Goal: Task Accomplishment & Management: Manage account settings

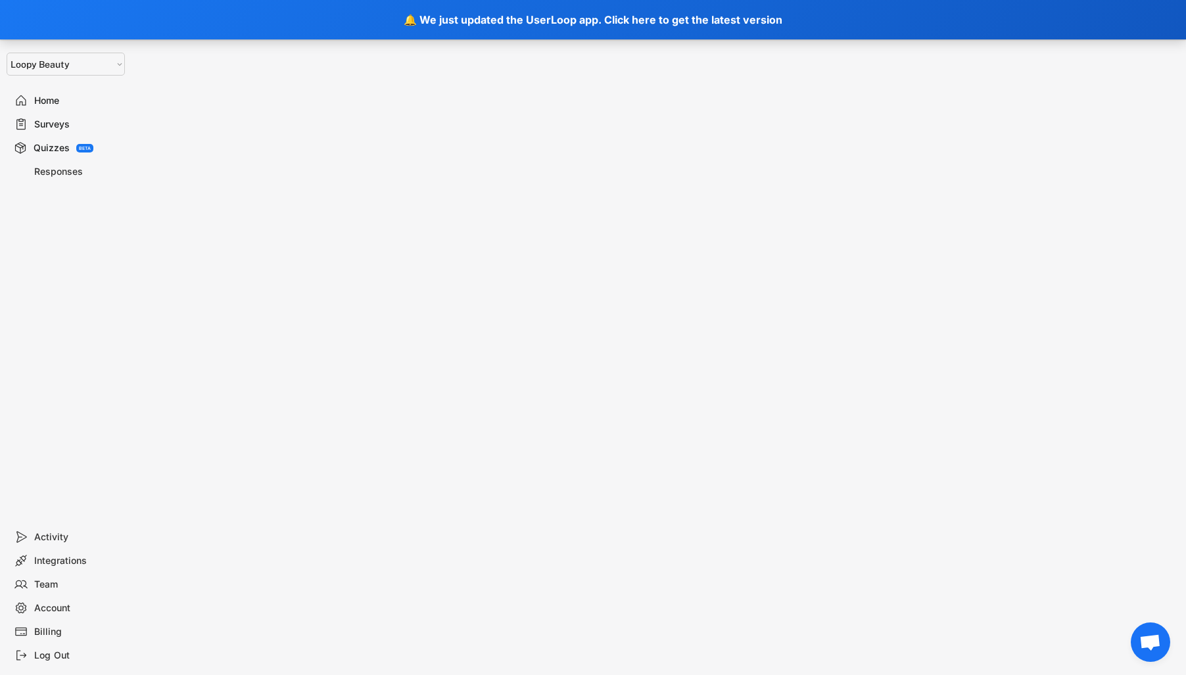
select select ""1348695171700984260__LOOKUP__1621425969652x687239840058835000""
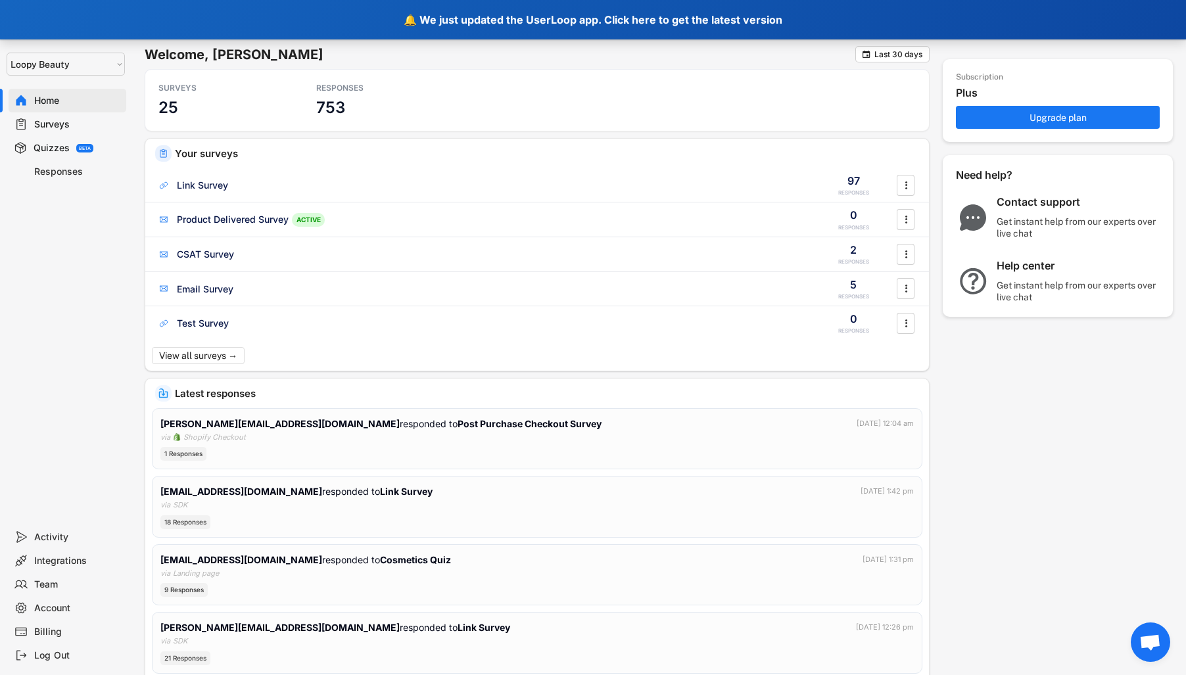
click at [944, 24] on div "🔔 We just updated the UserLoop app. Click here to get the latest version" at bounding box center [593, 19] width 1186 height 39
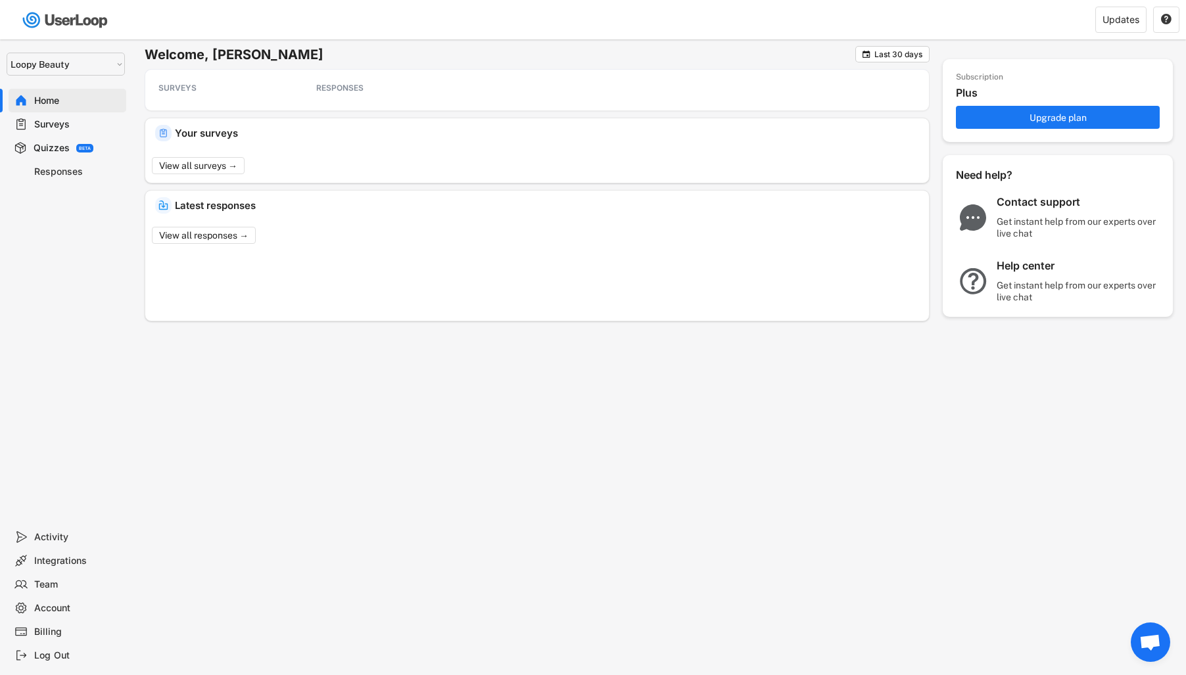
select select ""1348695171700984260__LOOKUP__1621425969652x687239840058835000""
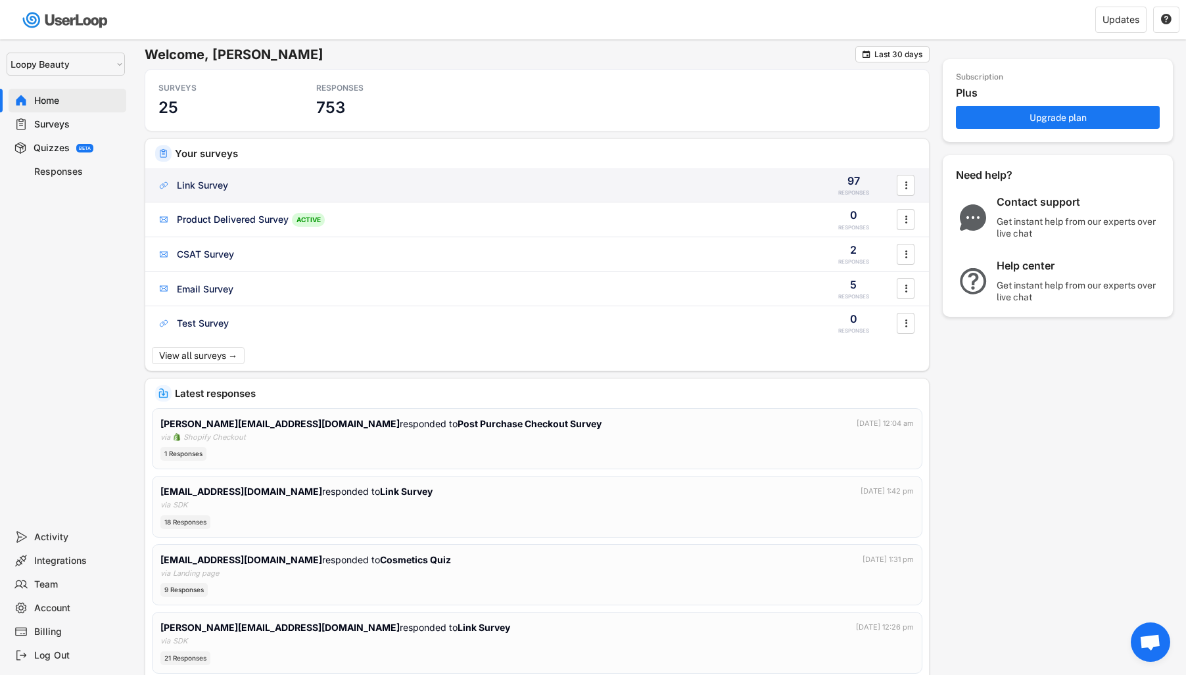
click at [579, 193] on div "Link Survey 97 RESPONSES " at bounding box center [537, 185] width 784 height 34
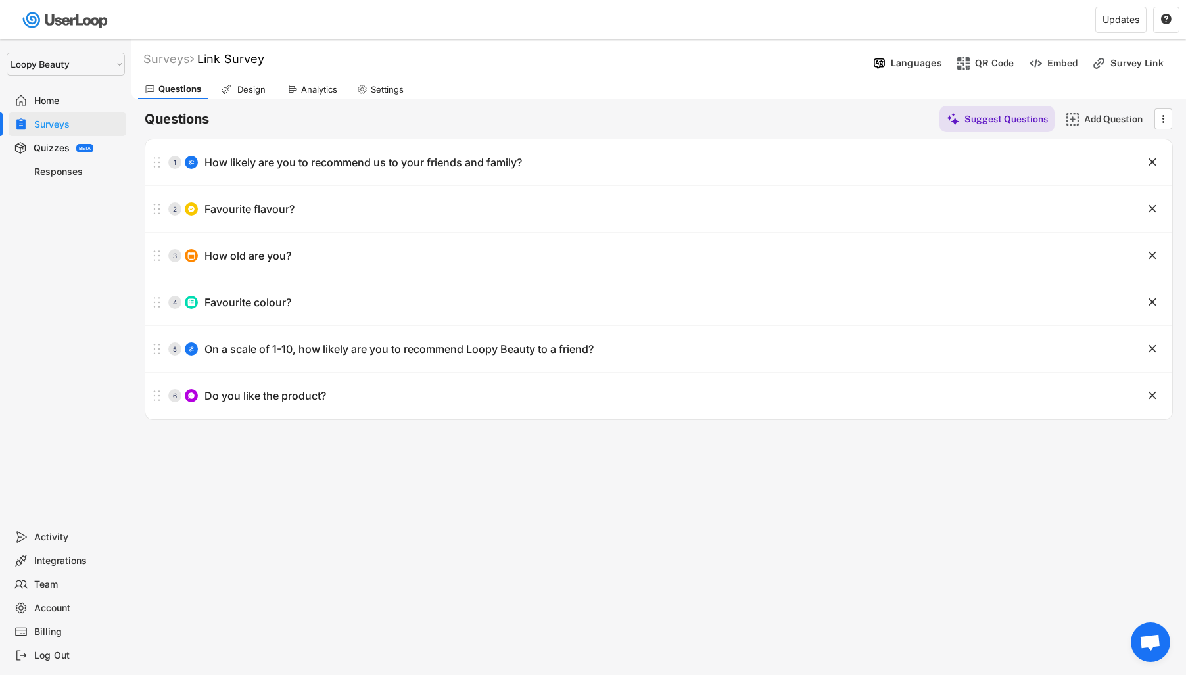
click at [351, 97] on div "Settings" at bounding box center [380, 90] width 60 height 20
select select ""monthly""
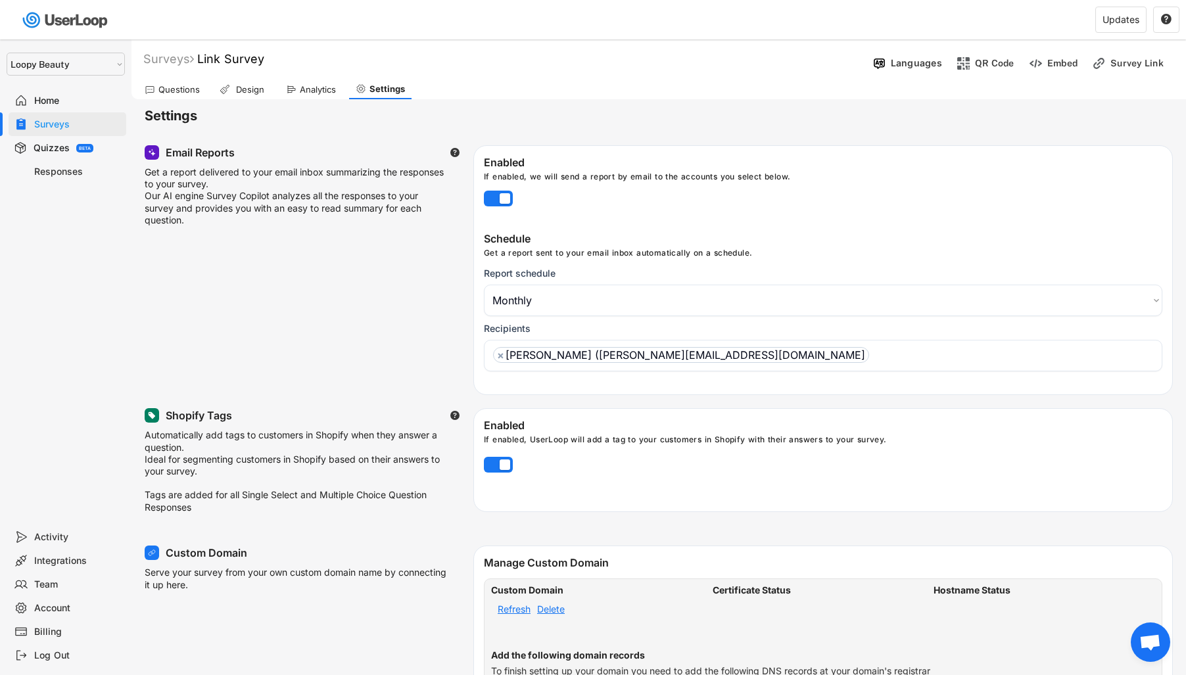
scroll to position [191, 0]
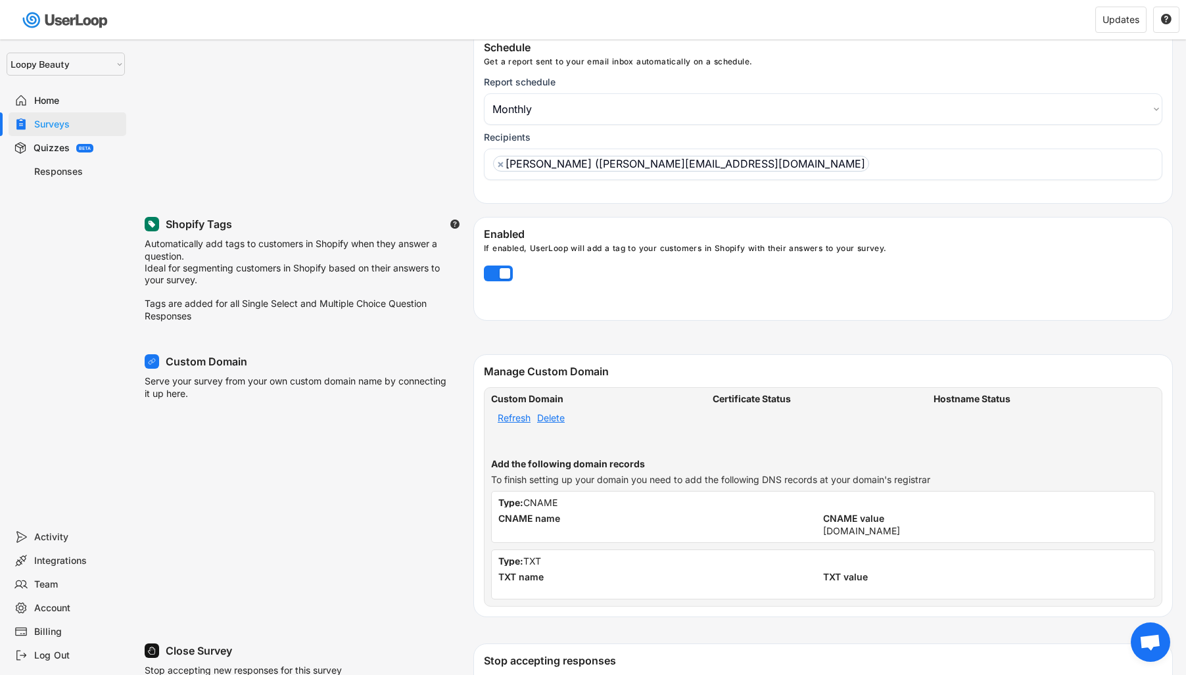
click at [515, 423] on div "Refresh" at bounding box center [514, 418] width 33 height 9
click at [554, 423] on div "Delete" at bounding box center [551, 418] width 28 height 9
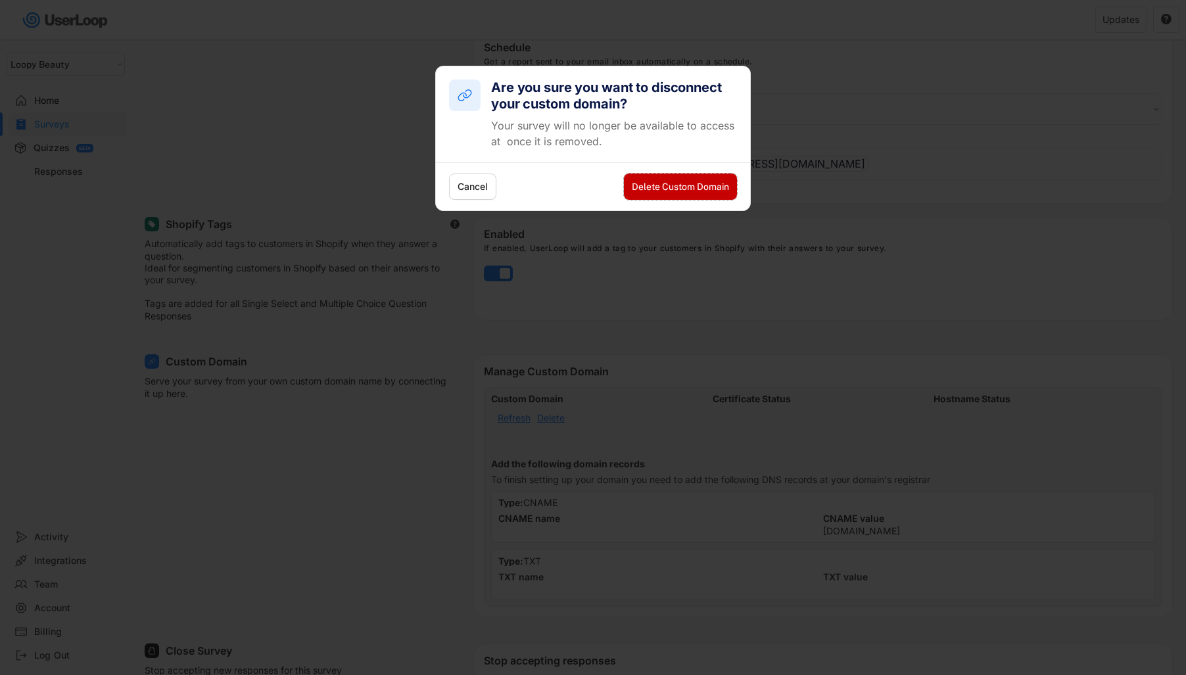
click at [704, 182] on button "Delete Custom Domain" at bounding box center [680, 187] width 113 height 26
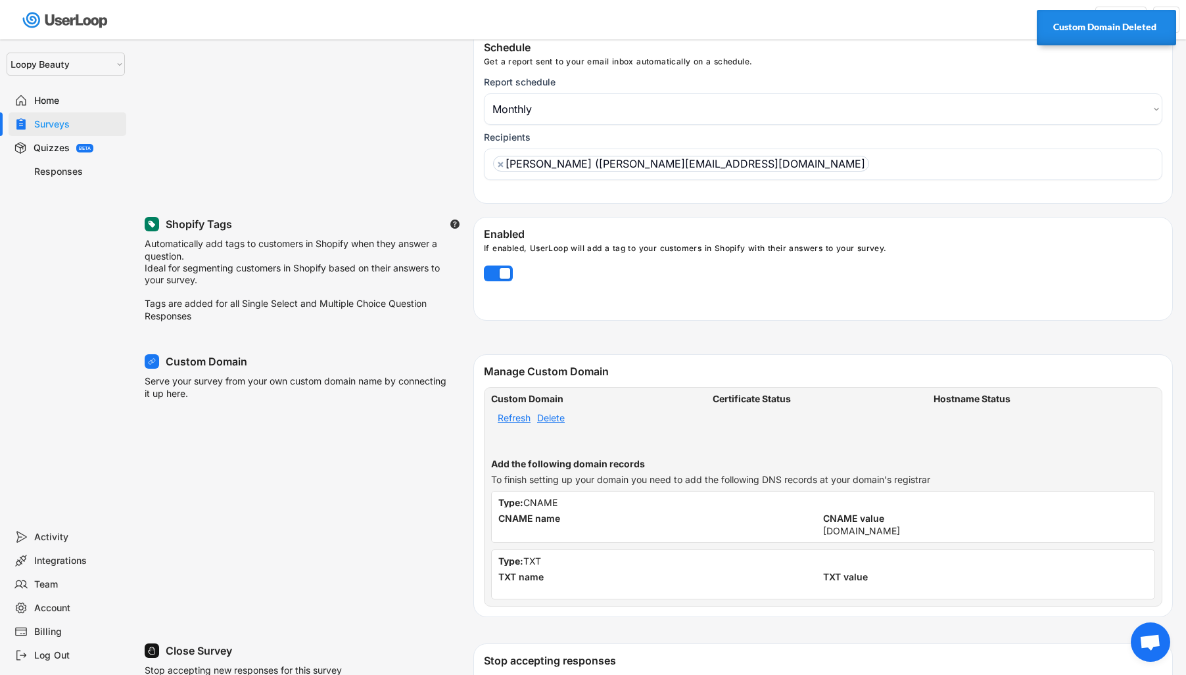
select select "1348695171700984260__LOOKUP__1621425946483x437467764361997950"
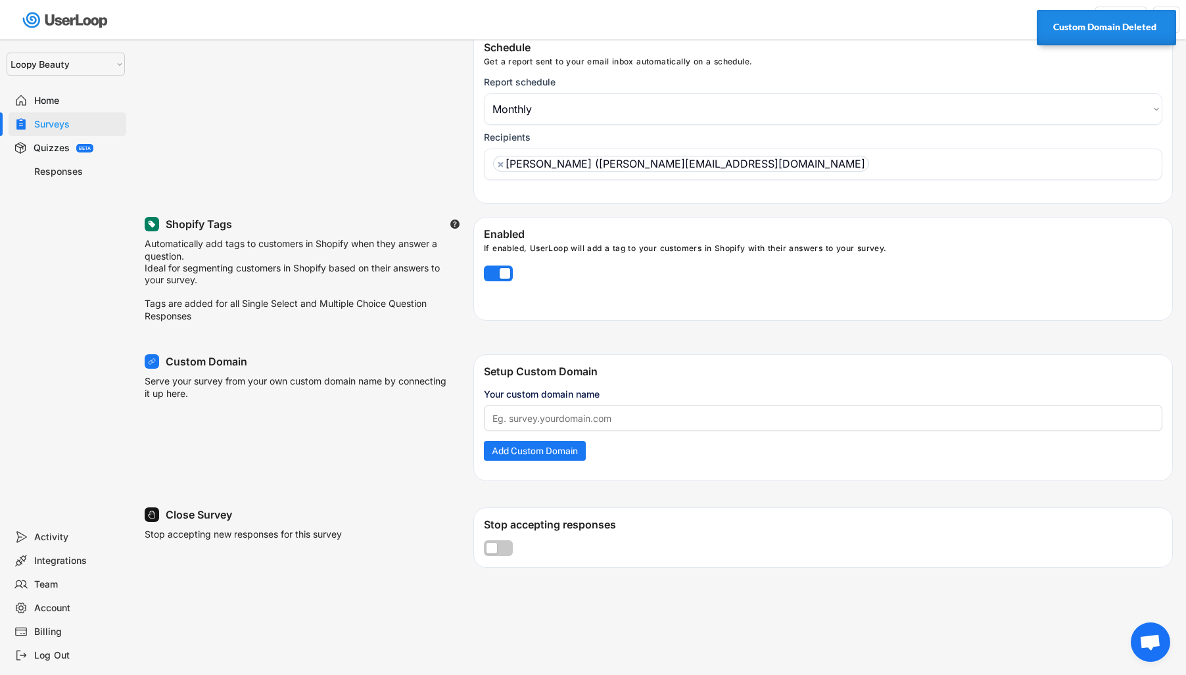
click at [741, 412] on input "input" at bounding box center [823, 418] width 678 height 26
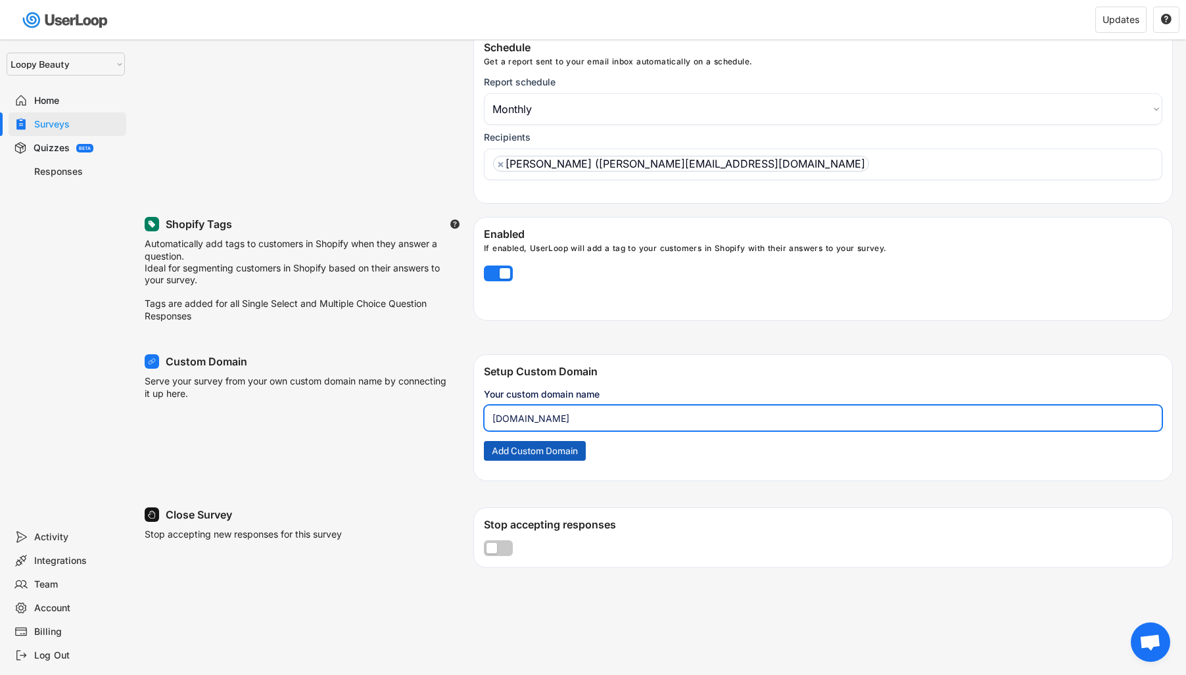
type input "survey.rediffuse.com"
click at [580, 458] on button "Add Custom Domain" at bounding box center [535, 451] width 102 height 20
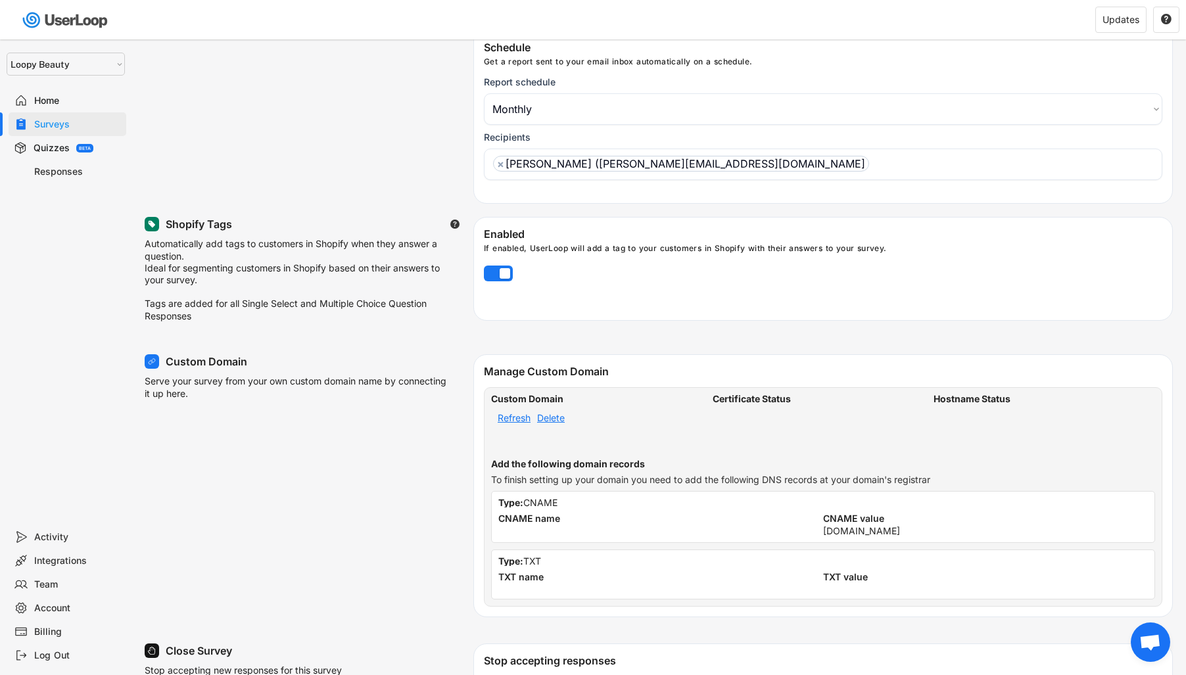
click at [870, 534] on div "[DOMAIN_NAME]" at bounding box center [861, 531] width 77 height 9
copy div "[DOMAIN_NAME]"
click at [510, 423] on div "Refresh" at bounding box center [514, 418] width 33 height 9
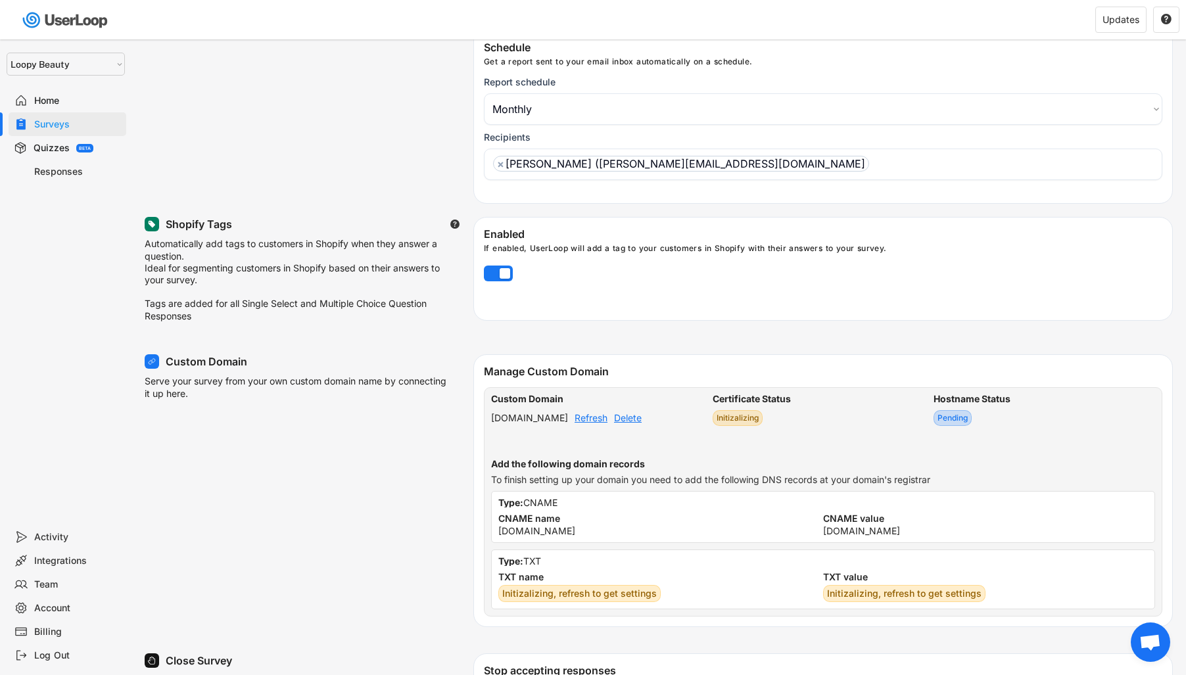
click at [845, 536] on div "[DOMAIN_NAME]" at bounding box center [861, 531] width 77 height 9
copy div "[DOMAIN_NAME]"
click at [607, 423] on div "Refresh" at bounding box center [591, 418] width 33 height 9
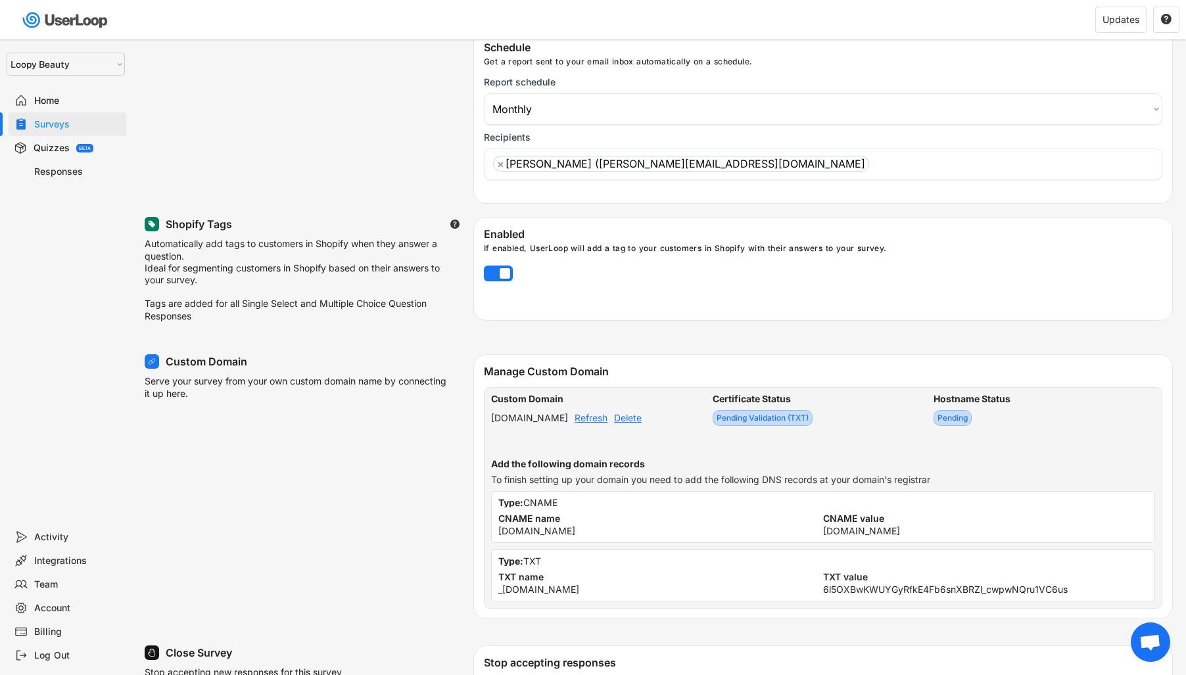
click at [607, 423] on div "Refresh" at bounding box center [591, 418] width 33 height 9
click at [623, 589] on div "TXT name _acme-challenge.survey.rediffuse.com" at bounding box center [660, 580] width 325 height 28
copy div "_acme-challenge.survey.rediffuse.com"
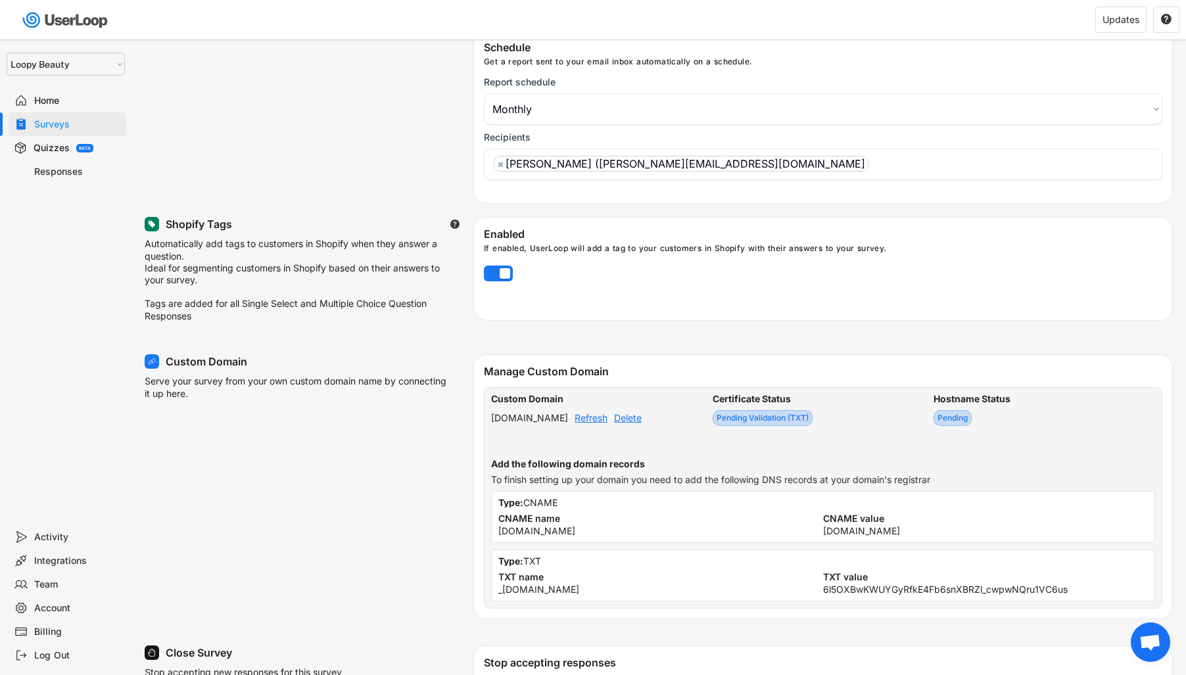
click at [875, 594] on div "6l5OXBwKWUYGyRfkE4Fb6snXBRZl_cwpwNQru1VC6us" at bounding box center [945, 589] width 245 height 9
copy div "6l5OXBwKWUYGyRfkE4Fb6snXBRZl_cwpwNQru1VC6us"
click at [596, 423] on div "Refresh" at bounding box center [591, 418] width 33 height 9
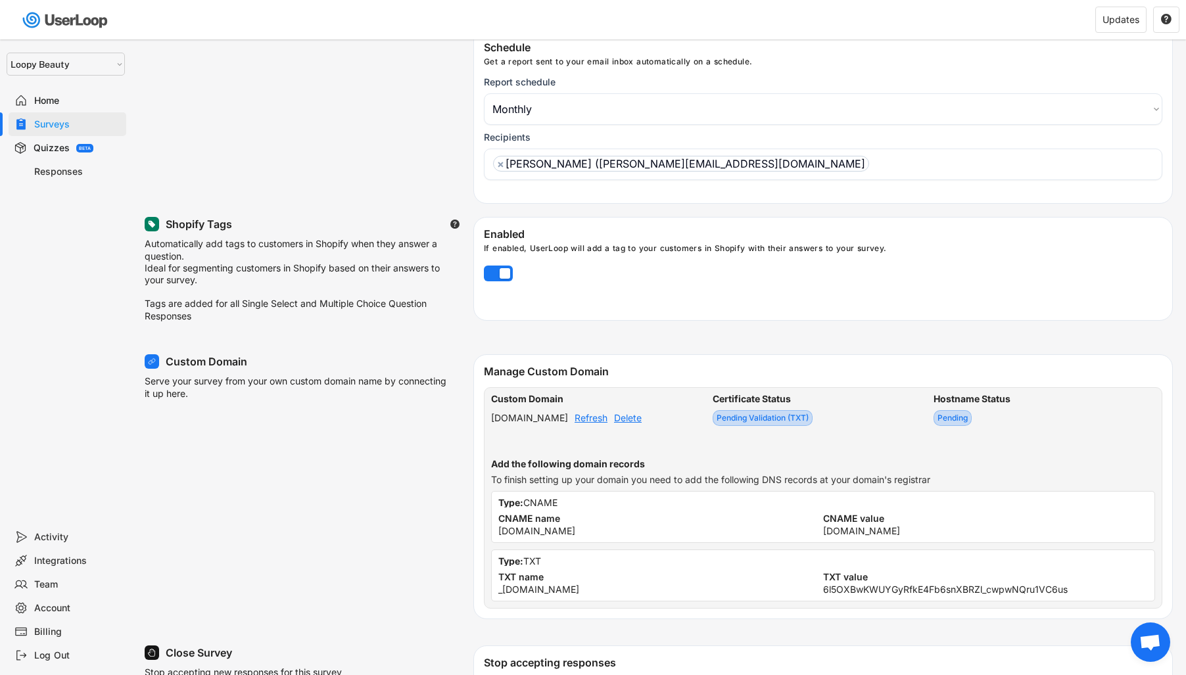
click at [596, 423] on div "Refresh" at bounding box center [591, 418] width 33 height 9
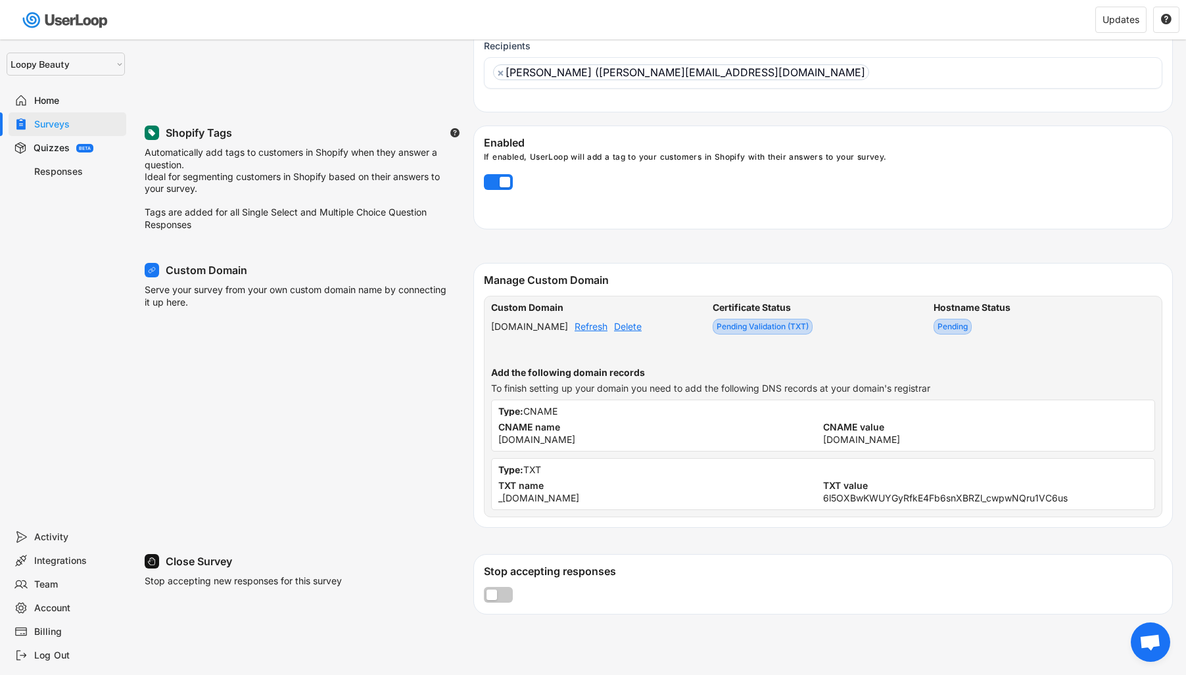
scroll to position [285, 0]
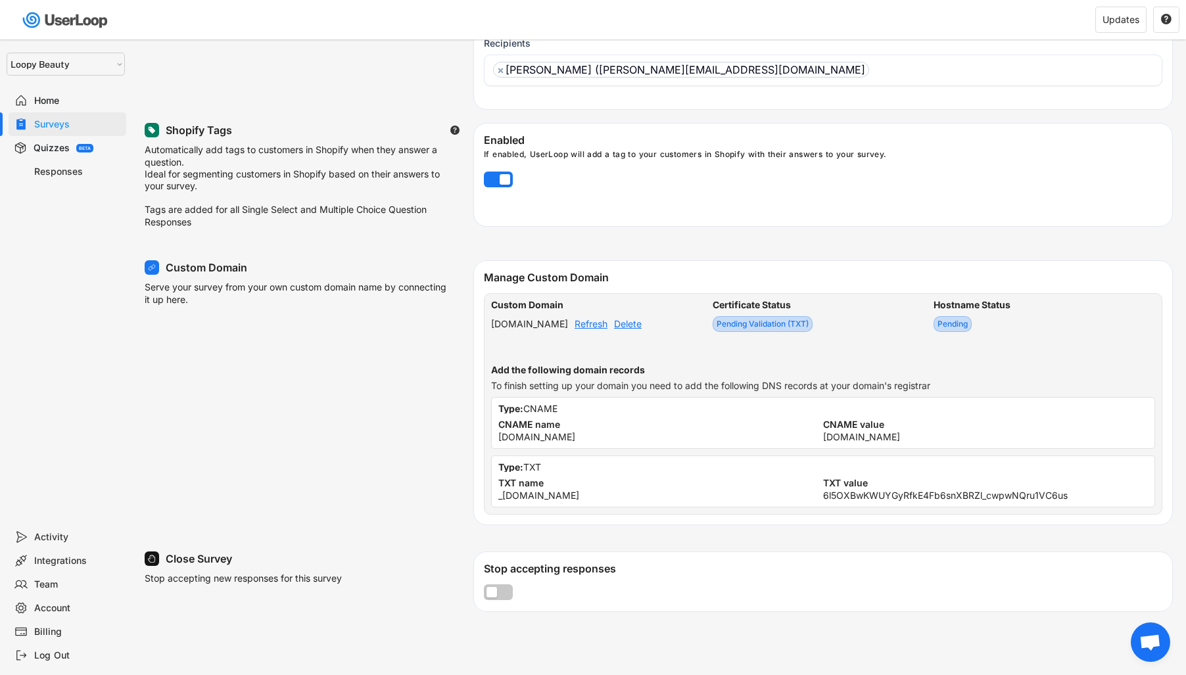
click at [601, 329] on div "Refresh" at bounding box center [591, 323] width 33 height 9
click at [600, 329] on div "Refresh" at bounding box center [591, 323] width 33 height 9
click at [607, 329] on div "Refresh" at bounding box center [591, 323] width 33 height 9
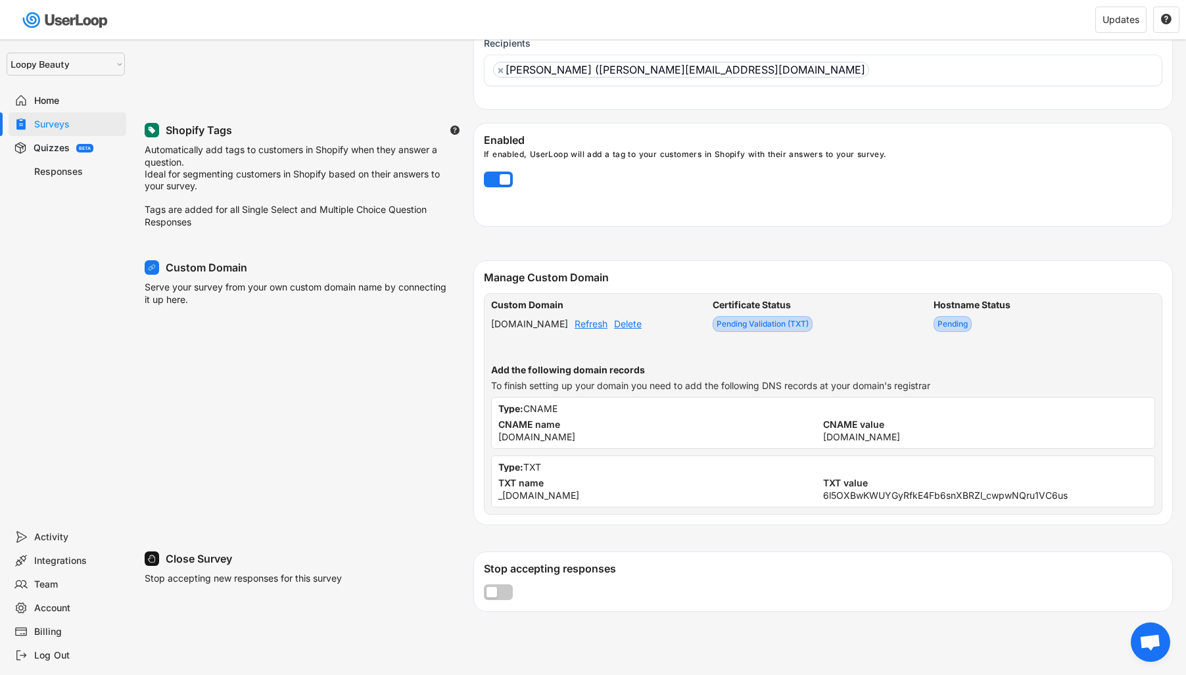
click at [607, 329] on div "Refresh" at bounding box center [591, 323] width 33 height 9
click at [642, 324] on div "Delete" at bounding box center [628, 323] width 28 height 9
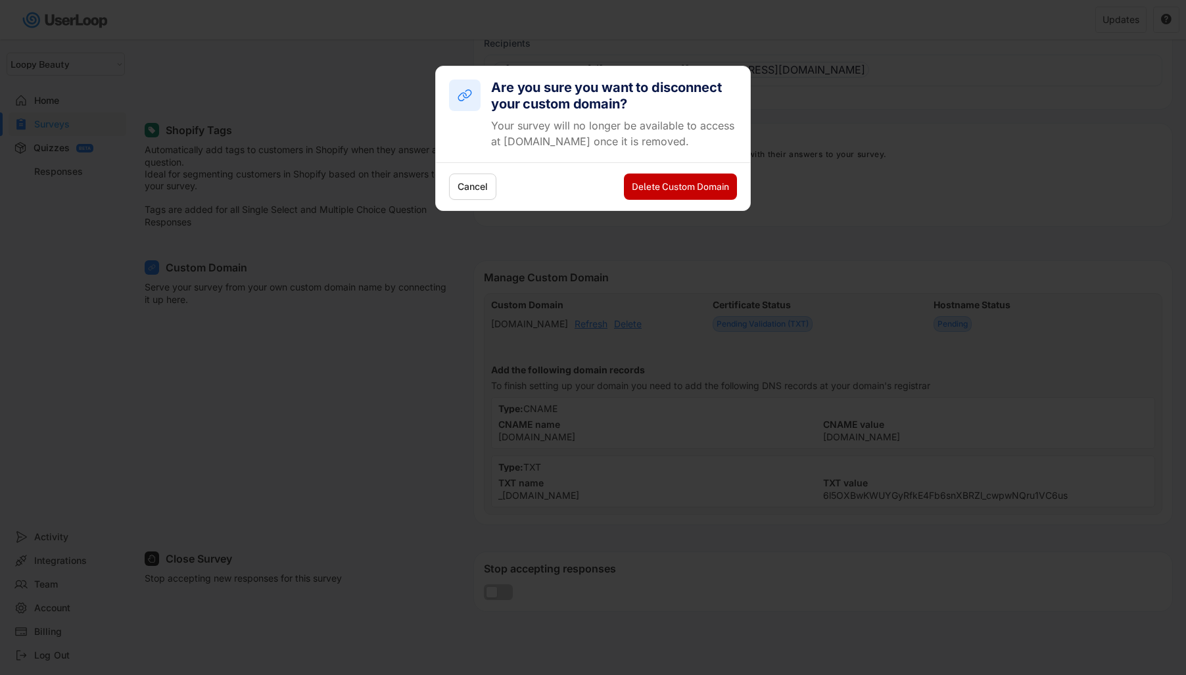
click at [694, 191] on button "Delete Custom Domain" at bounding box center [680, 187] width 113 height 26
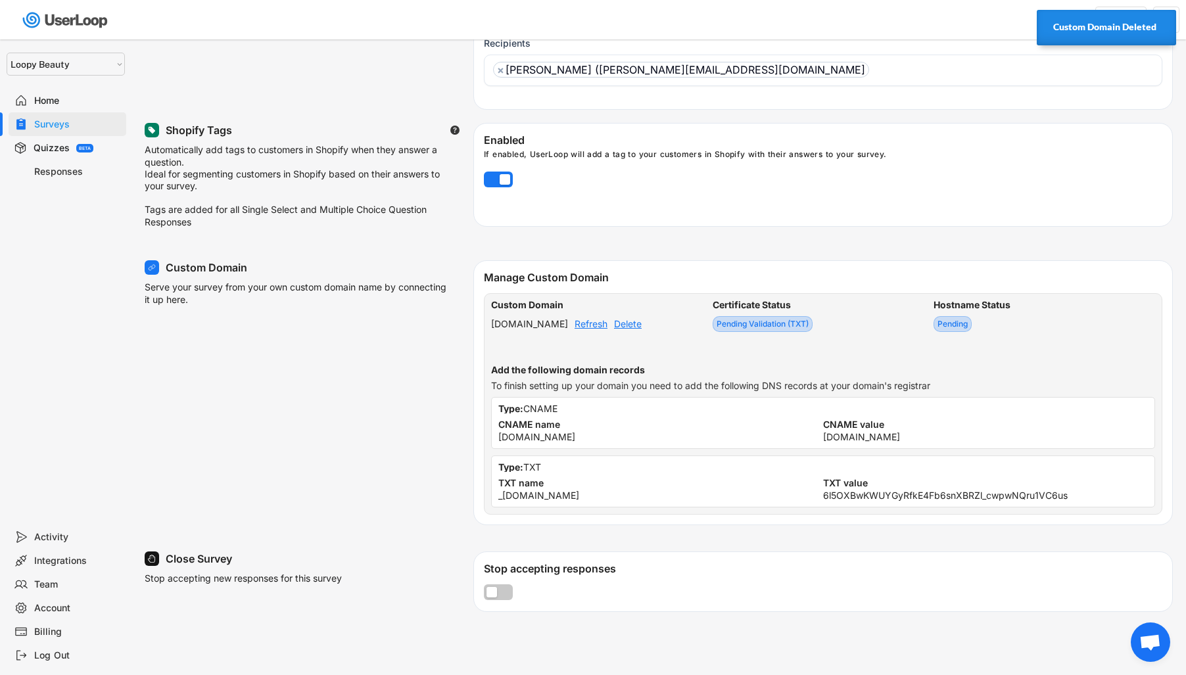
select select "1348695171700984260__LOOKUP__1621425946483x437467764361997950"
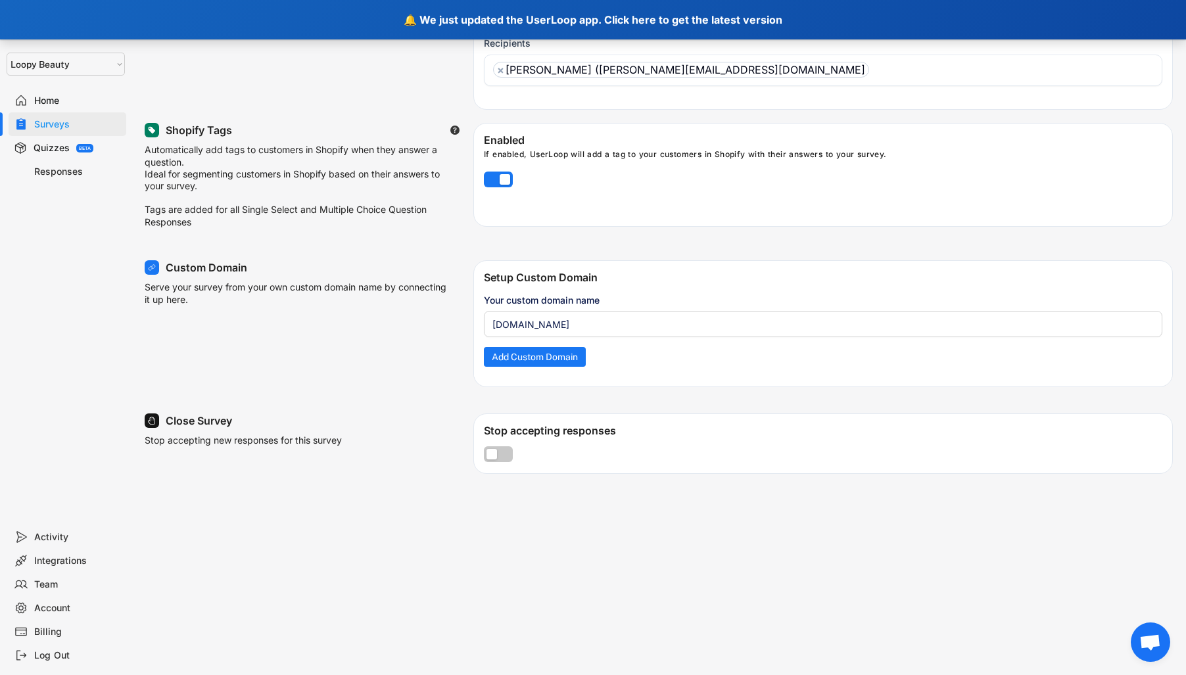
click at [711, 20] on div "🔔 We just updated the UserLoop app. Click here to get the latest version" at bounding box center [593, 19] width 1186 height 39
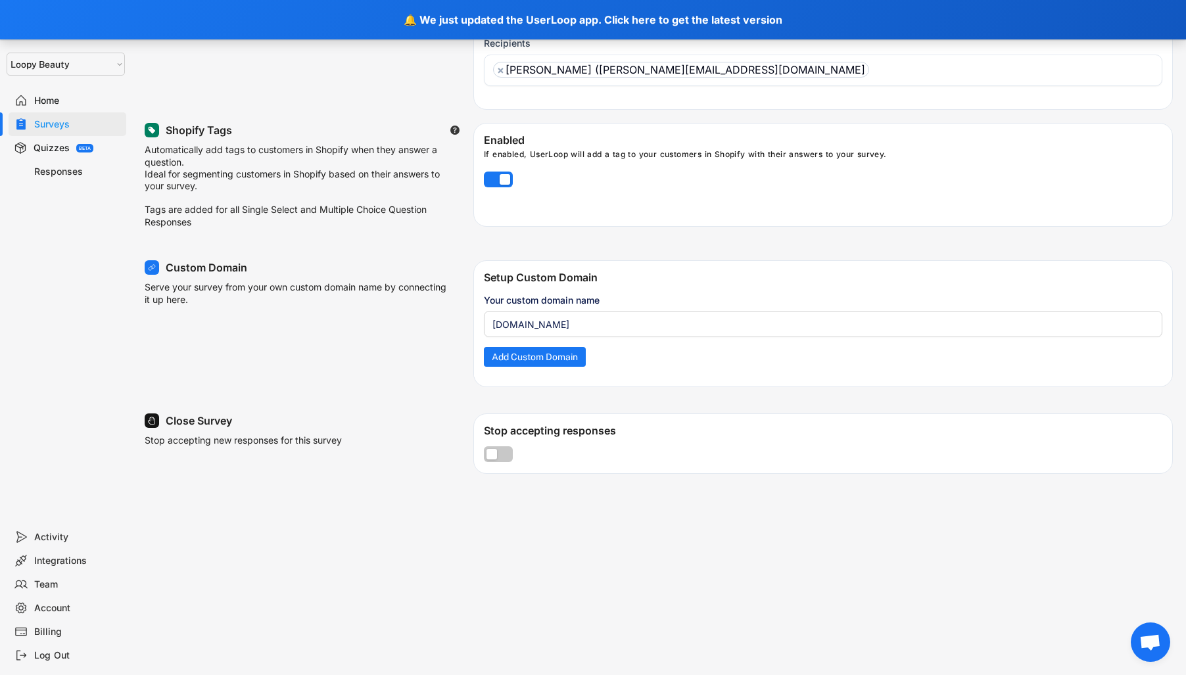
click at [556, 326] on input "input" at bounding box center [823, 324] width 678 height 26
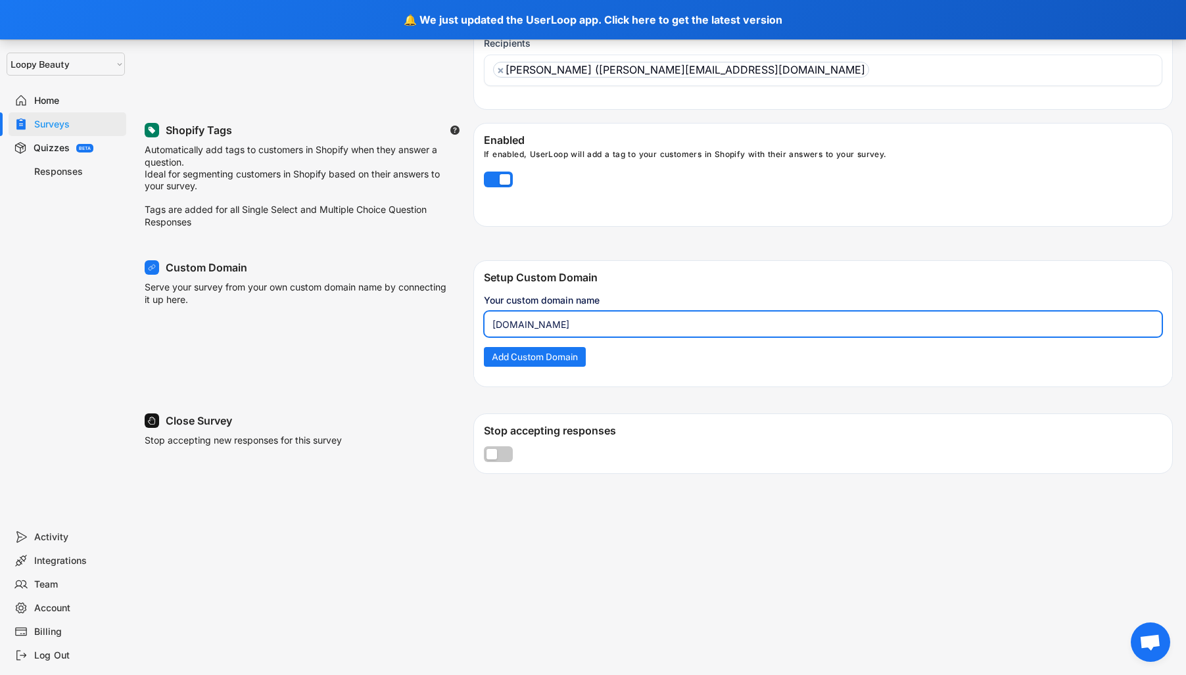
click at [556, 326] on input "input" at bounding box center [823, 324] width 678 height 26
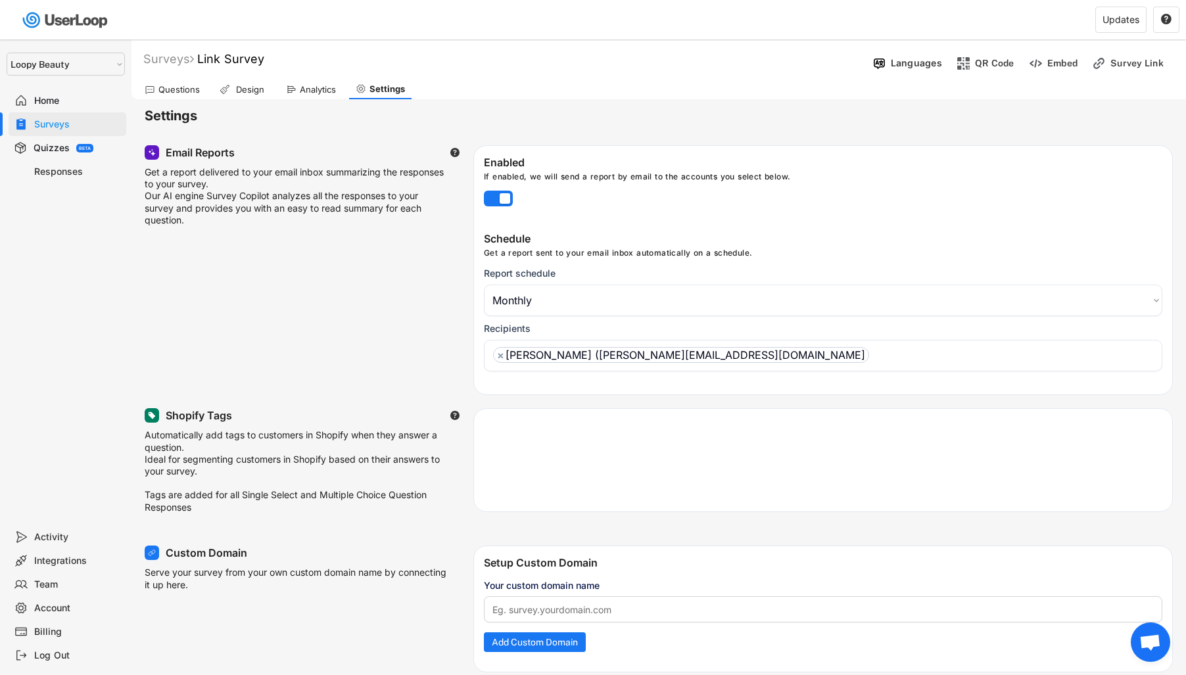
select select ""monthly""
select select ""1348695171700984260__LOOKUP__1621425969652x687239840058835000""
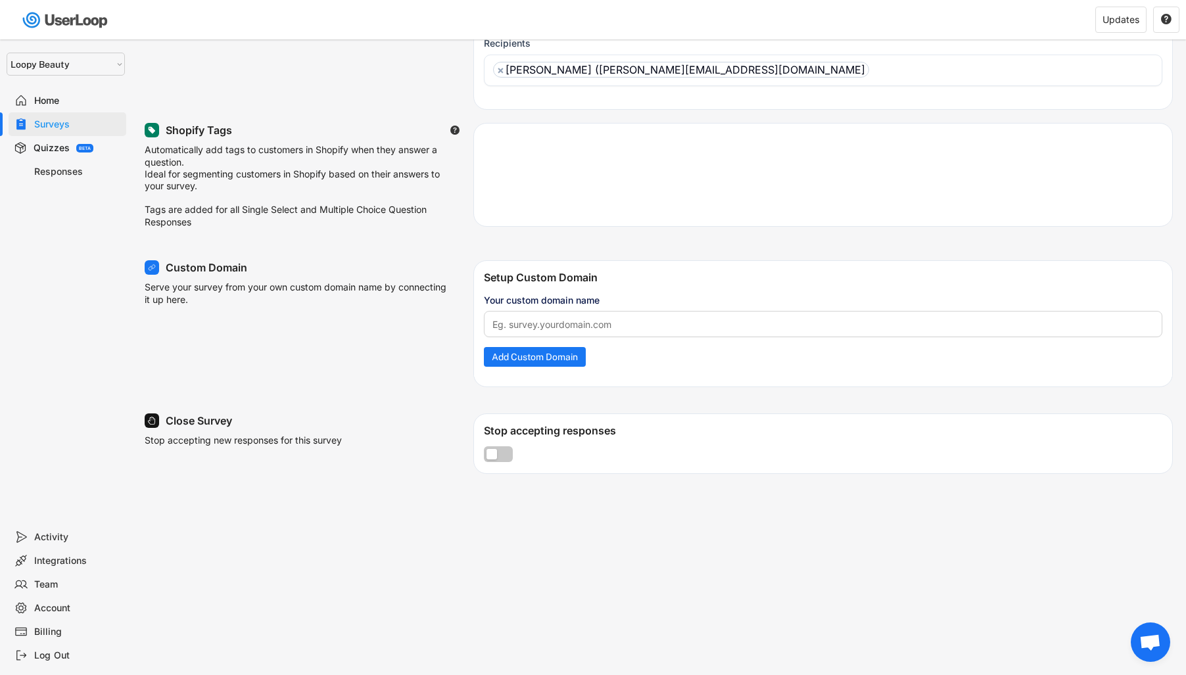
click at [556, 325] on input "input" at bounding box center [823, 324] width 678 height 26
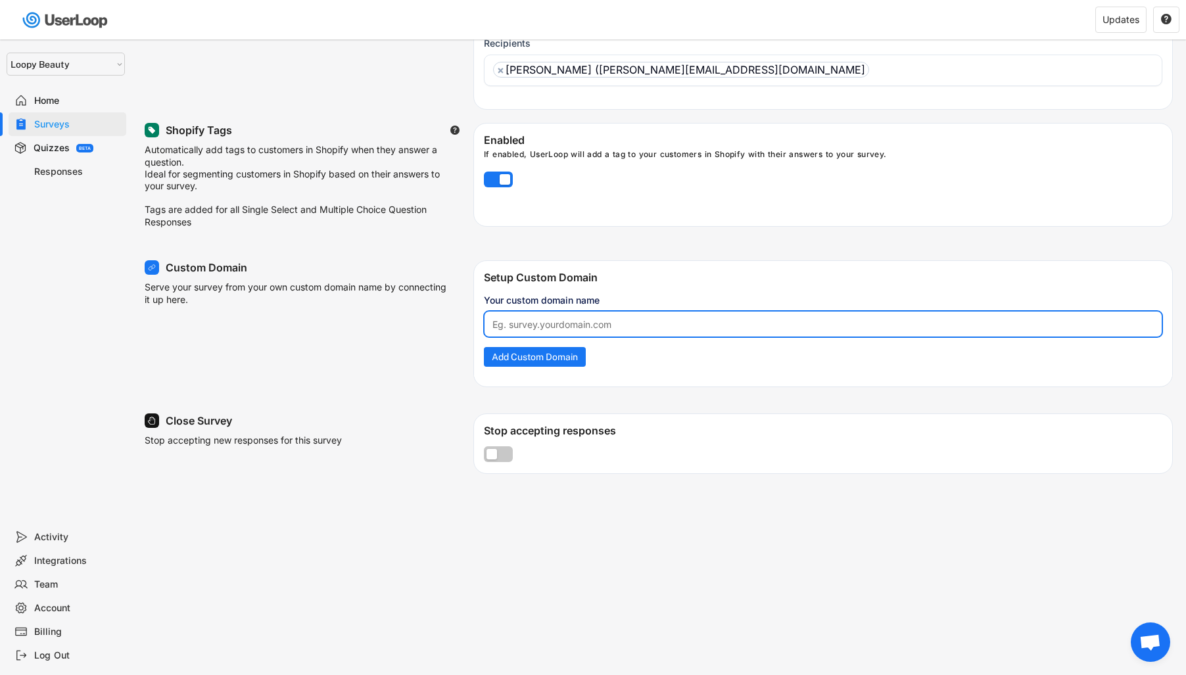
paste input "b2a7db0d4c6927bf730aa5c758c84e2e"
click at [556, 325] on input "input" at bounding box center [823, 324] width 678 height 26
type input "survey.rediffuse.com"
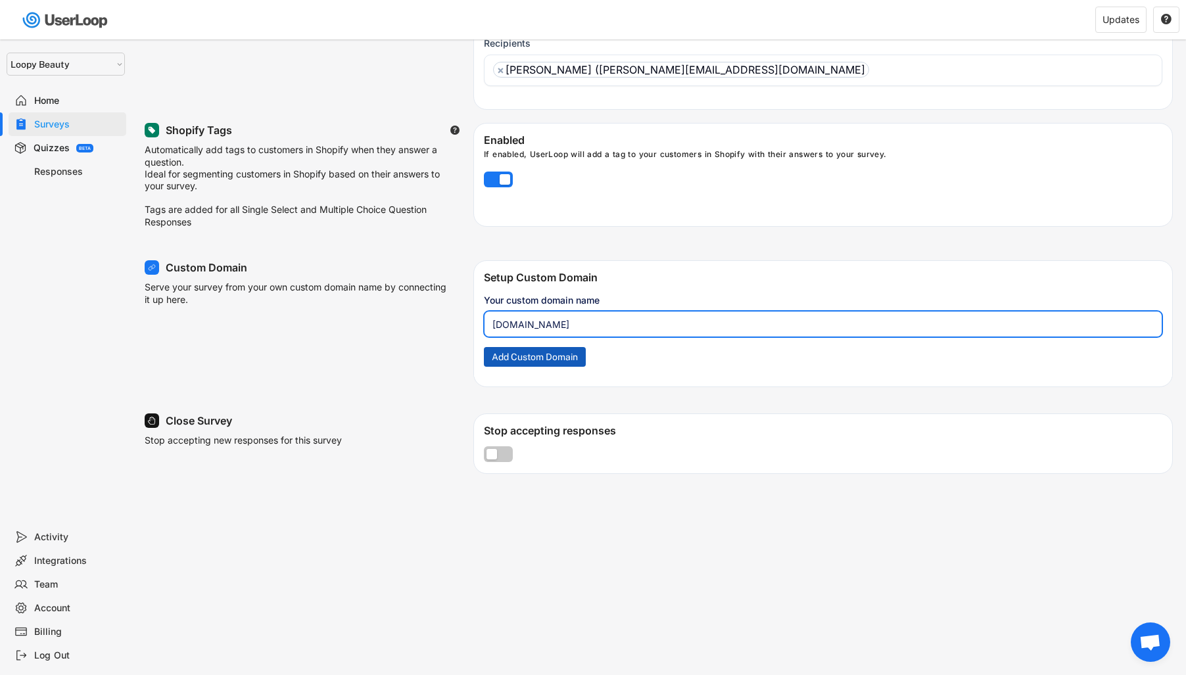
click at [527, 365] on button "Add Custom Domain" at bounding box center [535, 357] width 102 height 20
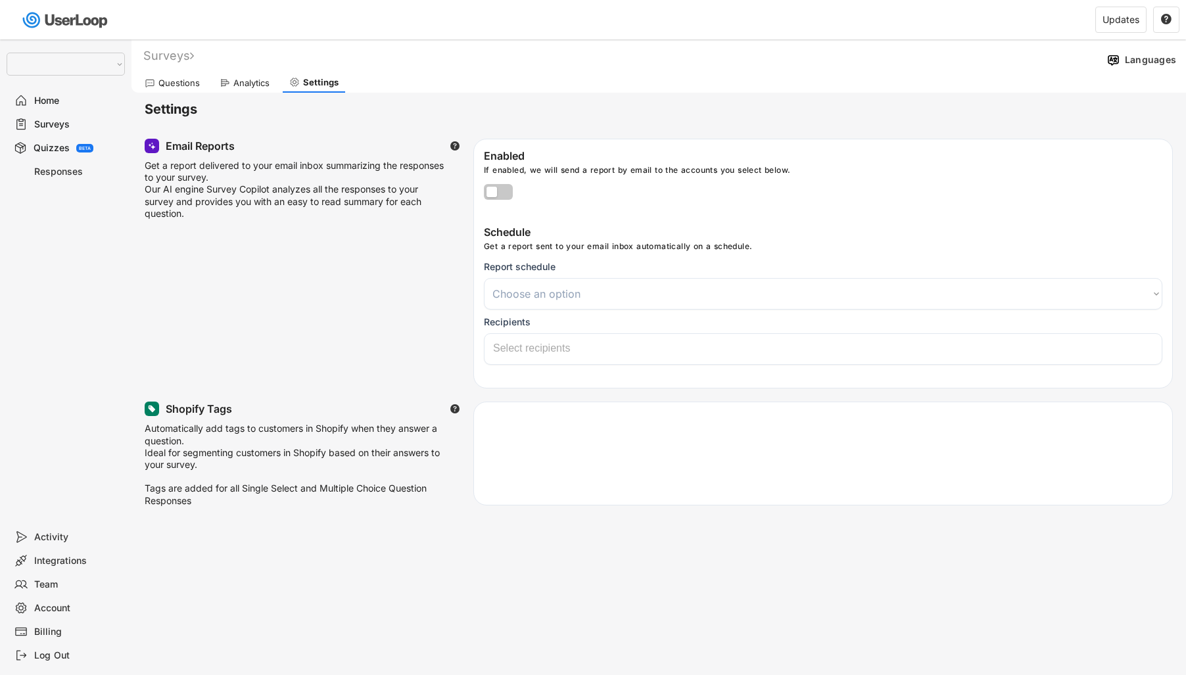
select select
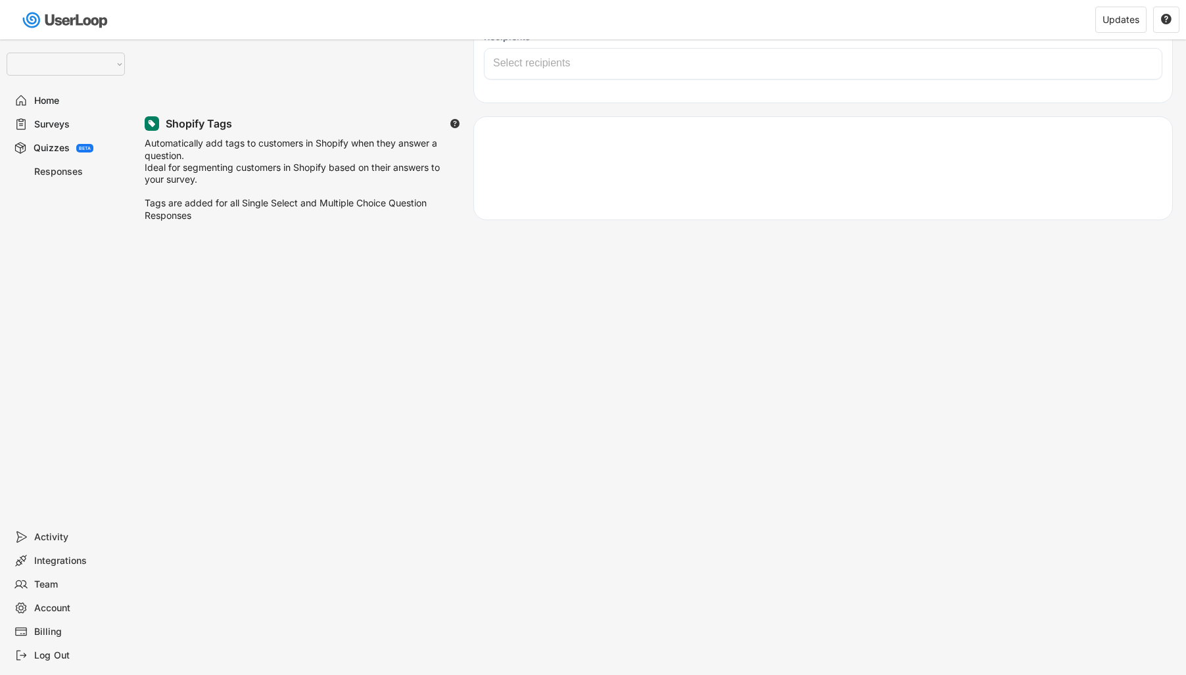
select select ""monthly""
select select "1348695171700984260__LOOKUP__1621425946483x437467764361997950"
select select ""1348695171700984260__LOOKUP__1621425969652x687239840058835000""
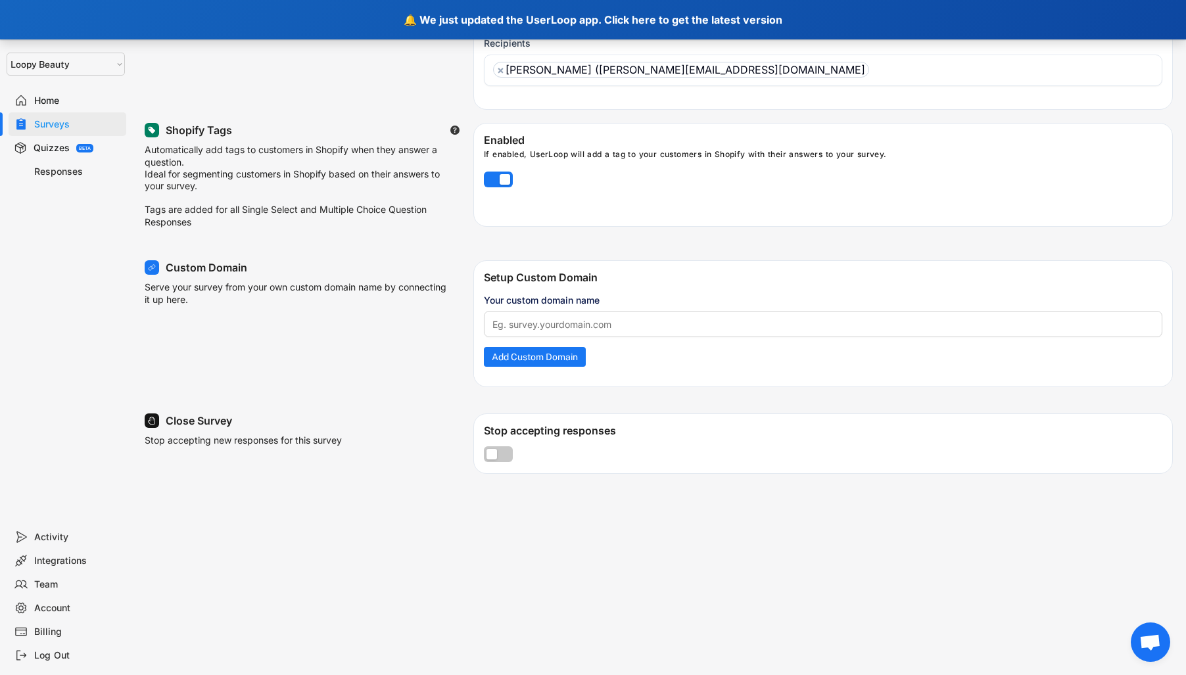
click at [873, 18] on div "🔔 We just updated the UserLoop app. Click here to get the latest version" at bounding box center [593, 19] width 1186 height 39
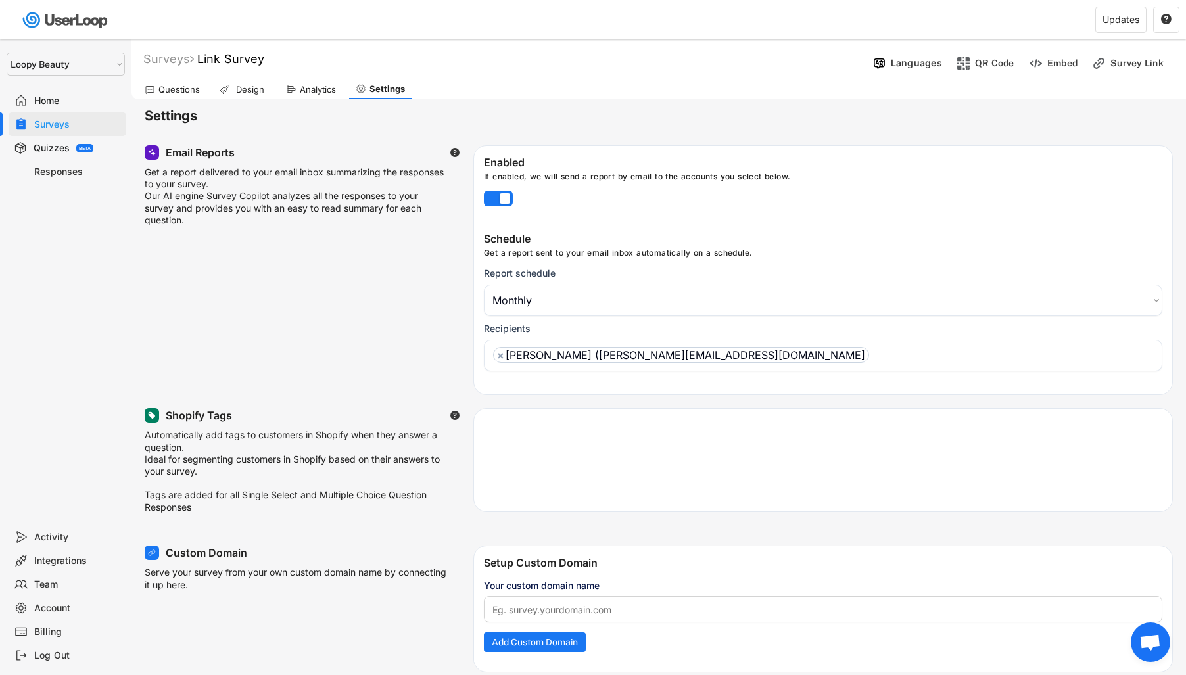
select select ""monthly""
select select ""1348695171700984260__LOOKUP__1621425969652x687239840058835000""
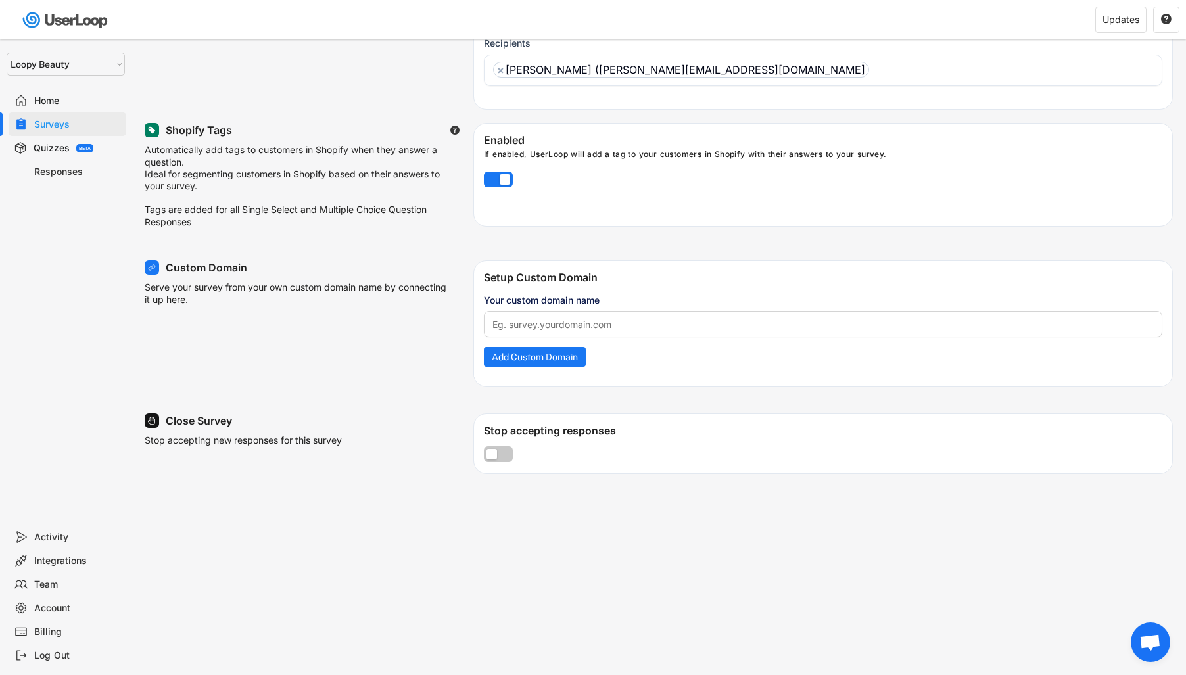
click at [621, 337] on input "input" at bounding box center [823, 324] width 678 height 26
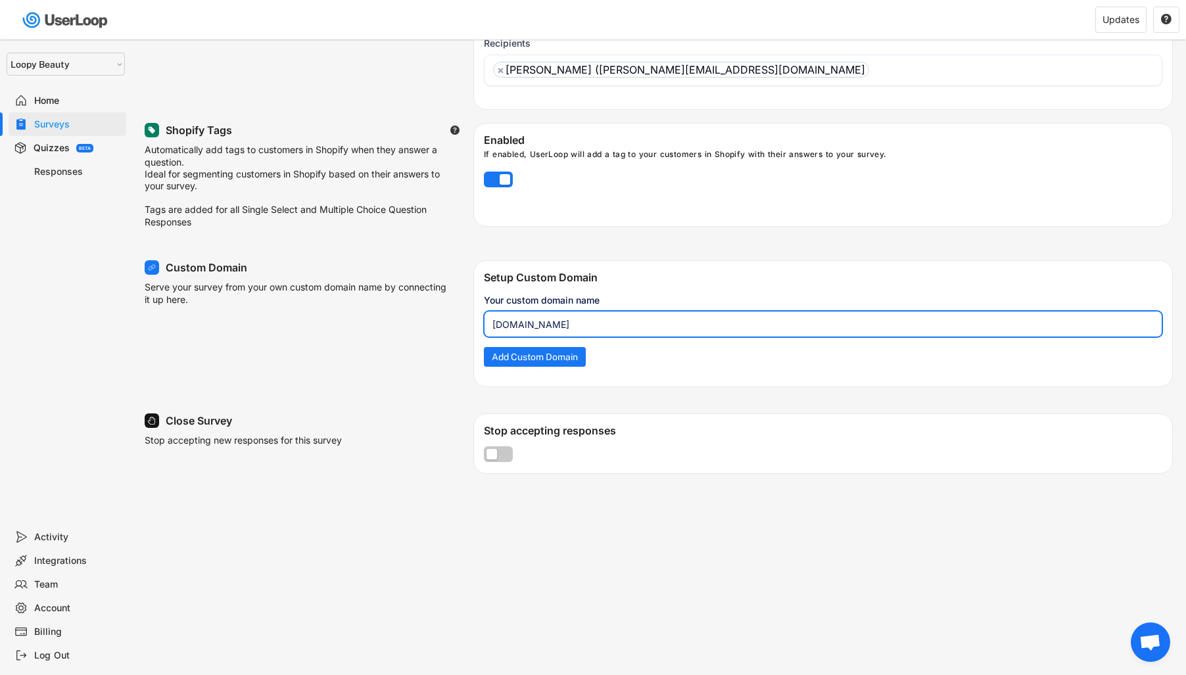
type input "[DOMAIN_NAME]"
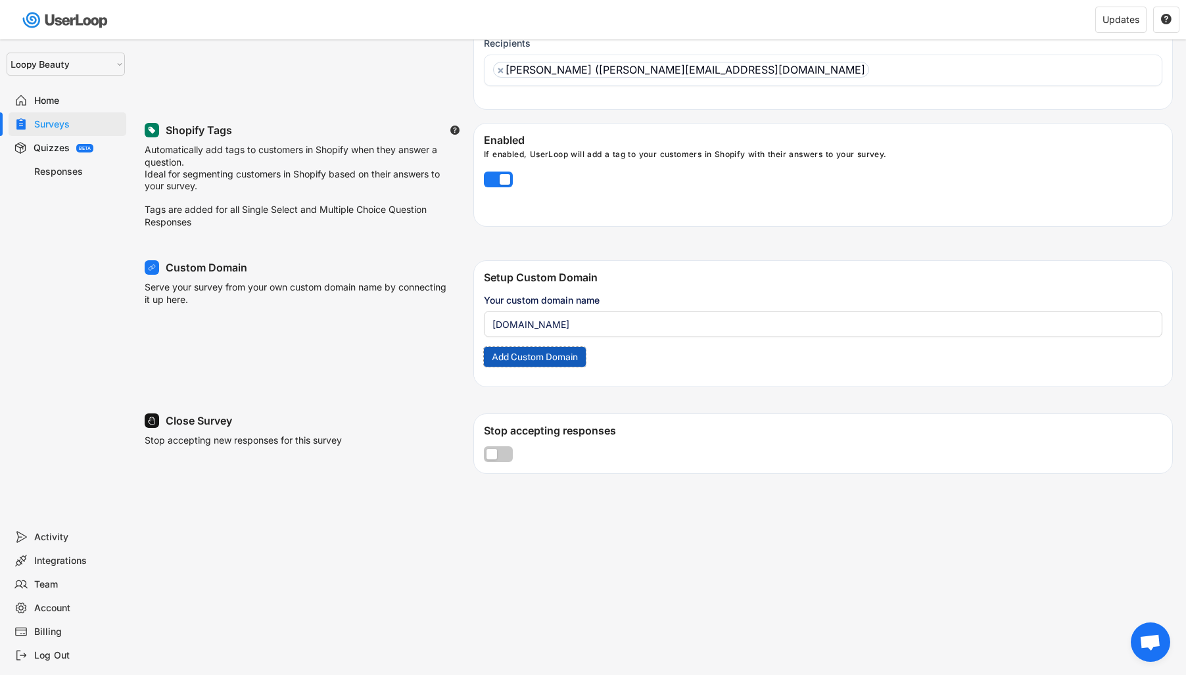
click at [571, 356] on button "Add Custom Domain" at bounding box center [535, 357] width 102 height 20
select select "1348695171700984260__LOOKUP__1621425946483x437467764361997950"
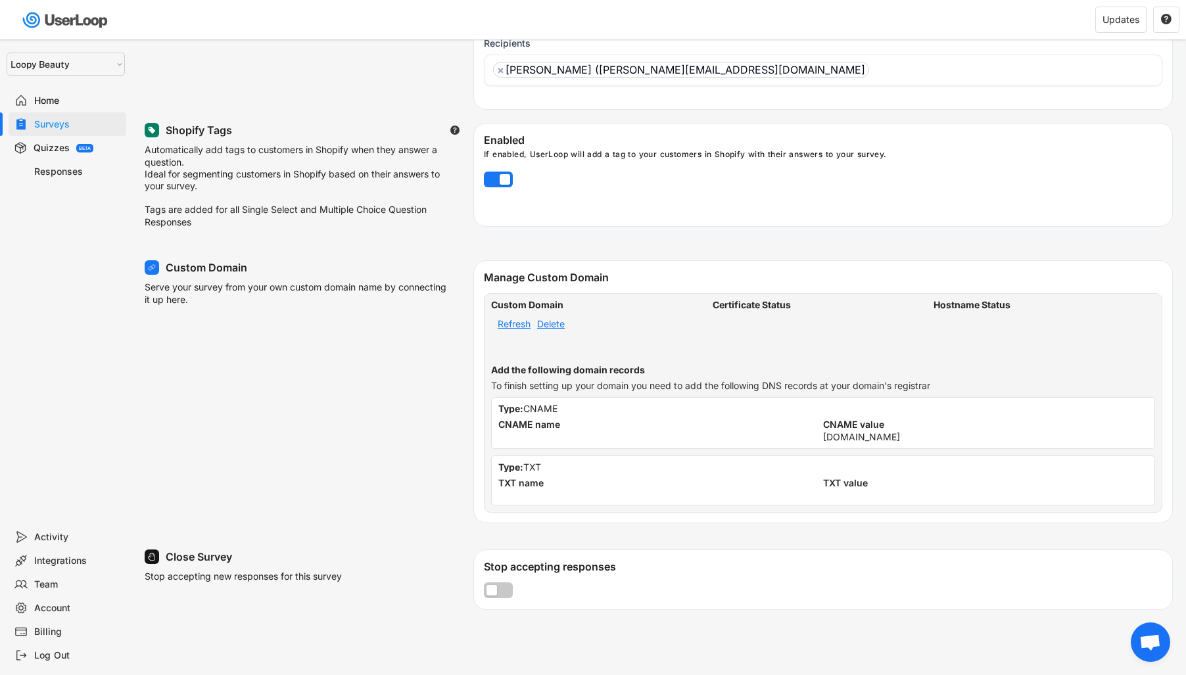
click at [521, 329] on div "Refresh" at bounding box center [514, 323] width 33 height 9
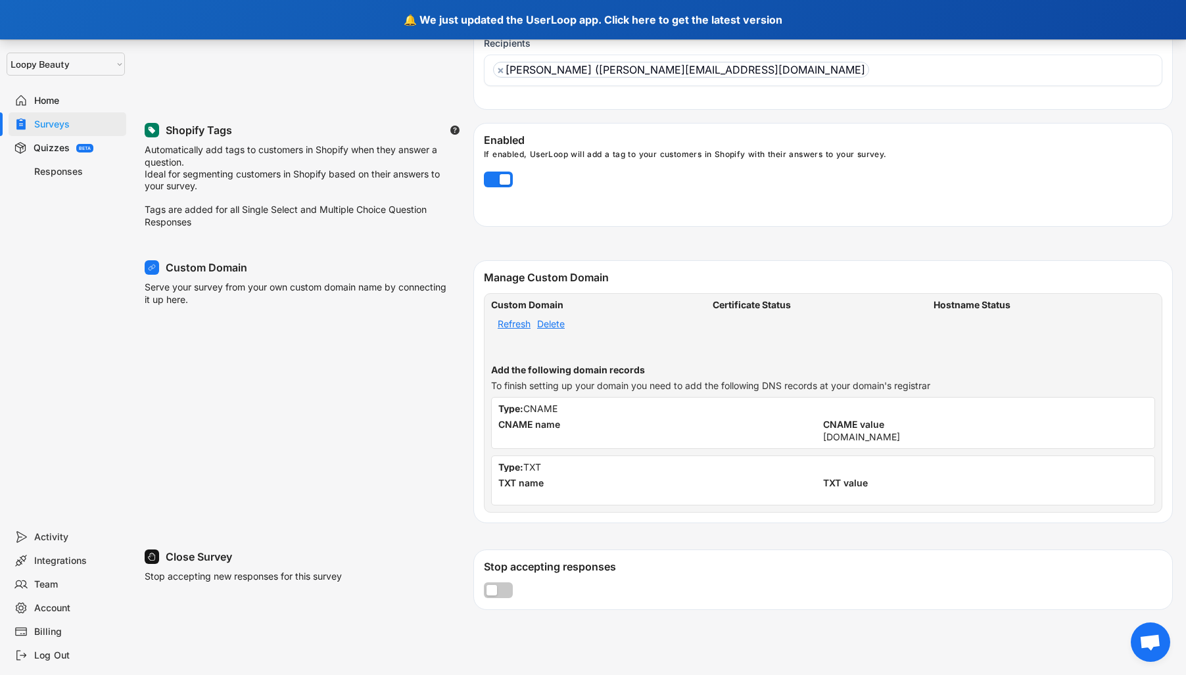
click at [707, 28] on div "🔔 We just updated the UserLoop app. Click here to get the latest version" at bounding box center [593, 19] width 1186 height 39
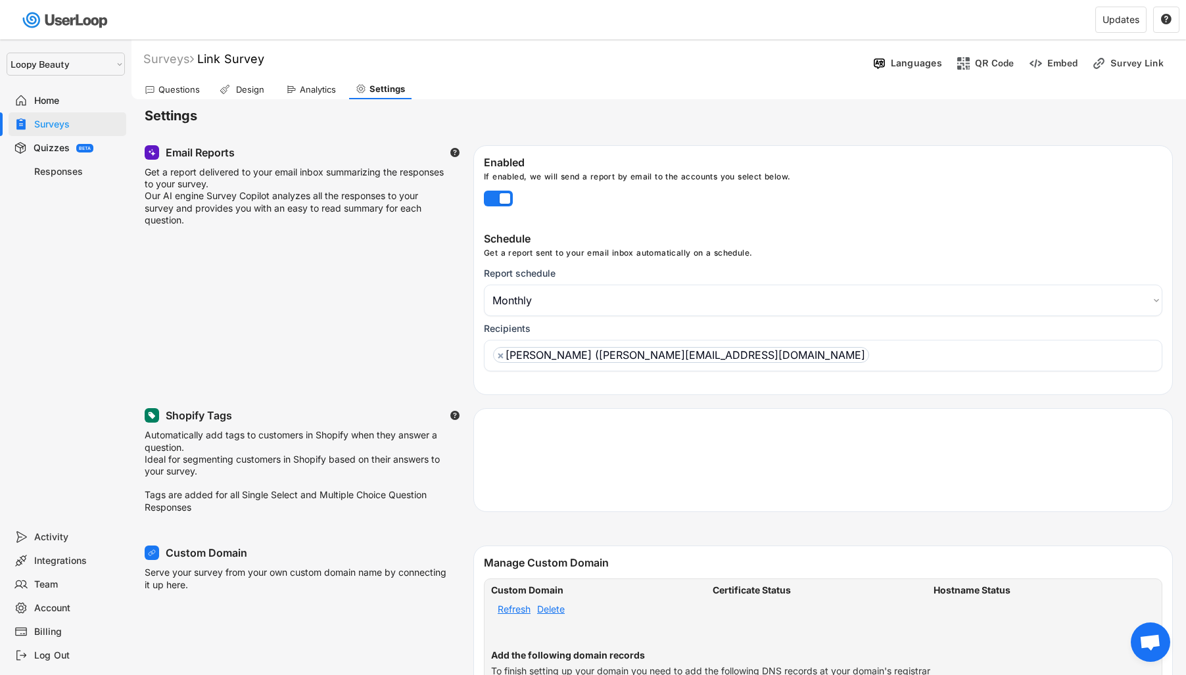
select select ""monthly""
select select ""1348695171700984260__LOOKUP__1621425969652x687239840058835000""
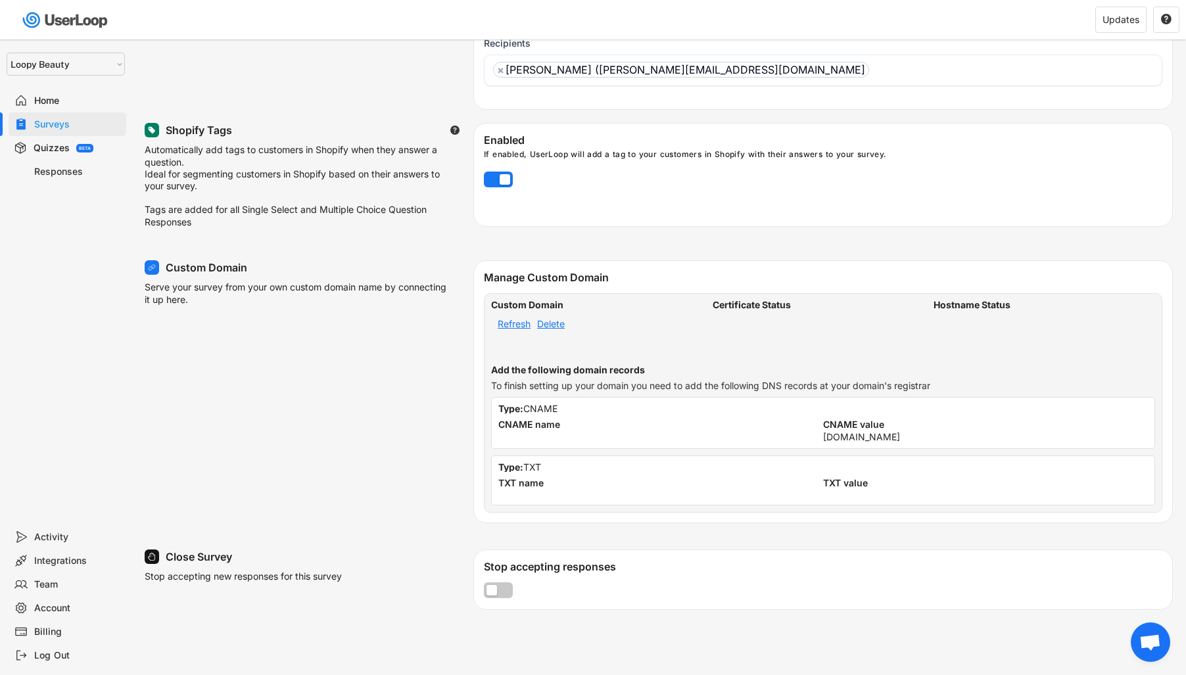
click at [525, 328] on div "Refresh" at bounding box center [514, 323] width 33 height 9
click at [525, 329] on div "Refresh" at bounding box center [514, 323] width 33 height 9
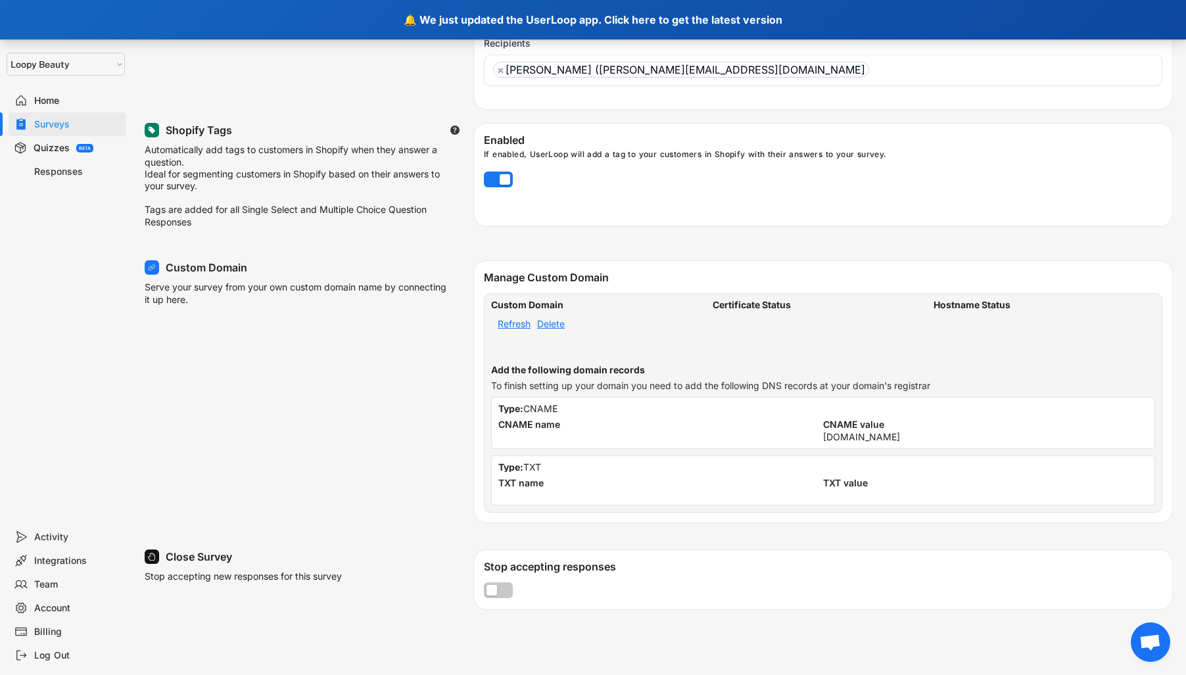
click at [860, 10] on div "🔔 We just updated the UserLoop app. Click here to get the latest version" at bounding box center [593, 19] width 1186 height 39
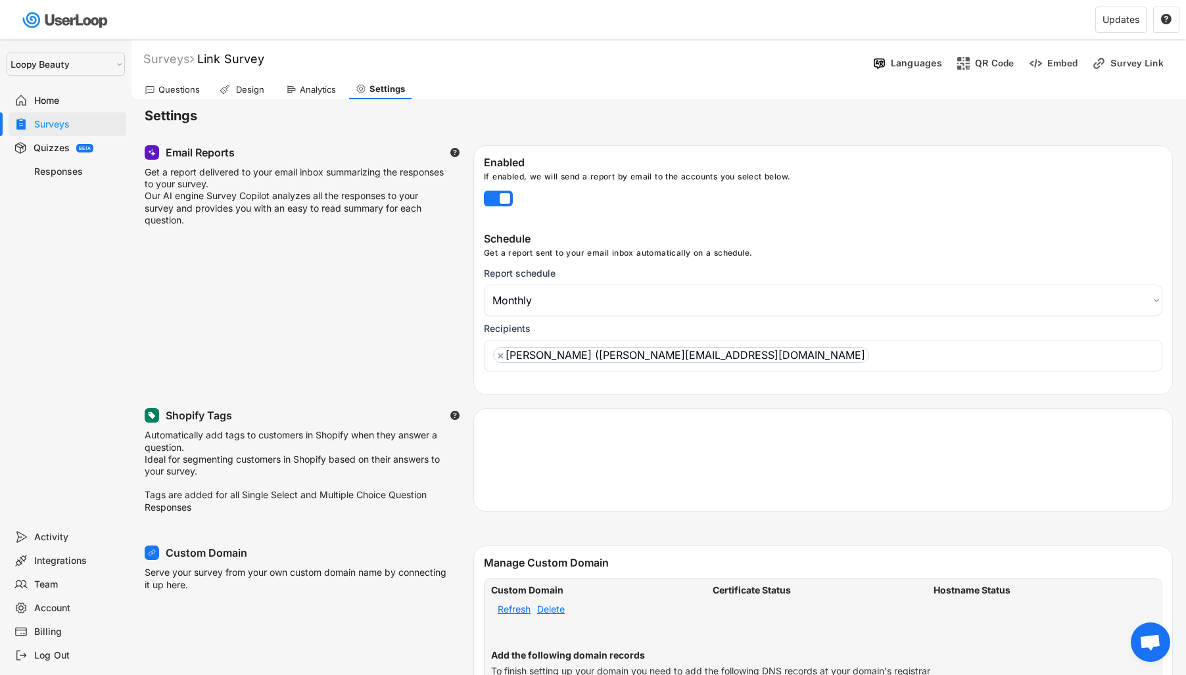
select select ""monthly""
select select ""1348695171700984260__LOOKUP__1621425969652x687239840058835000""
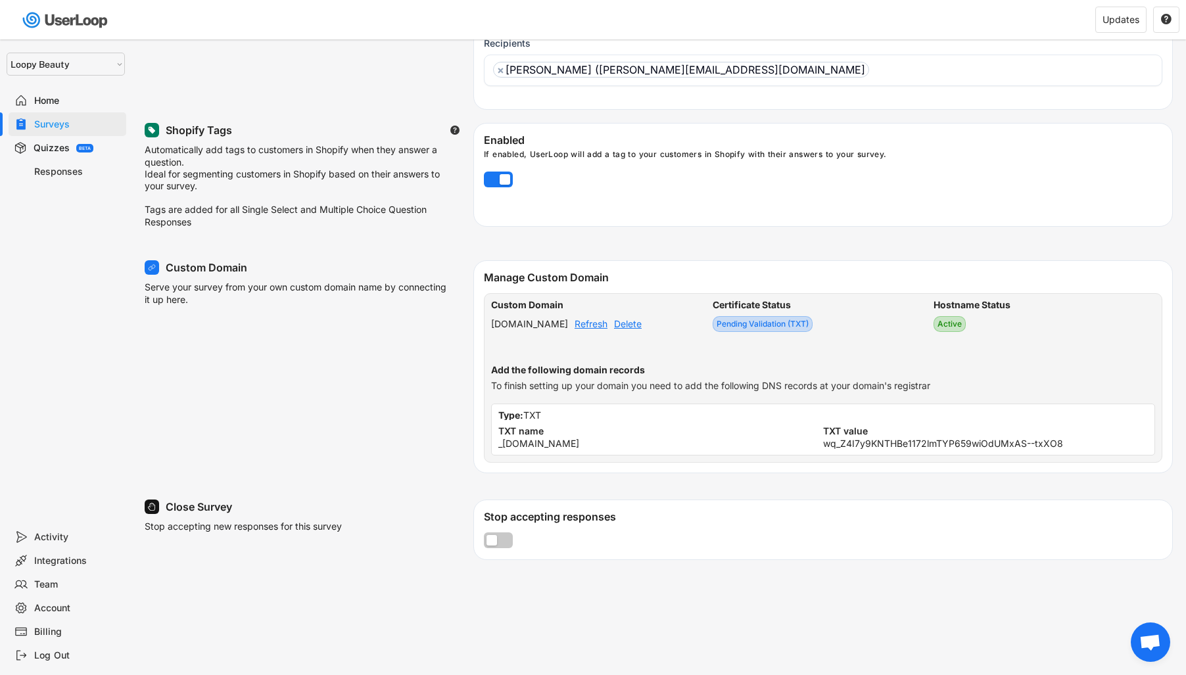
click at [607, 329] on div "Refresh" at bounding box center [591, 323] width 33 height 9
click at [906, 437] on div "TXT value wq_Z4I7y9KNTHBe1172lmTYP659wiOdUMxAS--txXO8" at bounding box center [985, 434] width 325 height 28
click at [905, 448] on div "wq_Z4I7y9KNTHBe1172lmTYP659wiOdUMxAS--txXO8" at bounding box center [943, 443] width 240 height 9
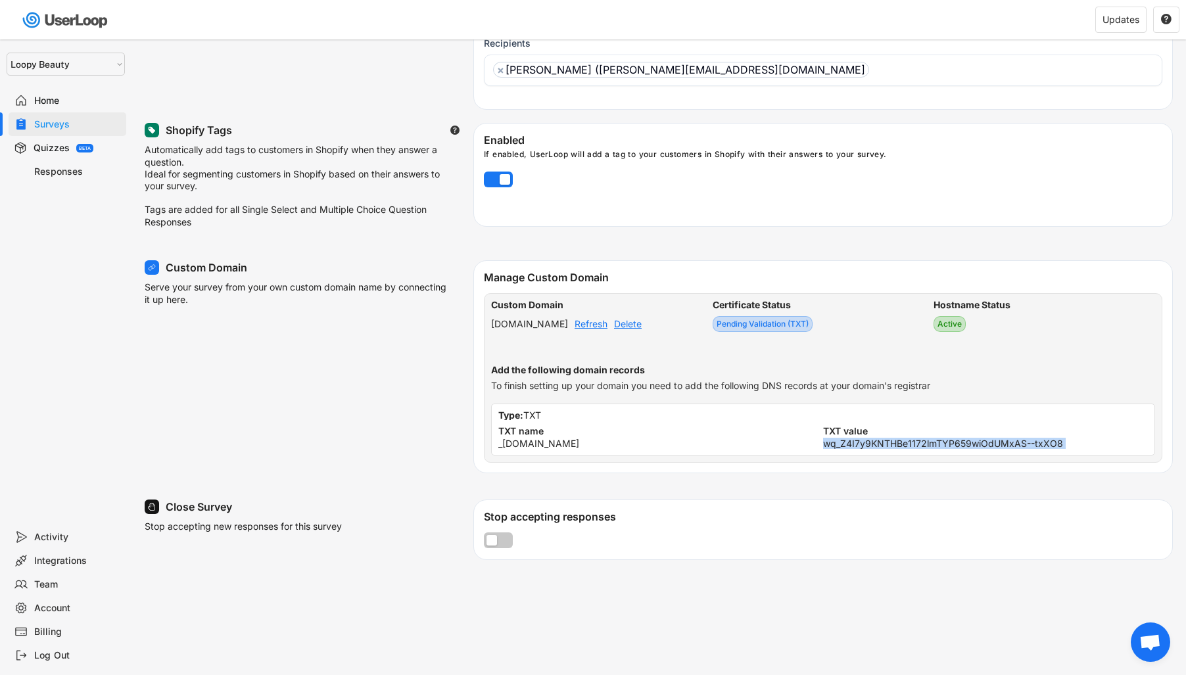
copy div "wq_Z4I7y9KNTHBe1172lmTYP659wiOdUMxAS--txXO8"
click at [603, 327] on div "Refresh" at bounding box center [591, 323] width 33 height 9
click at [579, 448] on div "_acme-challenge.survey.rediffuse.com" at bounding box center [538, 443] width 81 height 9
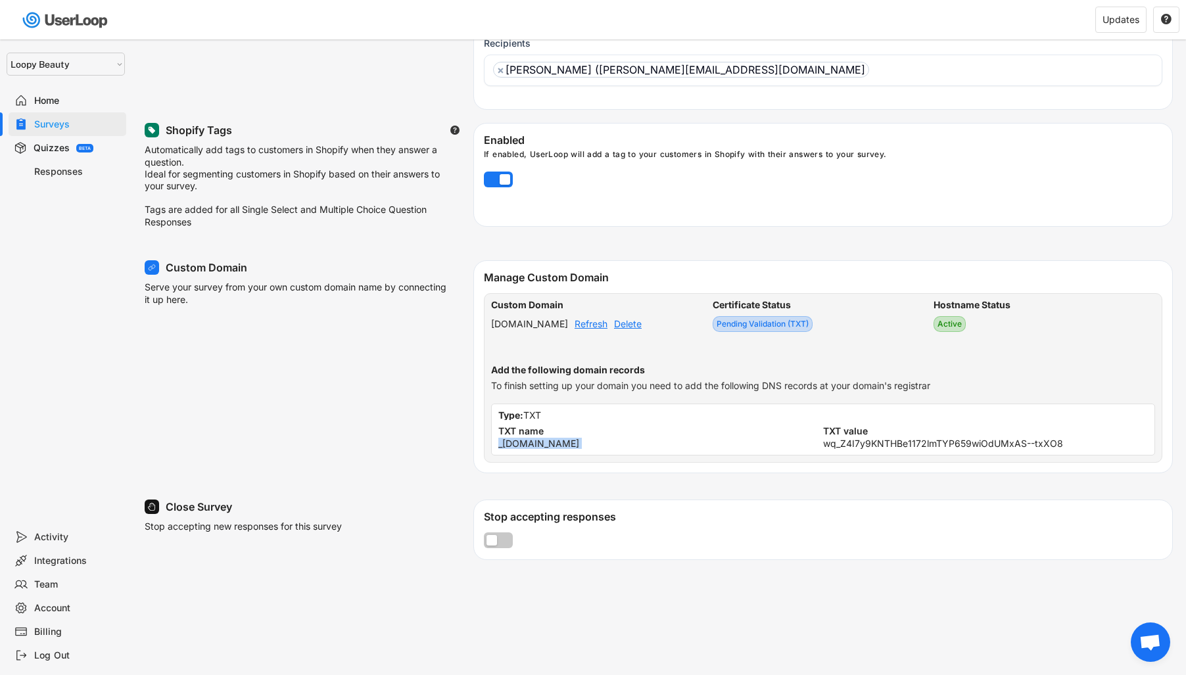
click at [579, 448] on div "_acme-challenge.survey.rediffuse.com" at bounding box center [538, 443] width 81 height 9
click at [599, 324] on div "Custom Domain survey.rediffuse.com Refresh Delete" at bounding box center [602, 322] width 222 height 45
click at [600, 327] on div "Refresh" at bounding box center [591, 323] width 33 height 9
click at [568, 329] on div "survey.rediffuse.com" at bounding box center [529, 323] width 77 height 9
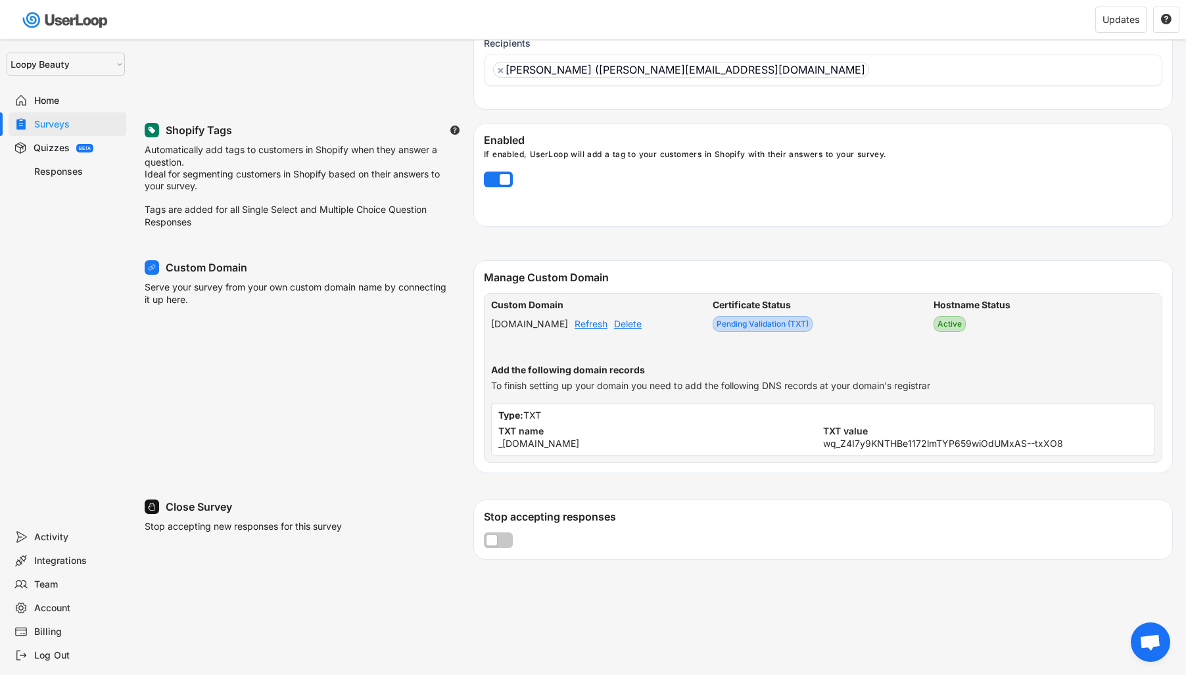
drag, startPoint x: 580, startPoint y: 328, endPoint x: 492, endPoint y: 327, distance: 88.1
click at [492, 327] on div "survey.rediffuse.com" at bounding box center [529, 323] width 77 height 9
copy div "survey.rediffuse.com"
click at [607, 329] on div "Refresh" at bounding box center [591, 323] width 33 height 9
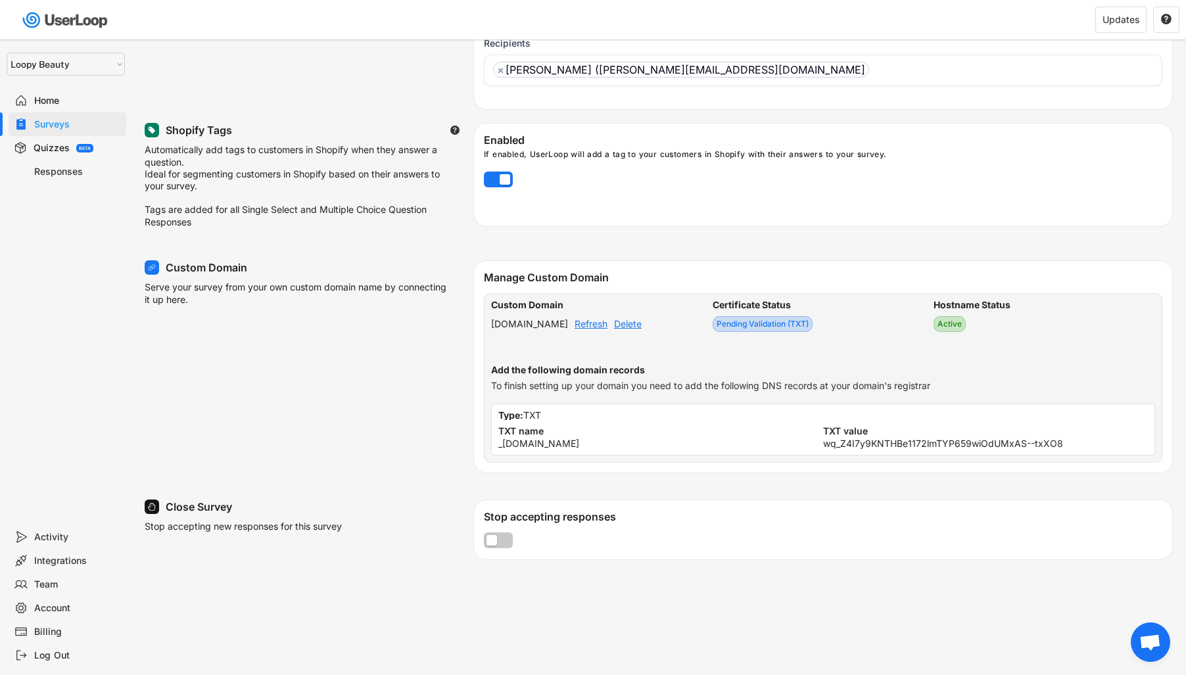
click at [607, 329] on div "Refresh" at bounding box center [591, 323] width 33 height 9
click at [59, 176] on div "Responses" at bounding box center [77, 172] width 87 height 12
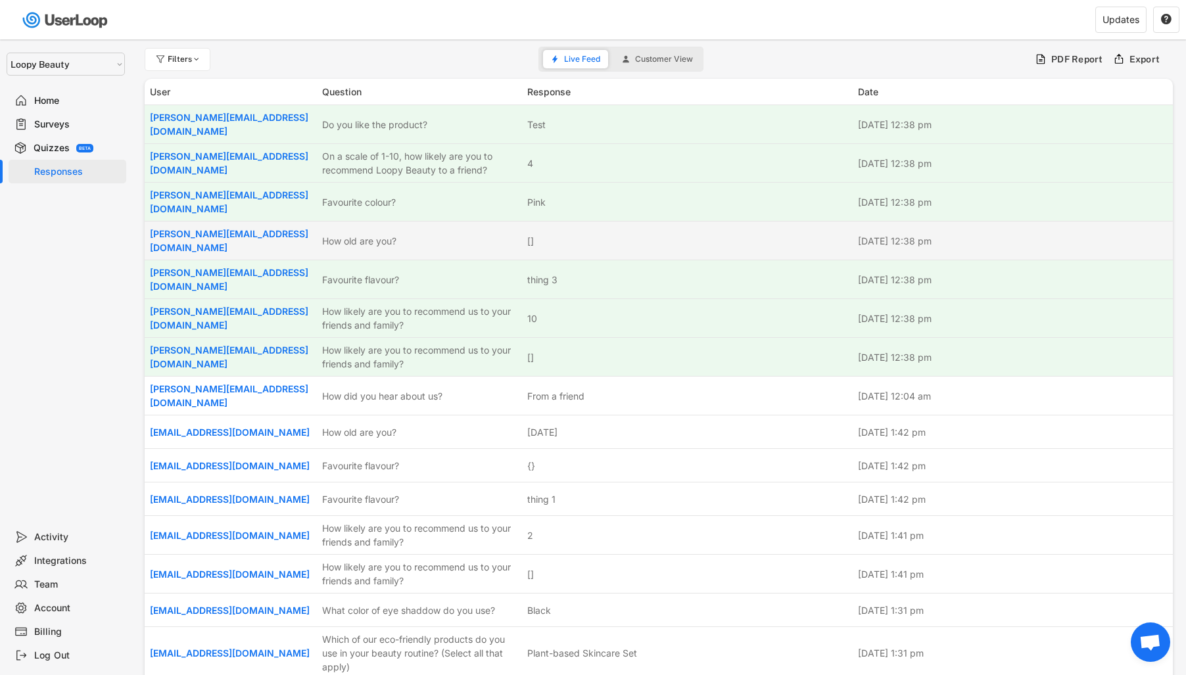
click at [329, 222] on div "james@userloop.io How old are you? [] Sep 29, 2025 at 12:38 pm" at bounding box center [659, 241] width 1028 height 38
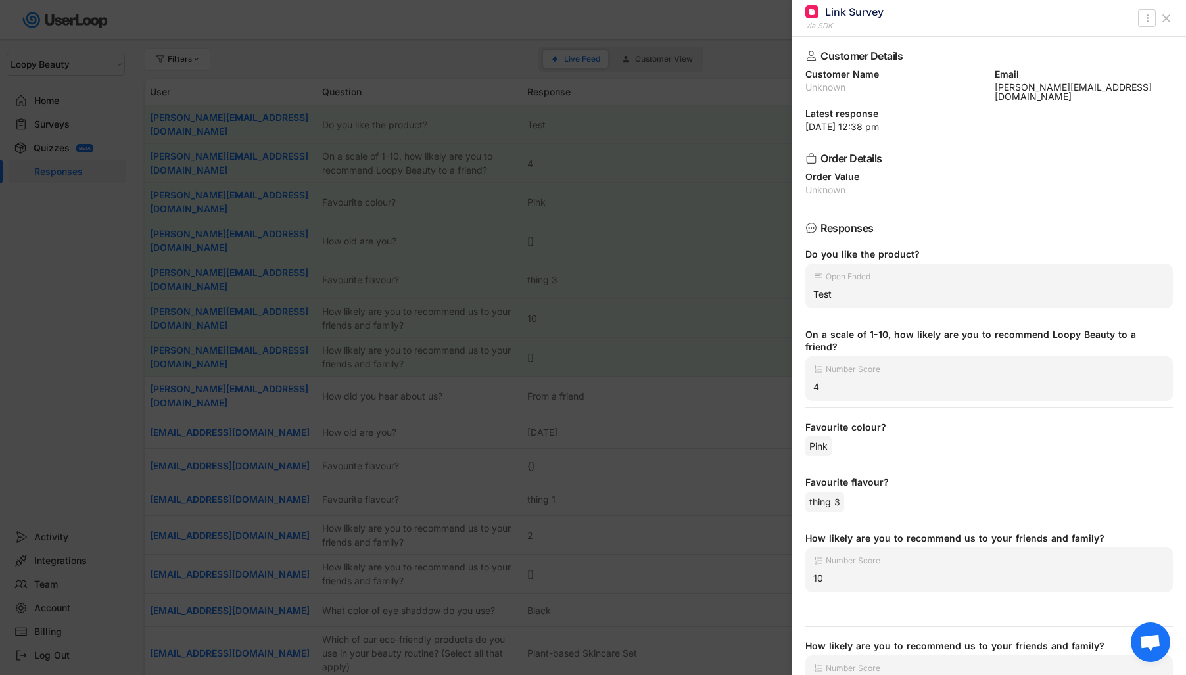
click at [705, 243] on div at bounding box center [593, 337] width 1186 height 675
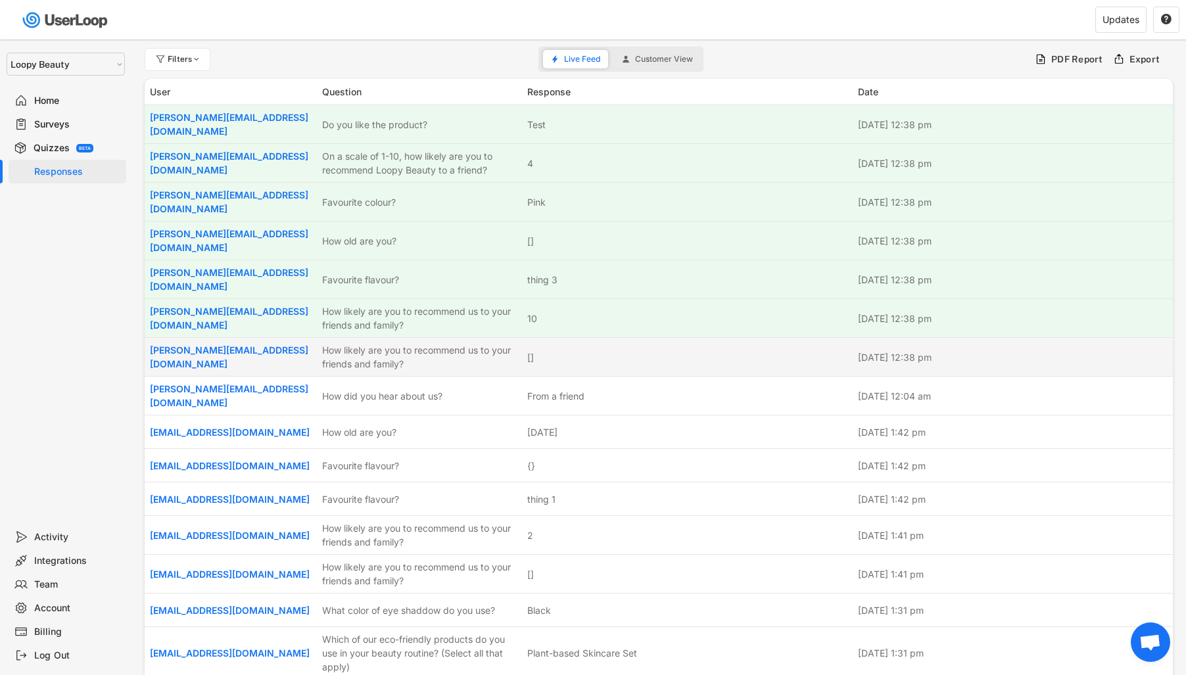
click at [669, 350] on div "[]" at bounding box center [688, 357] width 323 height 14
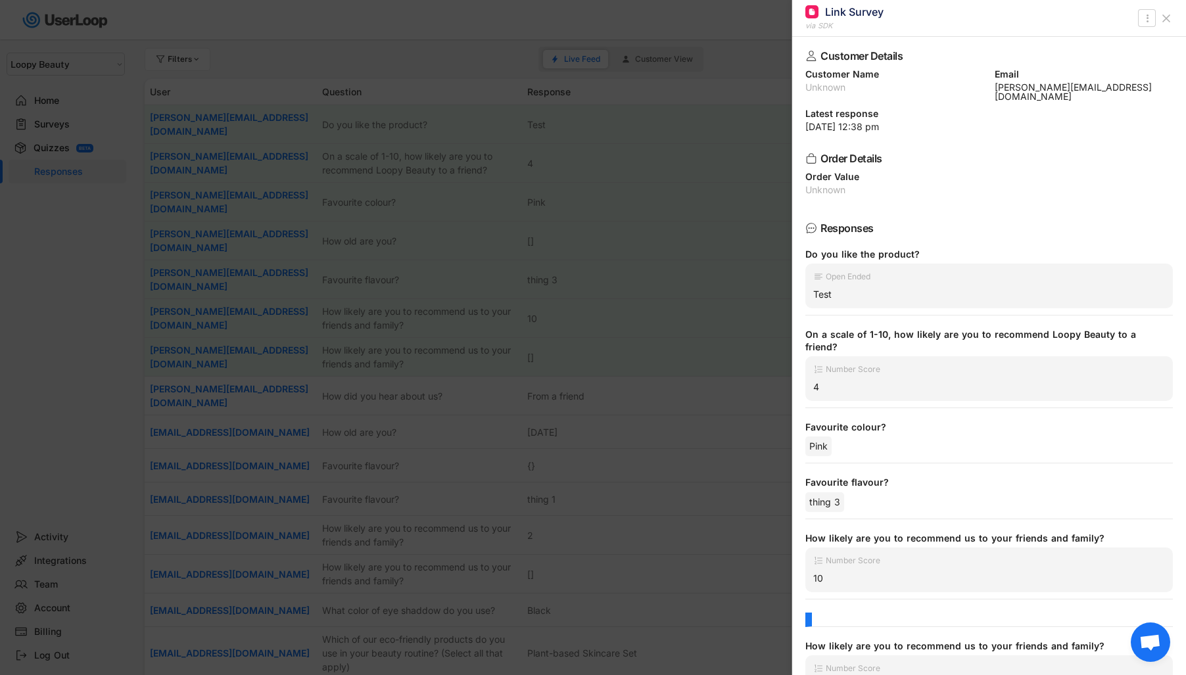
click at [669, 335] on div at bounding box center [593, 337] width 1186 height 675
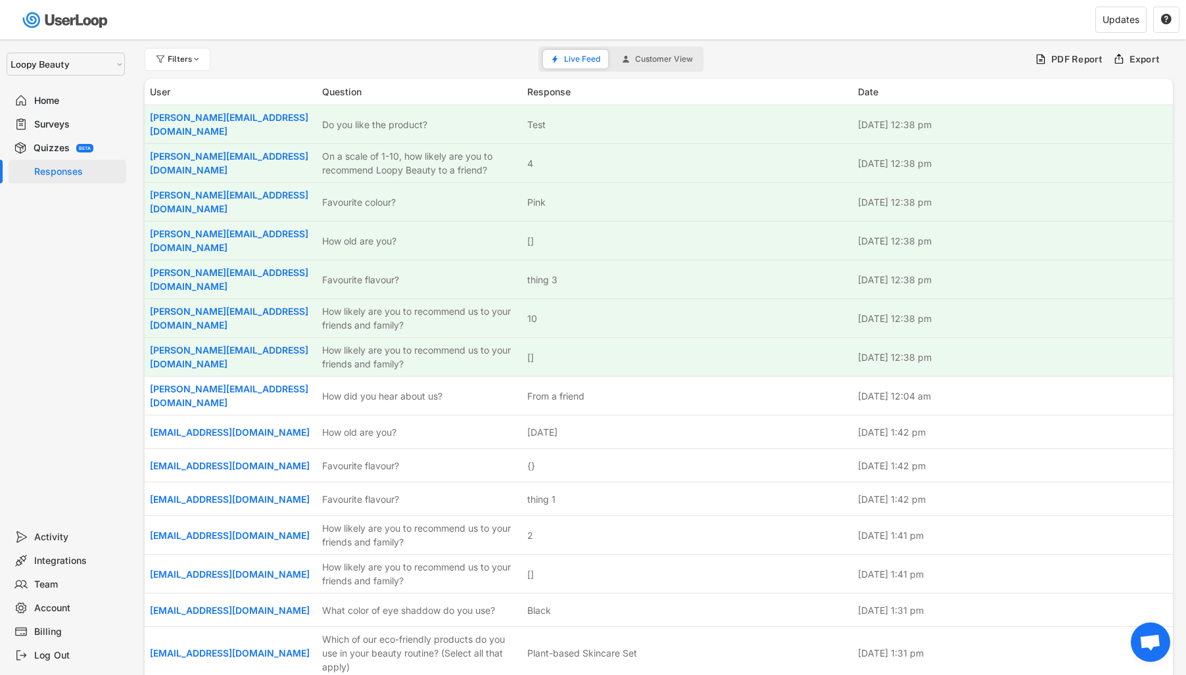
click at [70, 141] on div "Quizzes BETA" at bounding box center [68, 148] width 118 height 24
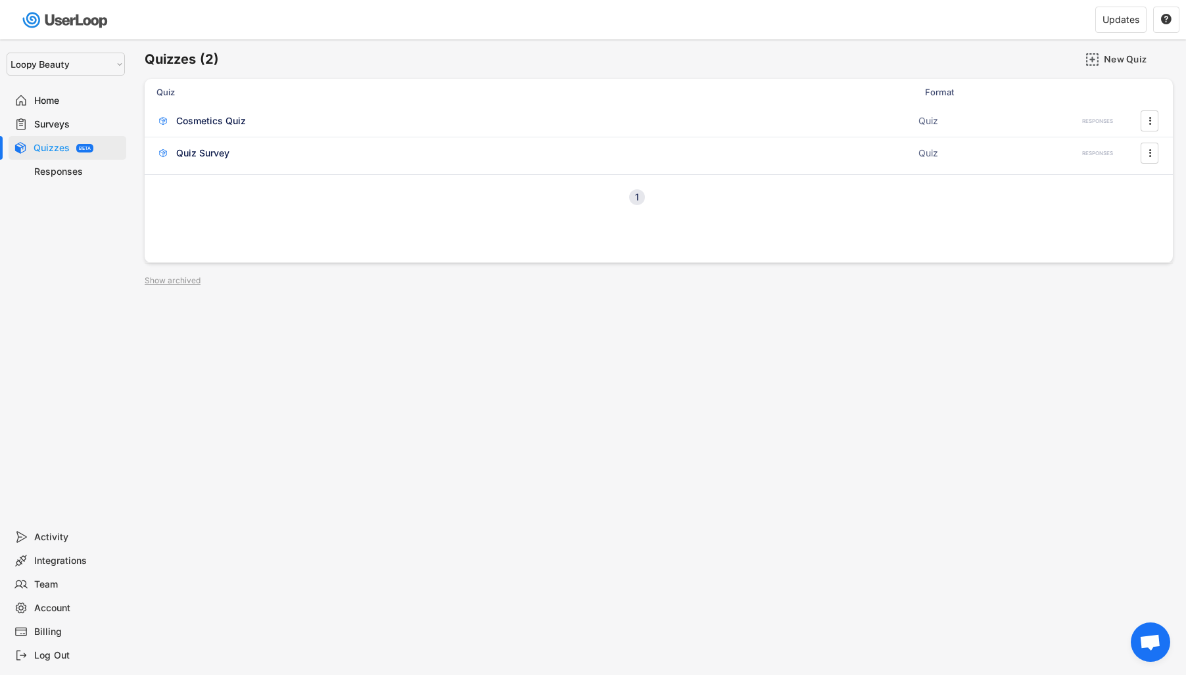
click at [77, 123] on div "Surveys" at bounding box center [77, 124] width 87 height 12
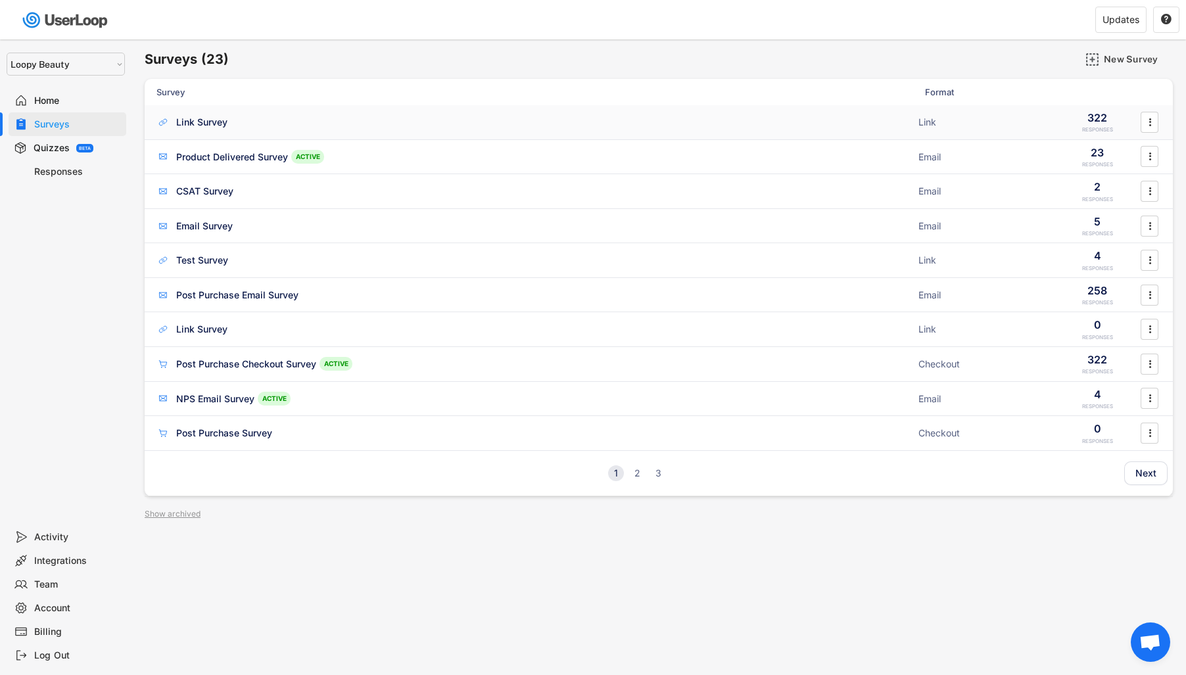
click at [254, 122] on div "Link Survey" at bounding box center [533, 122] width 754 height 13
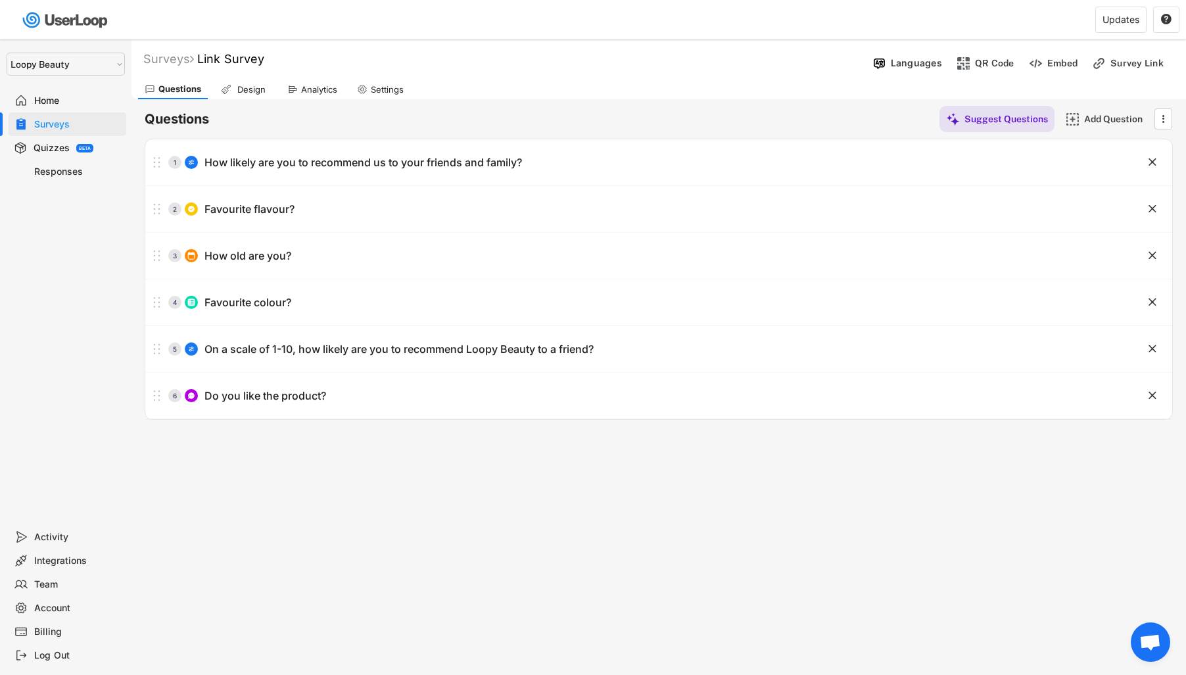
click at [398, 88] on div "Settings" at bounding box center [387, 89] width 33 height 11
select select "1348695171700984260__LOOKUP__1621425946483x437467764361997950"
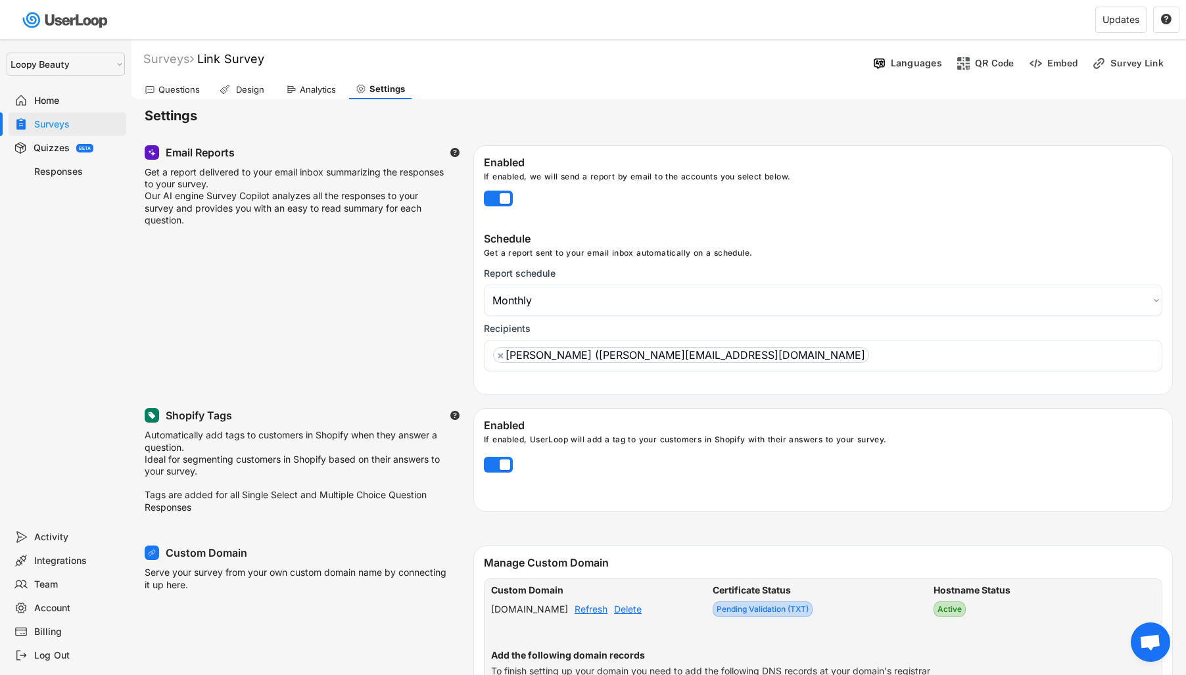
scroll to position [104, 0]
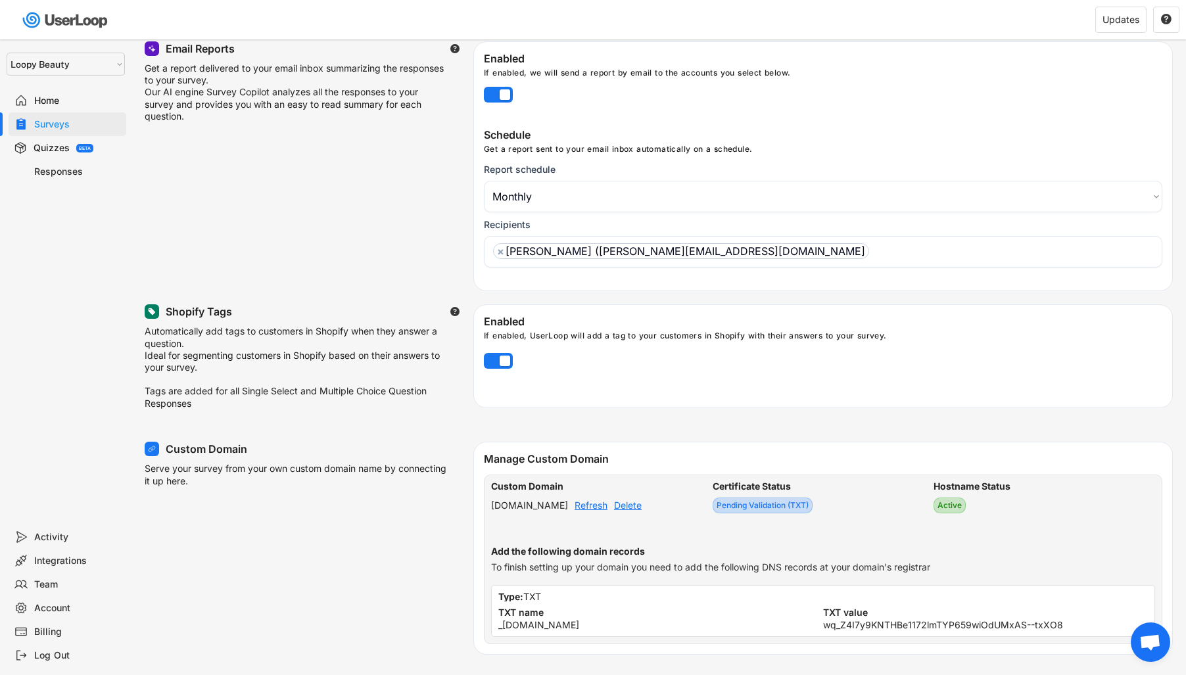
click at [607, 510] on div "Refresh" at bounding box center [591, 505] width 33 height 9
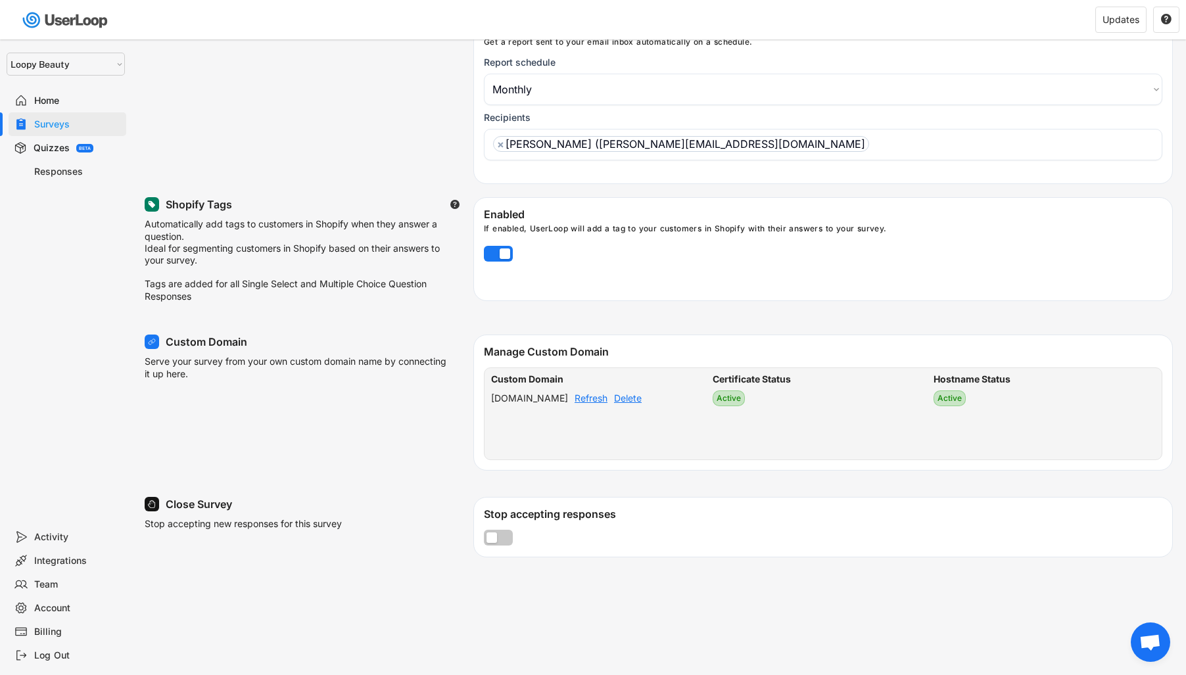
scroll to position [212, 0]
click at [30, 125] on div "Surveys" at bounding box center [68, 124] width 118 height 24
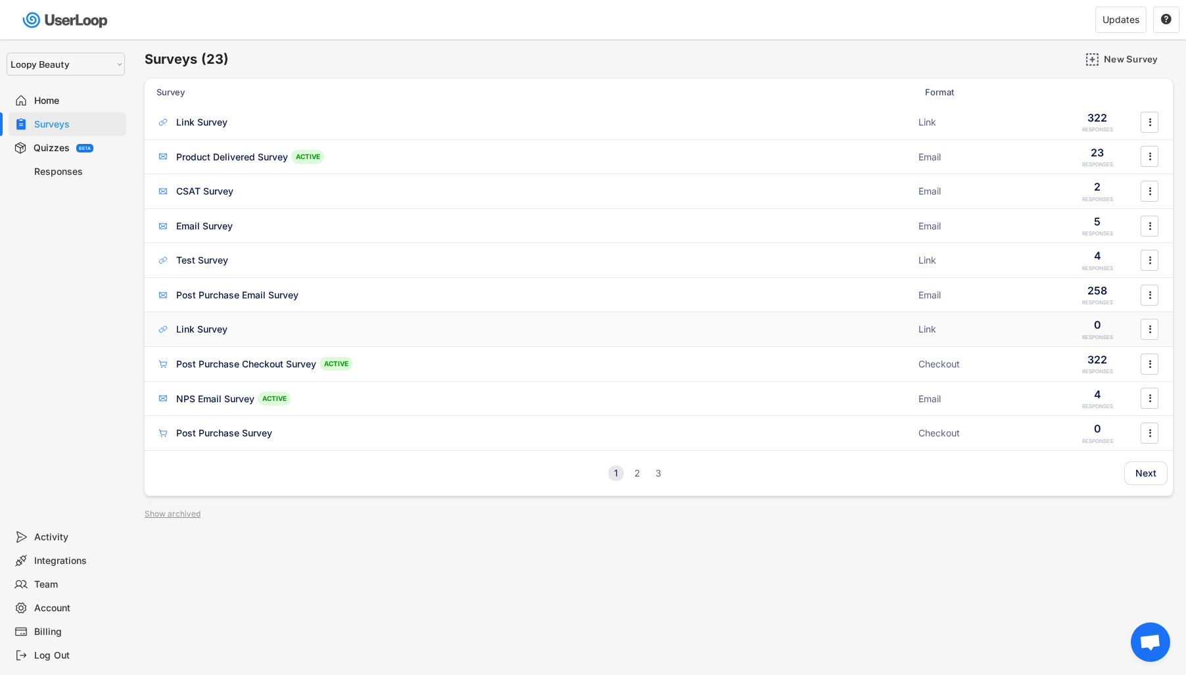
click at [232, 333] on div "Link Survey" at bounding box center [533, 329] width 754 height 13
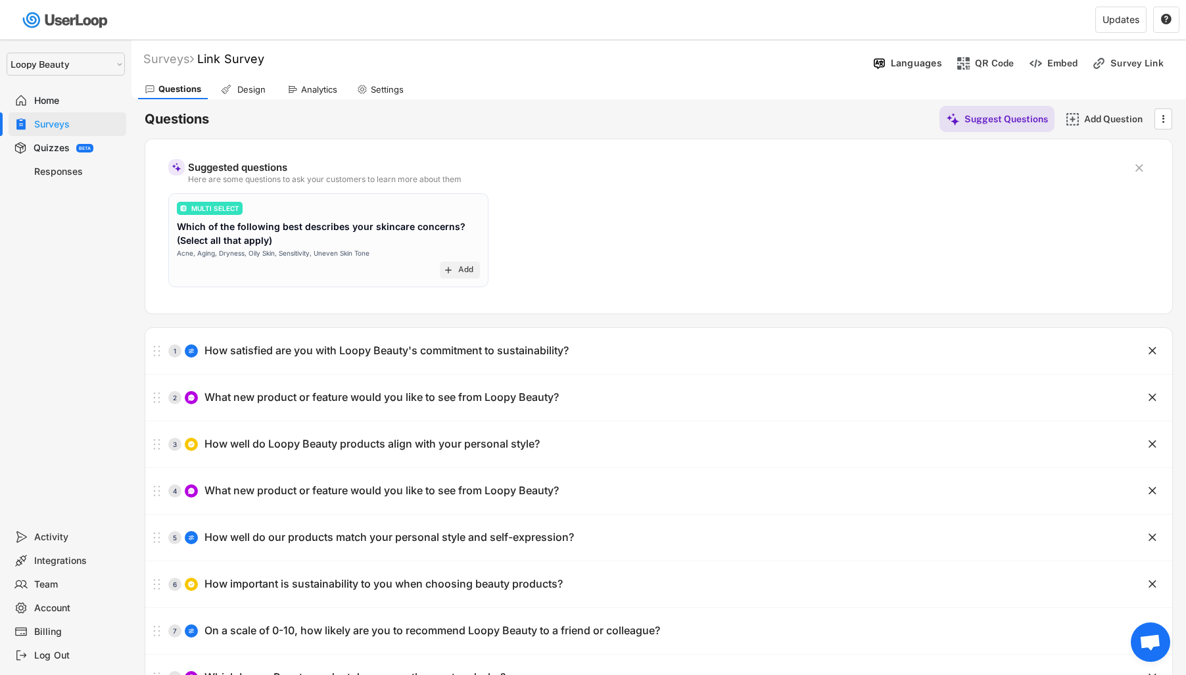
click at [390, 80] on div "Settings" at bounding box center [380, 90] width 60 height 20
select select
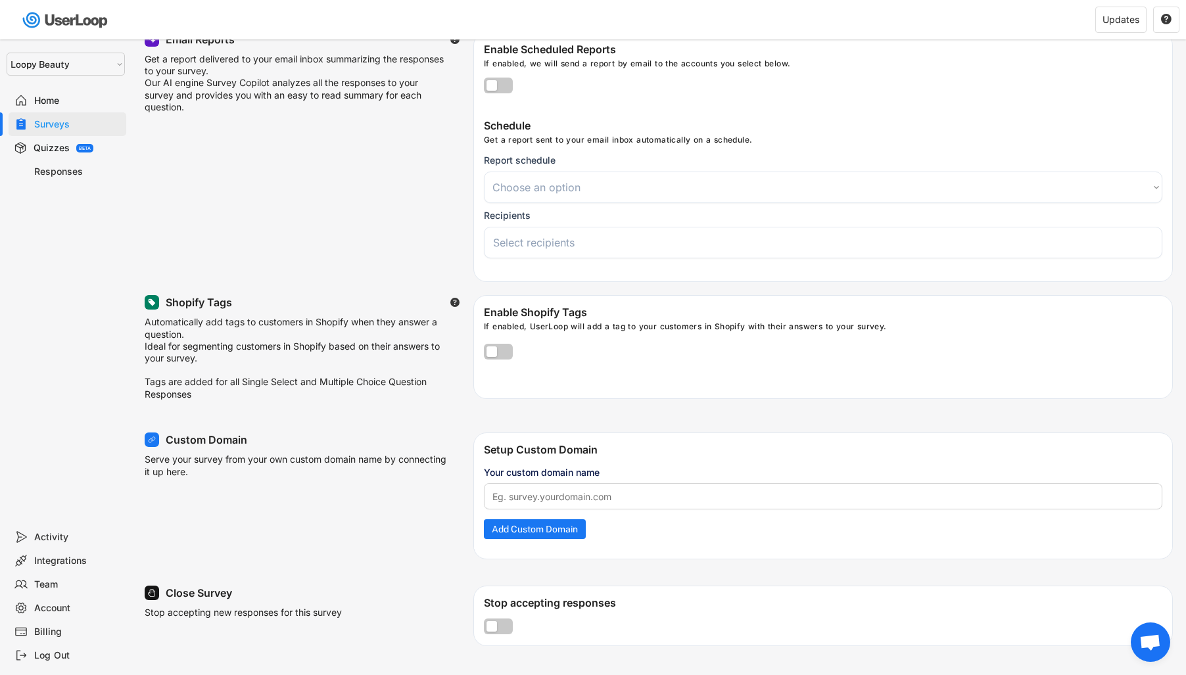
scroll to position [157, 0]
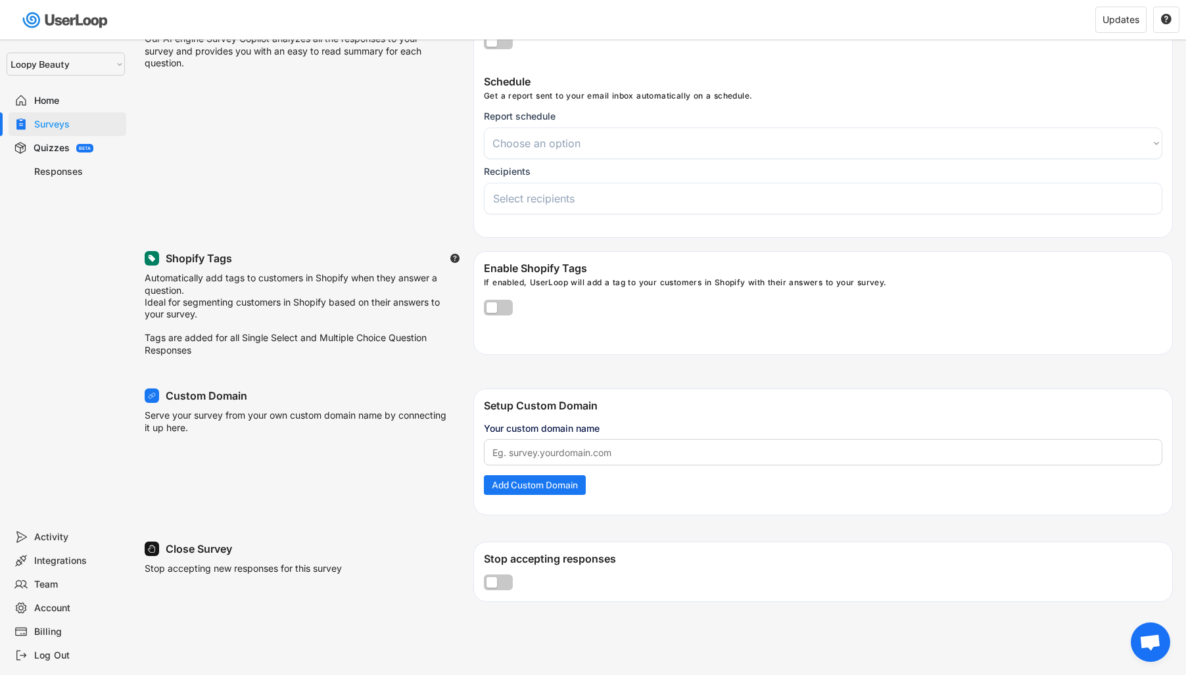
click at [603, 427] on div "Your custom domain name" at bounding box center [823, 428] width 678 height 14
click at [602, 465] on input "input" at bounding box center [823, 452] width 678 height 26
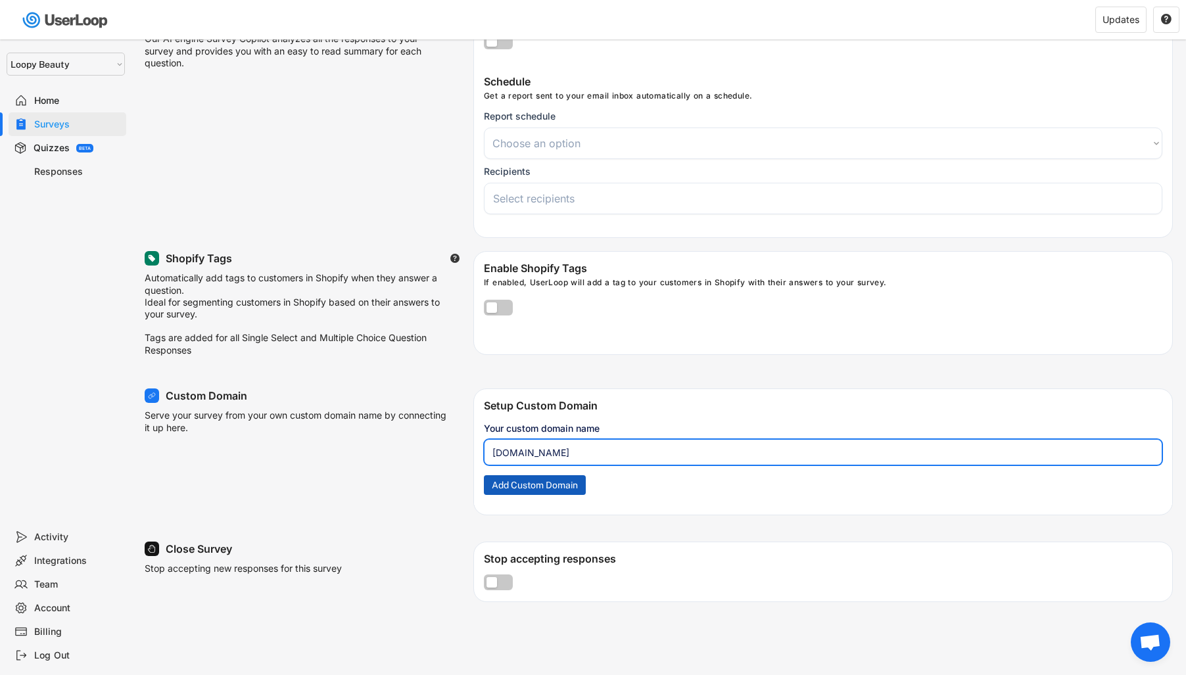
type input "sustainability.prodcel.com"
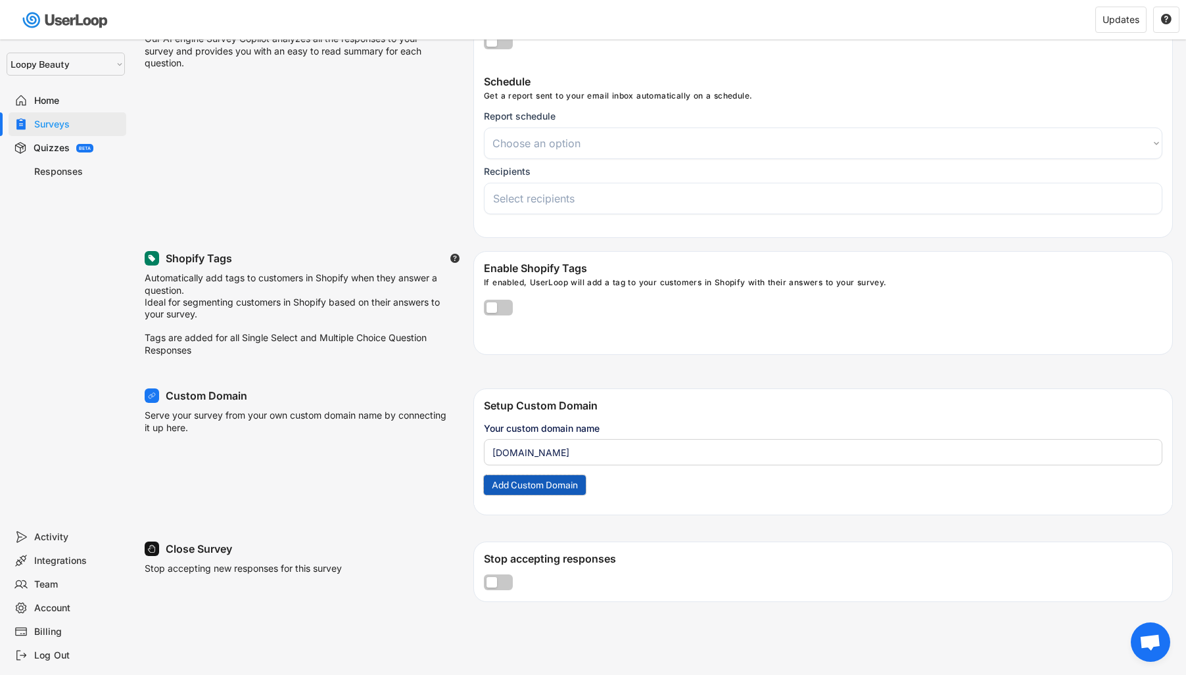
click at [583, 486] on button "Add Custom Domain" at bounding box center [535, 485] width 102 height 20
click at [536, 460] on input "input" at bounding box center [823, 452] width 678 height 26
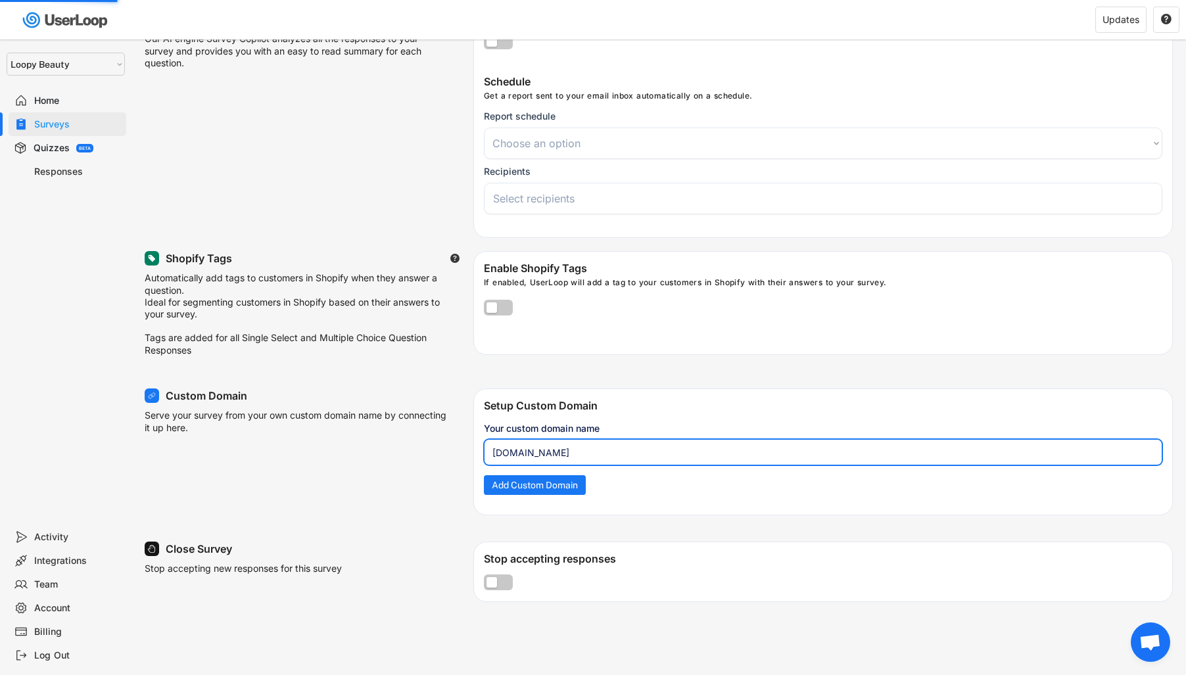
click at [536, 460] on input "input" at bounding box center [823, 452] width 678 height 26
select select
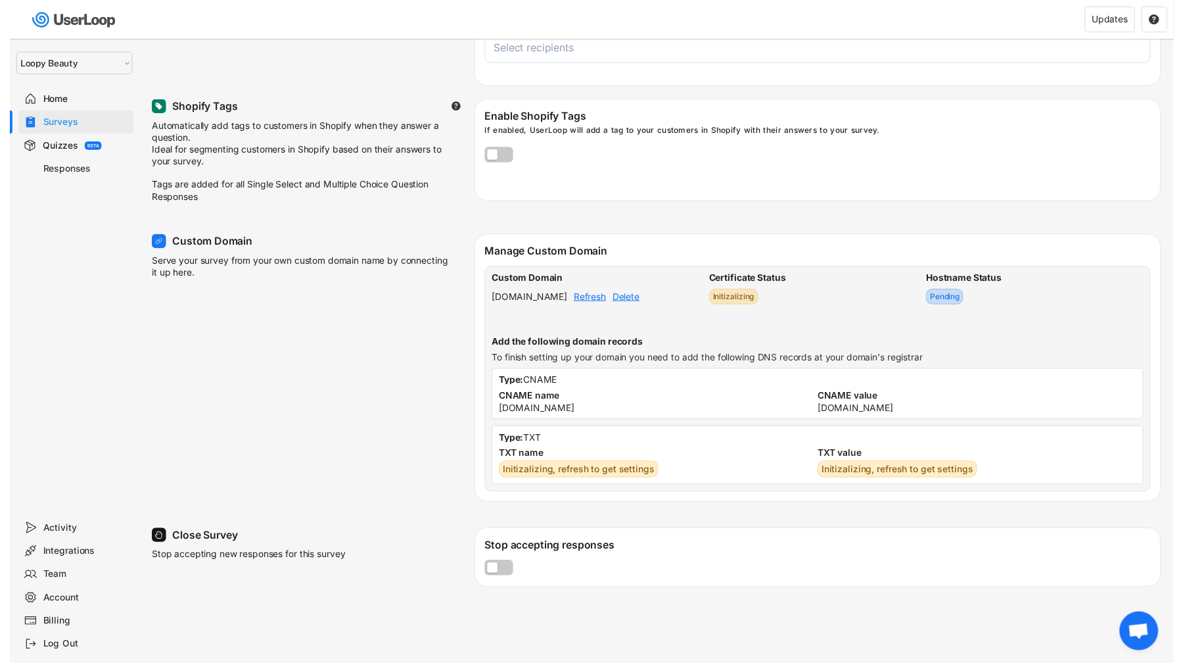
scroll to position [309, 0]
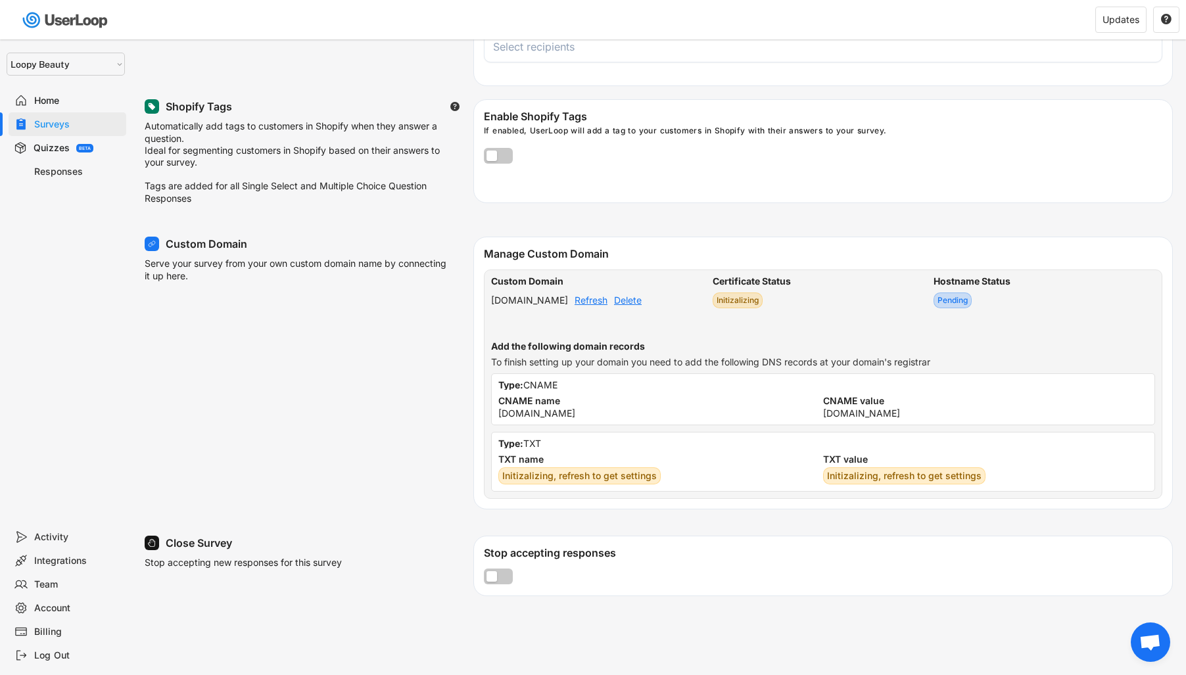
click at [607, 305] on div "Refresh" at bounding box center [591, 300] width 33 height 9
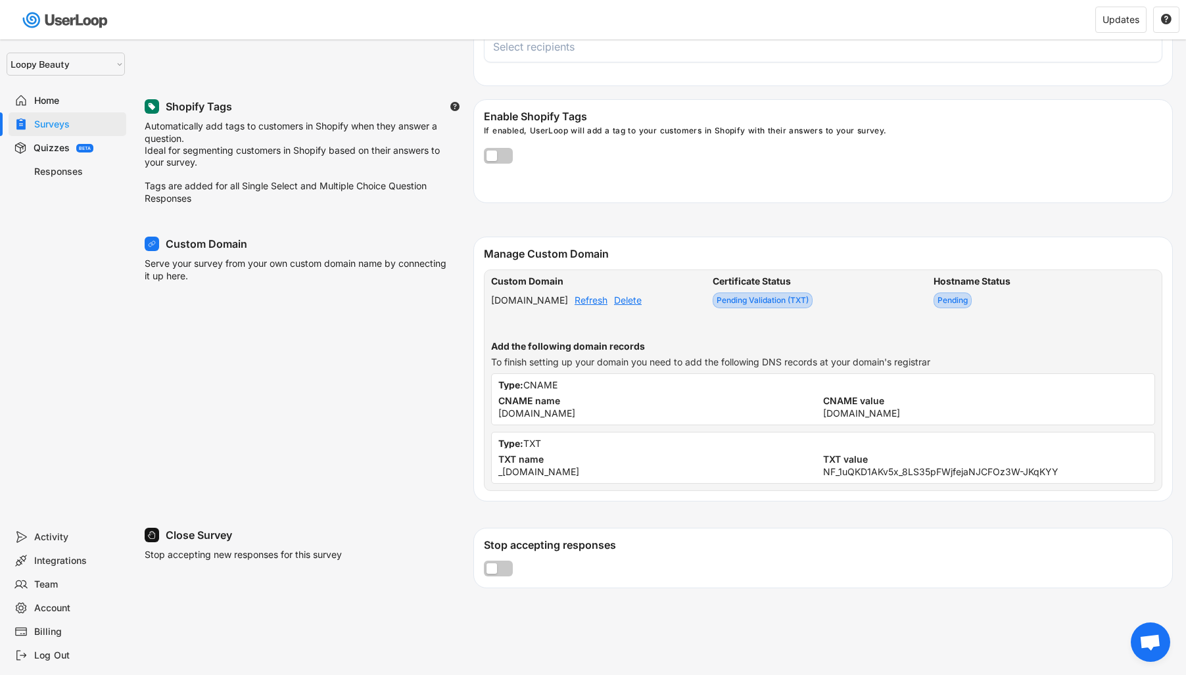
click at [607, 302] on div "Refresh" at bounding box center [591, 300] width 33 height 9
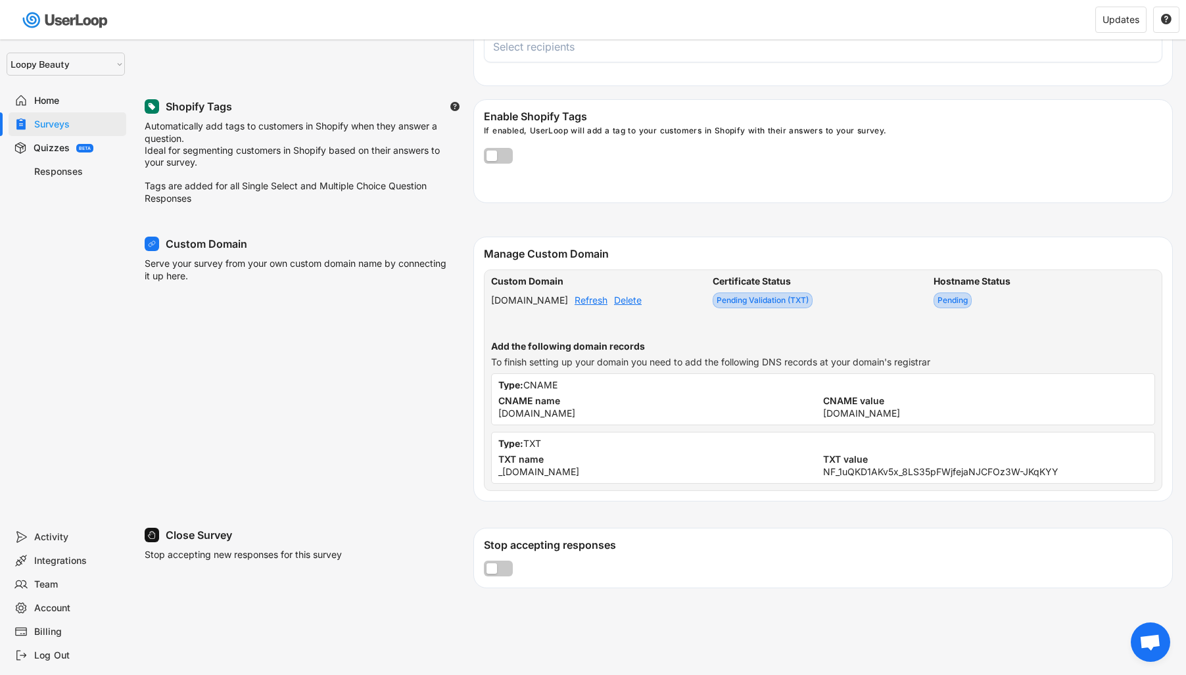
click at [607, 305] on div "Refresh" at bounding box center [591, 300] width 33 height 9
click at [607, 302] on div "Refresh" at bounding box center [591, 300] width 33 height 9
click at [542, 418] on div "sustainability.prodcel.com" at bounding box center [536, 413] width 77 height 9
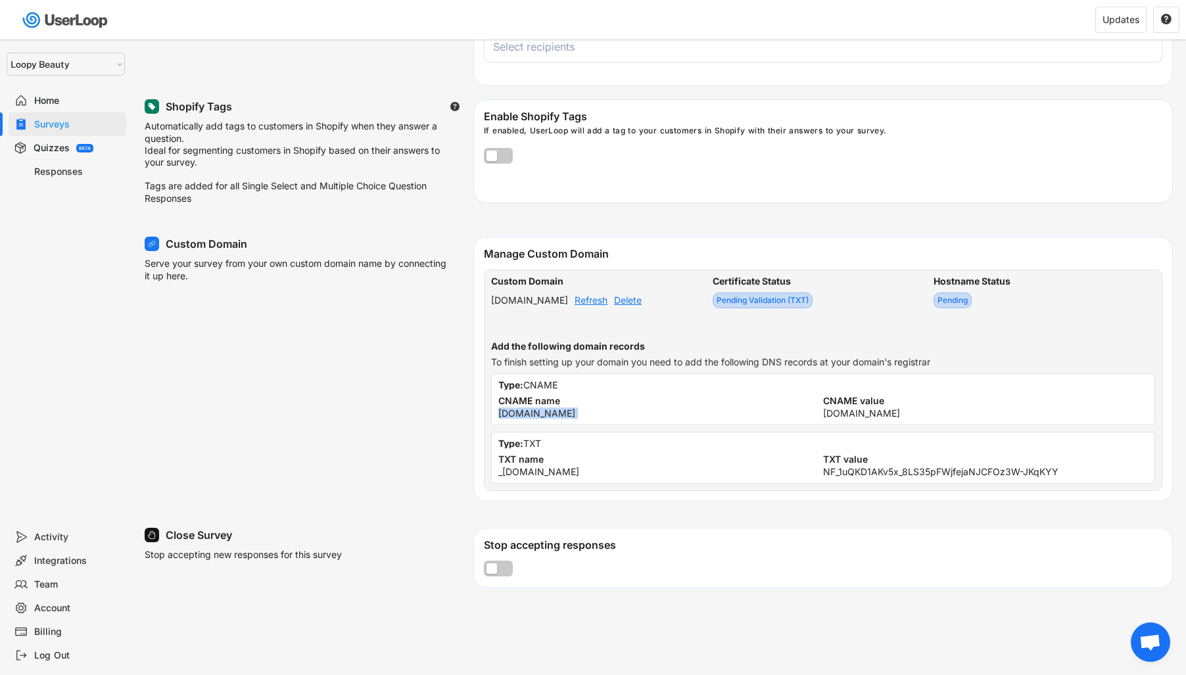
copy div "sustainability.prodcel.com"
click at [607, 303] on div "Refresh" at bounding box center [591, 300] width 33 height 9
click at [607, 304] on div "Refresh" at bounding box center [591, 300] width 33 height 9
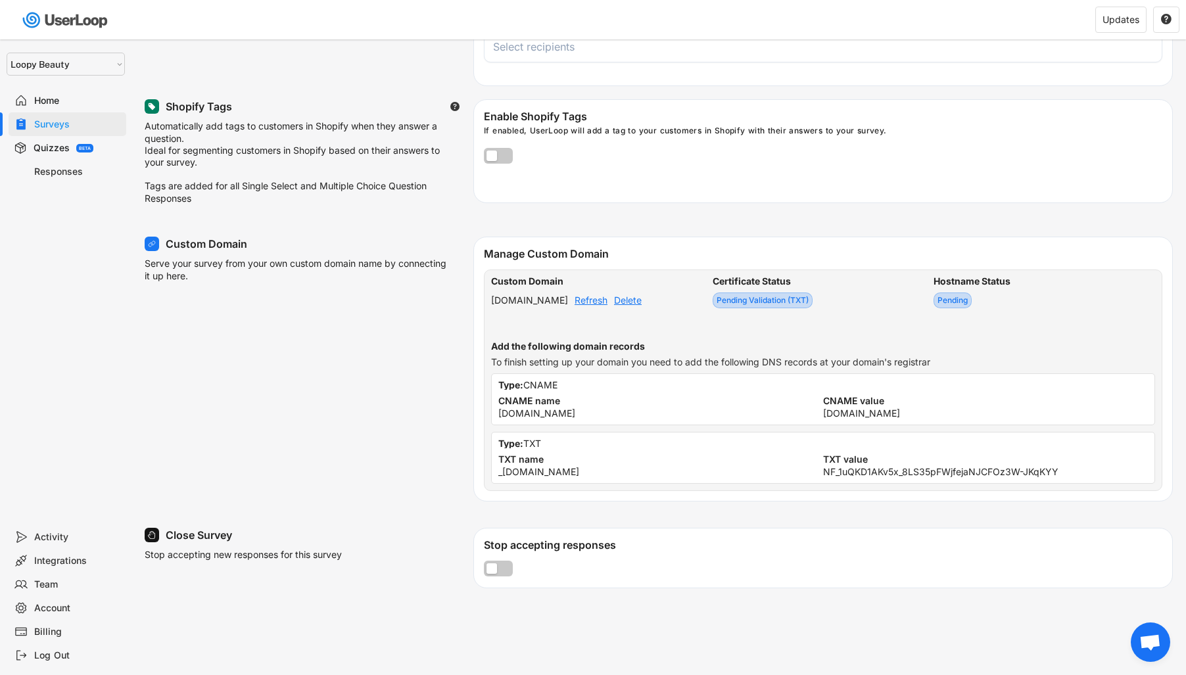
click at [607, 305] on div "Refresh" at bounding box center [591, 300] width 33 height 9
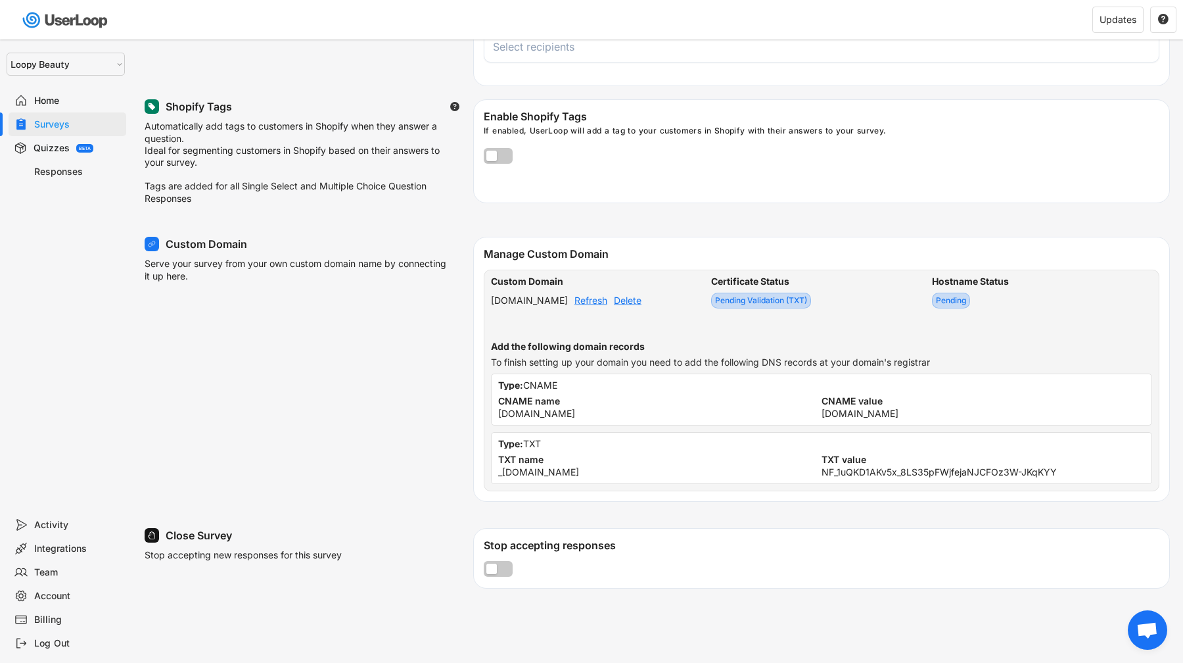
click at [625, 314] on div "sustainability.prodcel.com Refresh Delete" at bounding box center [601, 309] width 220 height 26
click at [607, 305] on div "Refresh" at bounding box center [591, 300] width 33 height 9
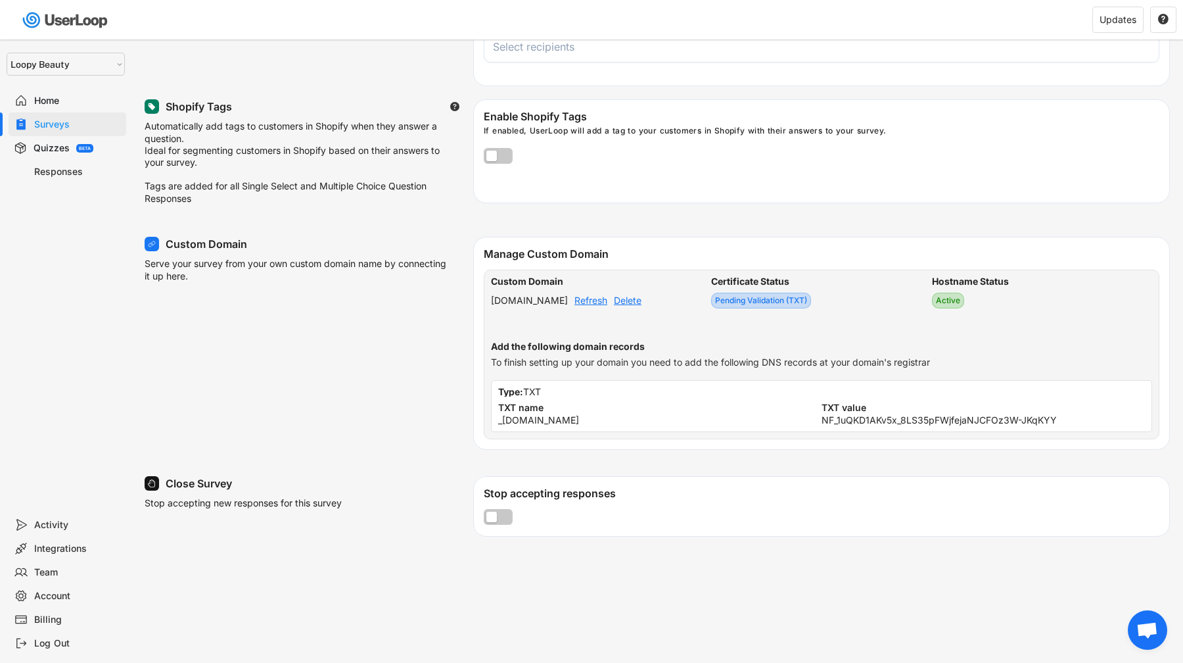
click at [579, 425] on div "_acme-challenge.sustainability.prodcel.com" at bounding box center [538, 419] width 81 height 9
copy div "_acme-challenge.sustainability.prodcel.com"
click at [858, 425] on div "NF_1uQKD1AKv5x_8LS35pFWjfejaNJCFOz3W-JKqKYY" at bounding box center [939, 419] width 235 height 9
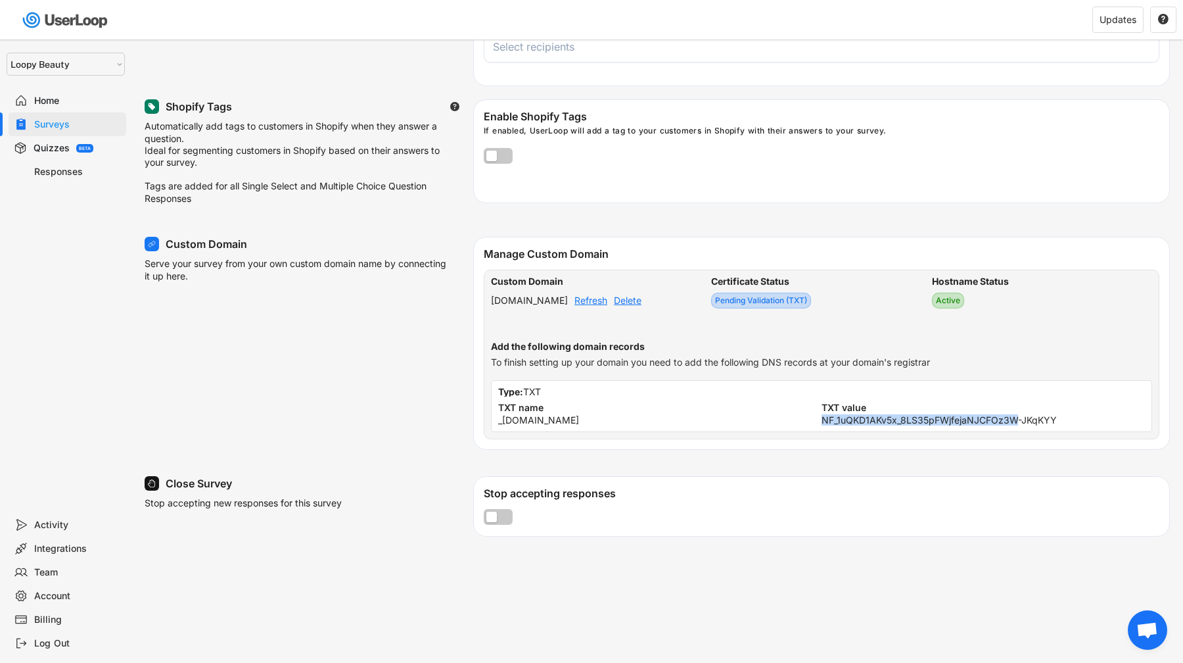
click at [858, 425] on div "NF_1uQKD1AKv5x_8LS35pFWjfejaNJCFOz3W-JKqKYY" at bounding box center [939, 419] width 235 height 9
copy div "NF_1uQKD1AKv5x_8LS35pFWjfejaNJCFOz3W-JKqKYY"
click at [636, 298] on div "Custom Domain sustainability.prodcel.com Refresh Delete" at bounding box center [601, 299] width 220 height 45
click at [607, 305] on div "Refresh" at bounding box center [591, 300] width 33 height 9
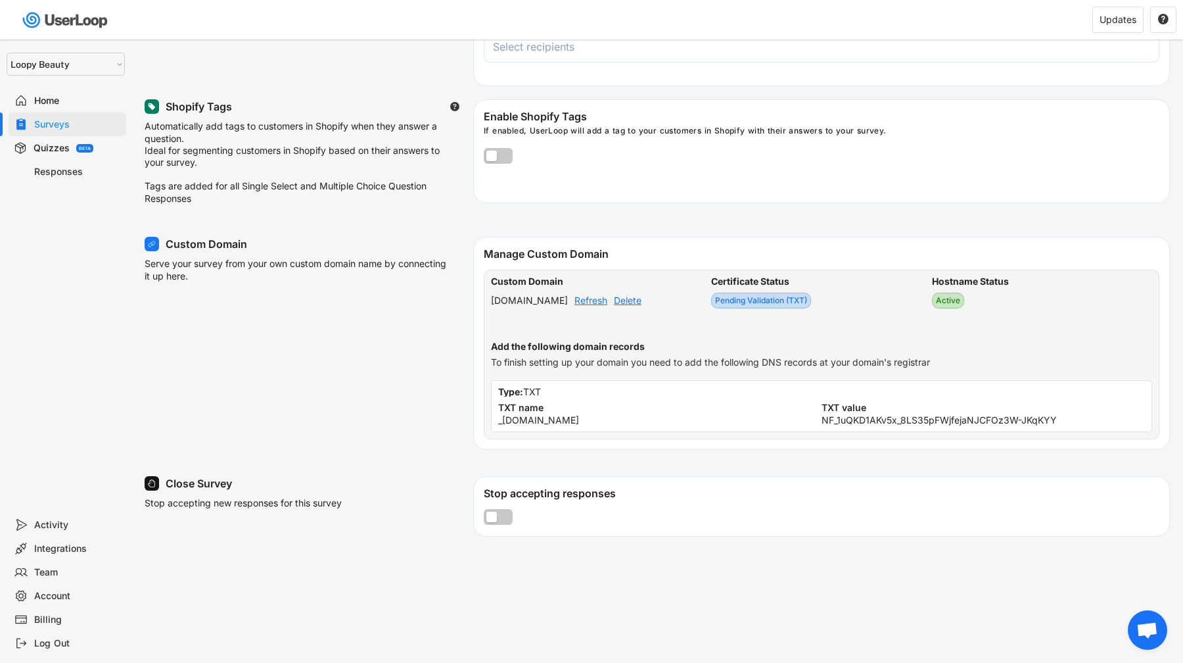
click at [607, 305] on div "Refresh" at bounding box center [591, 300] width 33 height 9
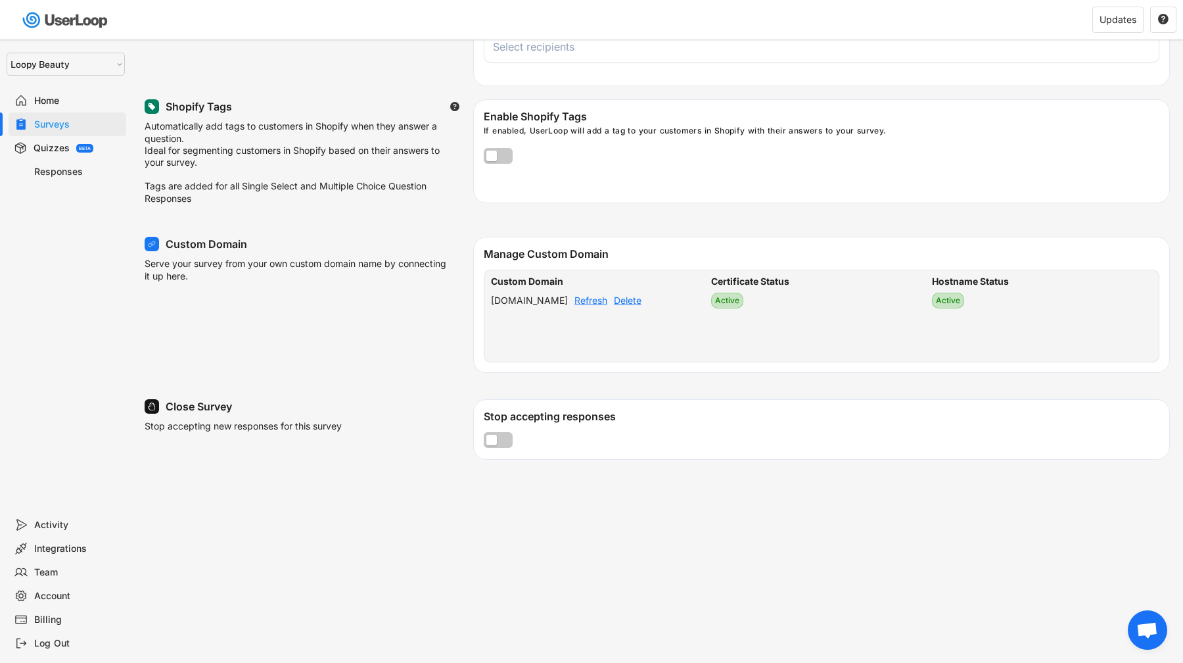
scroll to position [225, 0]
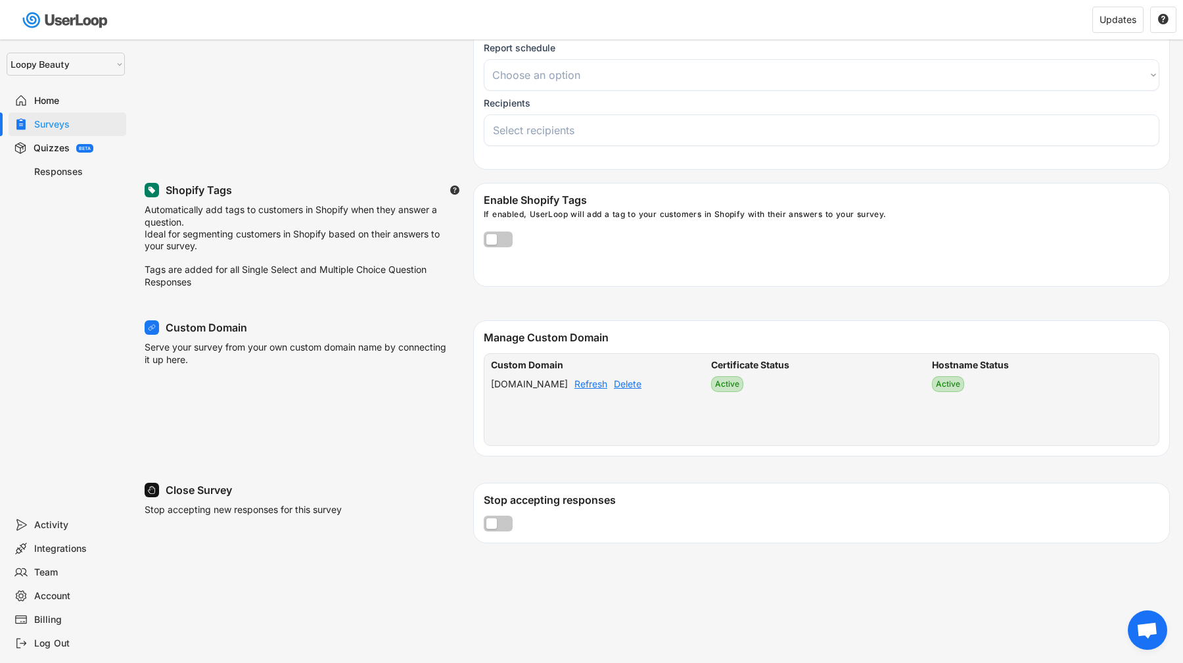
click at [568, 389] on div "sustainability.prodcel.com" at bounding box center [529, 383] width 77 height 9
copy div "sustainability.prodcel.com"
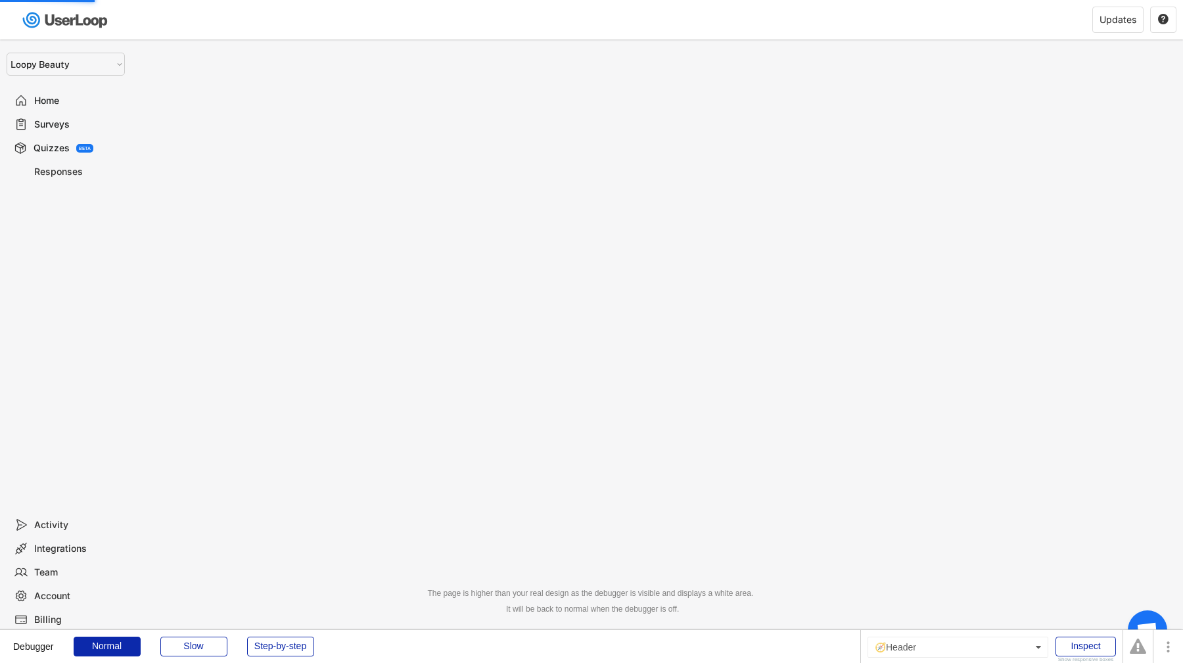
select select ""1348695171700984260__LOOKUP__1621425969652x687239840058835000""
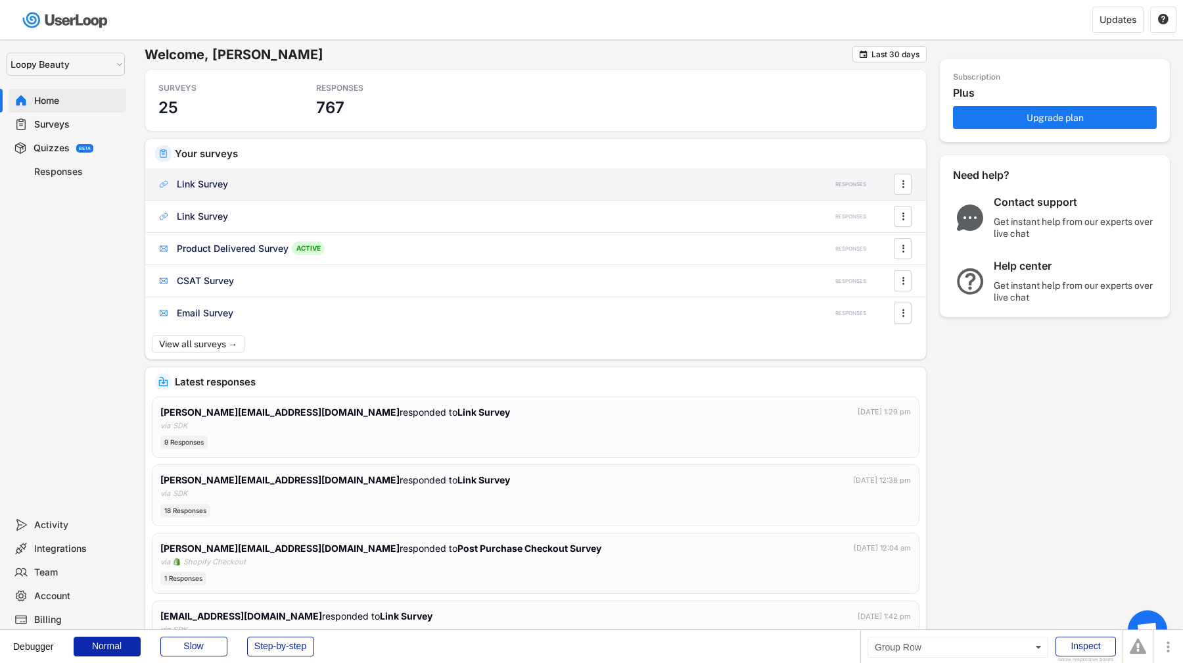
click at [244, 187] on div "Link Survey" at bounding box center [480, 183] width 646 height 13
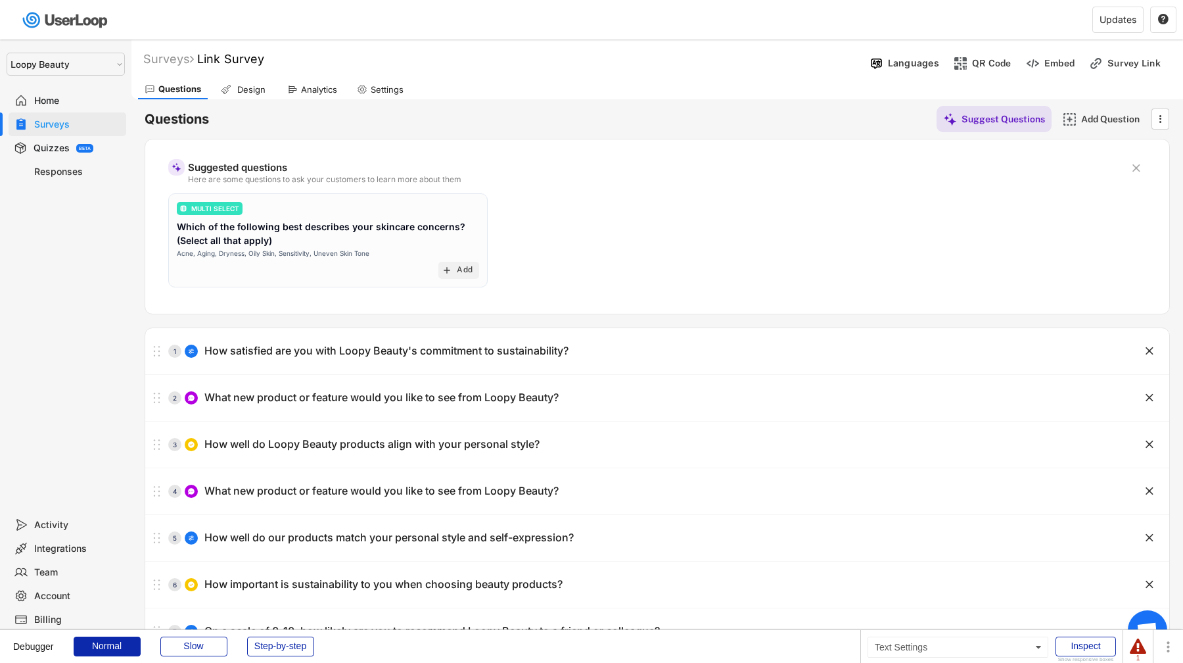
click at [404, 90] on div "Settings" at bounding box center [387, 89] width 33 height 11
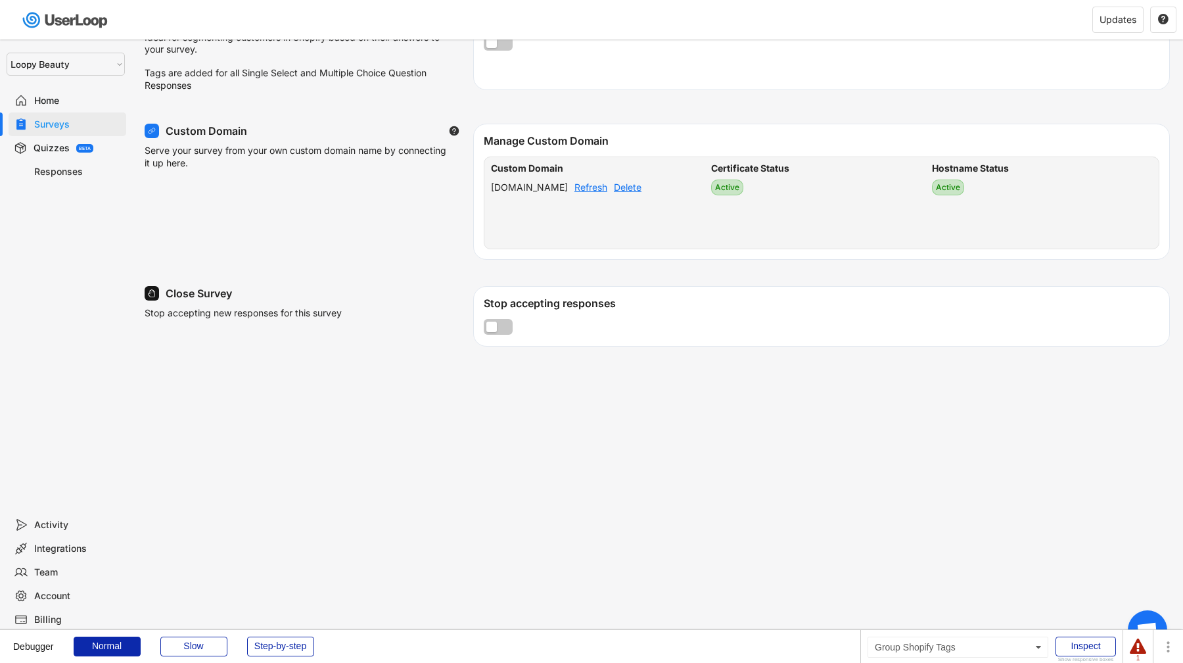
scroll to position [490, 0]
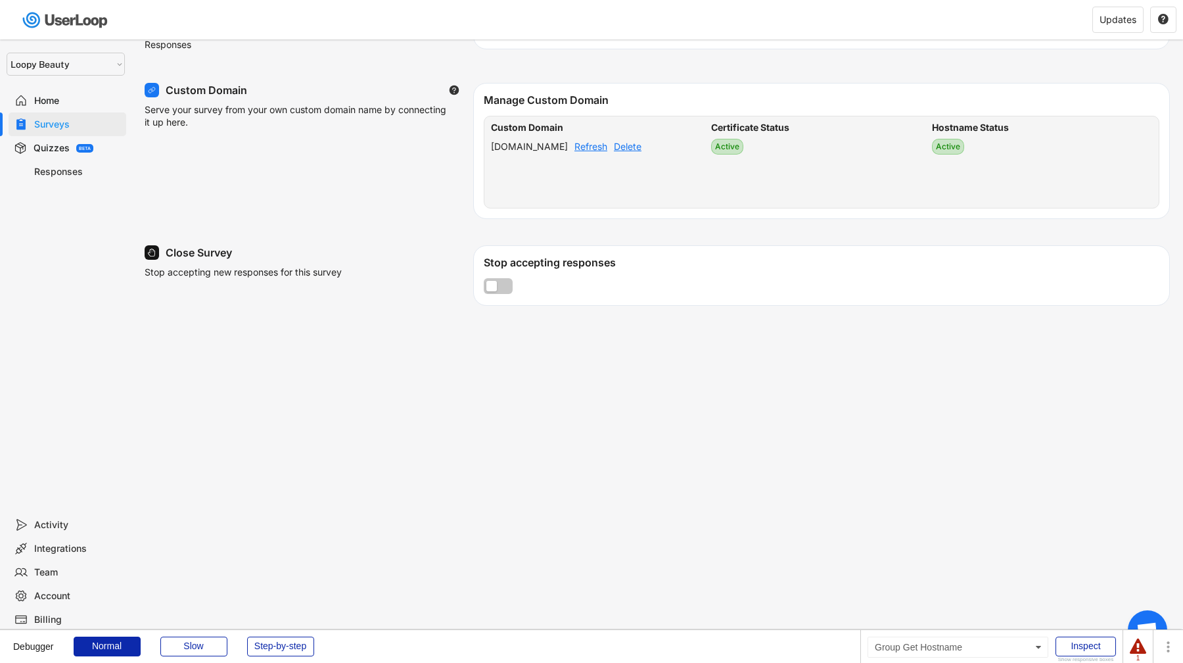
click at [575, 158] on div "sustainability.prodcel.com Refresh Delete" at bounding box center [601, 155] width 220 height 26
click at [562, 151] on div "[DOMAIN_NAME]" at bounding box center [529, 146] width 77 height 9
copy div "[DOMAIN_NAME]"
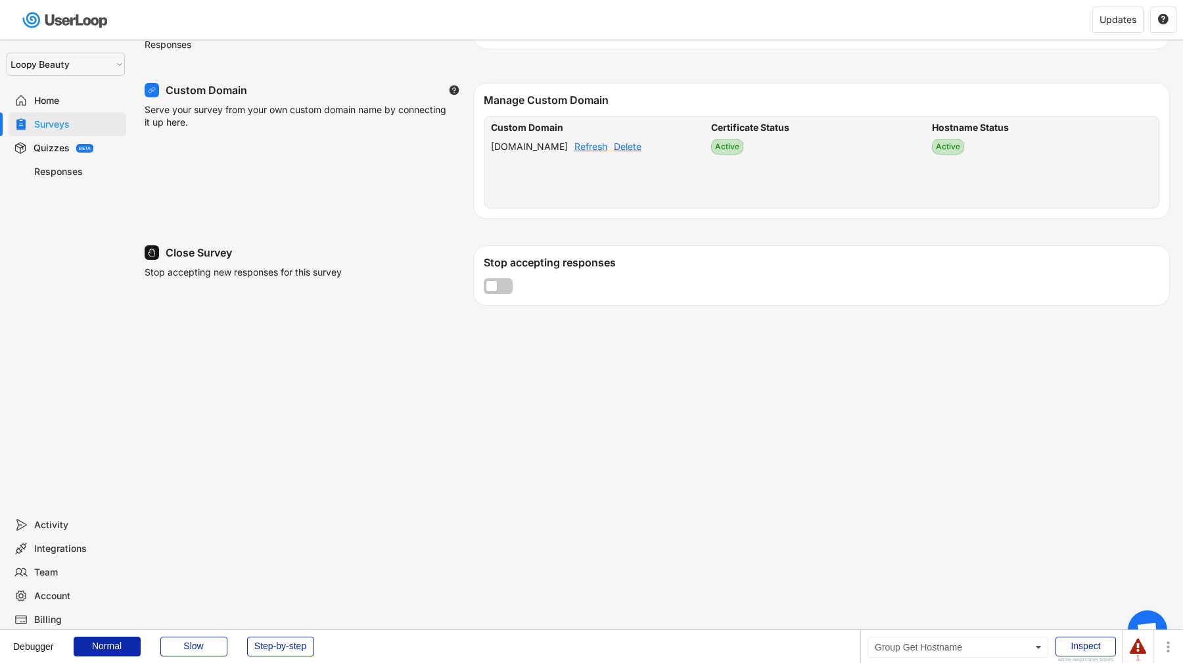
click at [642, 149] on div "Delete" at bounding box center [628, 146] width 28 height 9
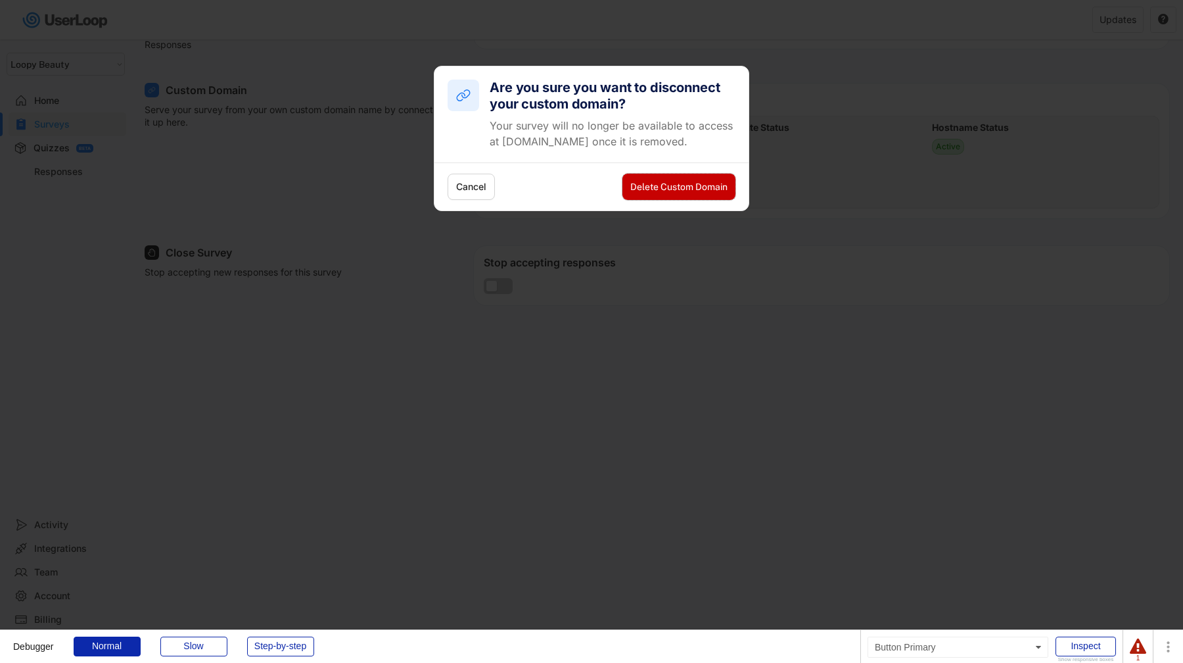
click at [661, 183] on button "Delete Custom Domain" at bounding box center [679, 187] width 113 height 26
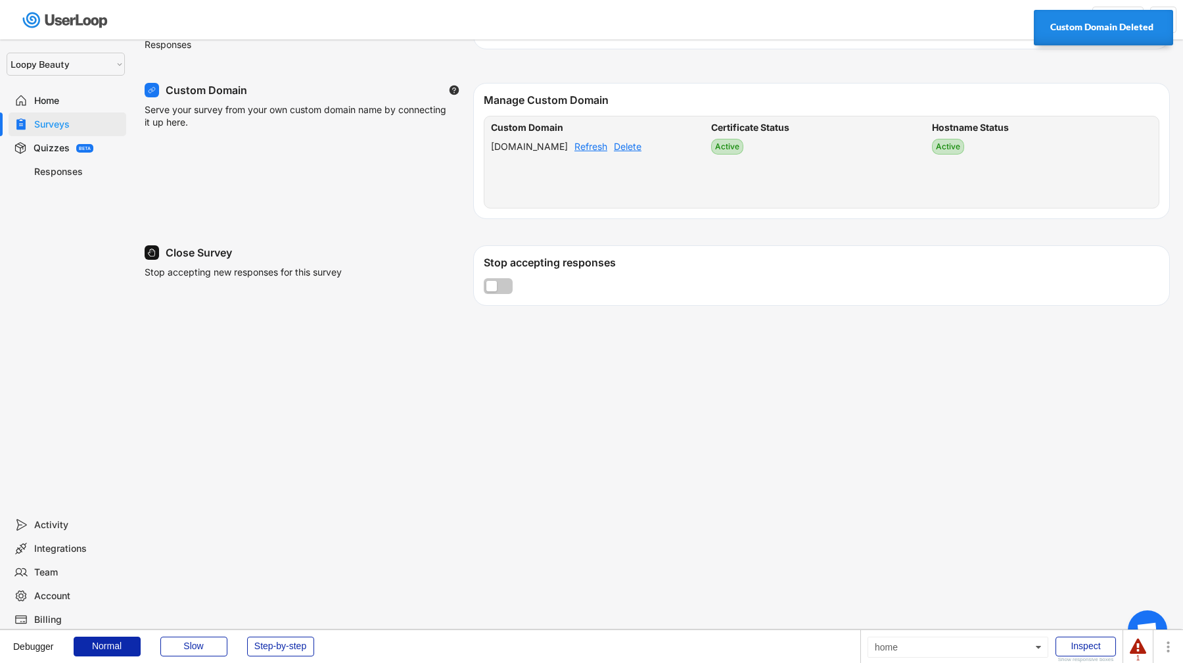
select select
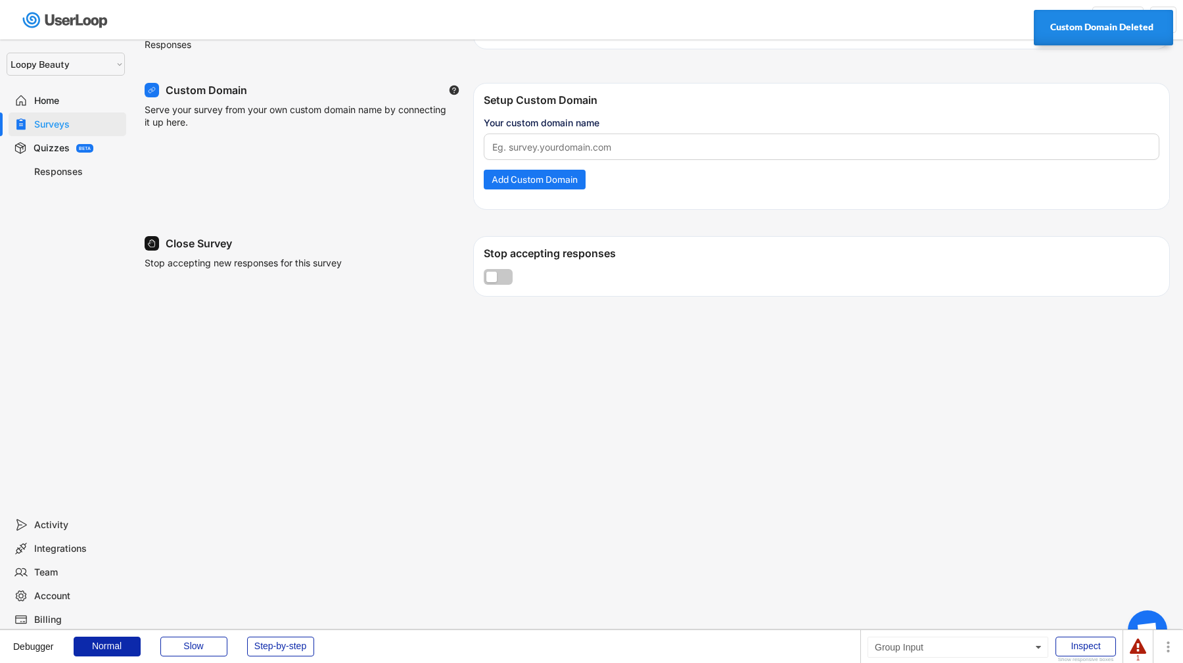
click at [575, 151] on input "input" at bounding box center [822, 146] width 676 height 26
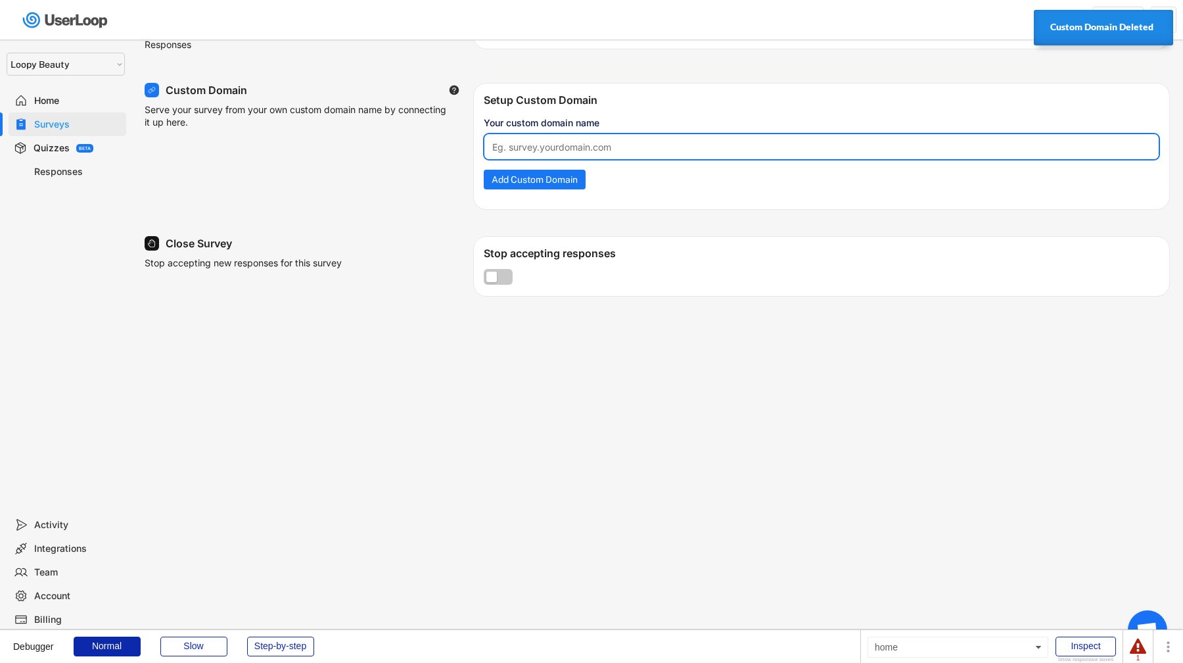
paste input "[DOMAIN_NAME]"
type input "[DOMAIN_NAME]"
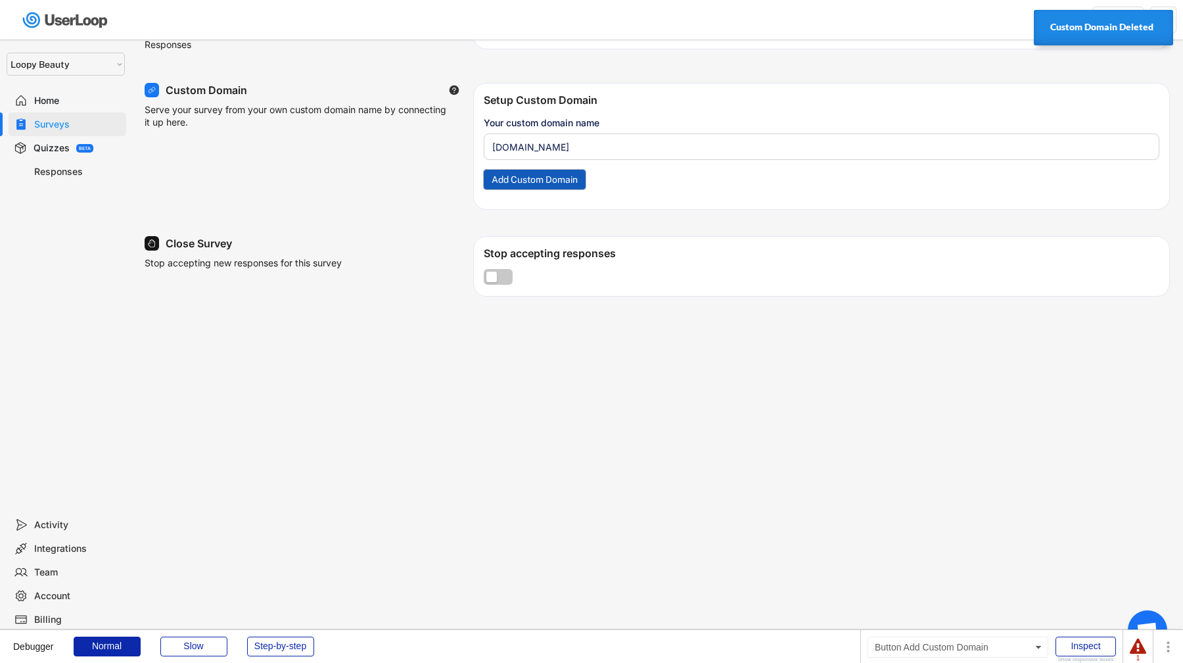
click at [570, 181] on button "Add Custom Domain" at bounding box center [535, 180] width 102 height 20
select select
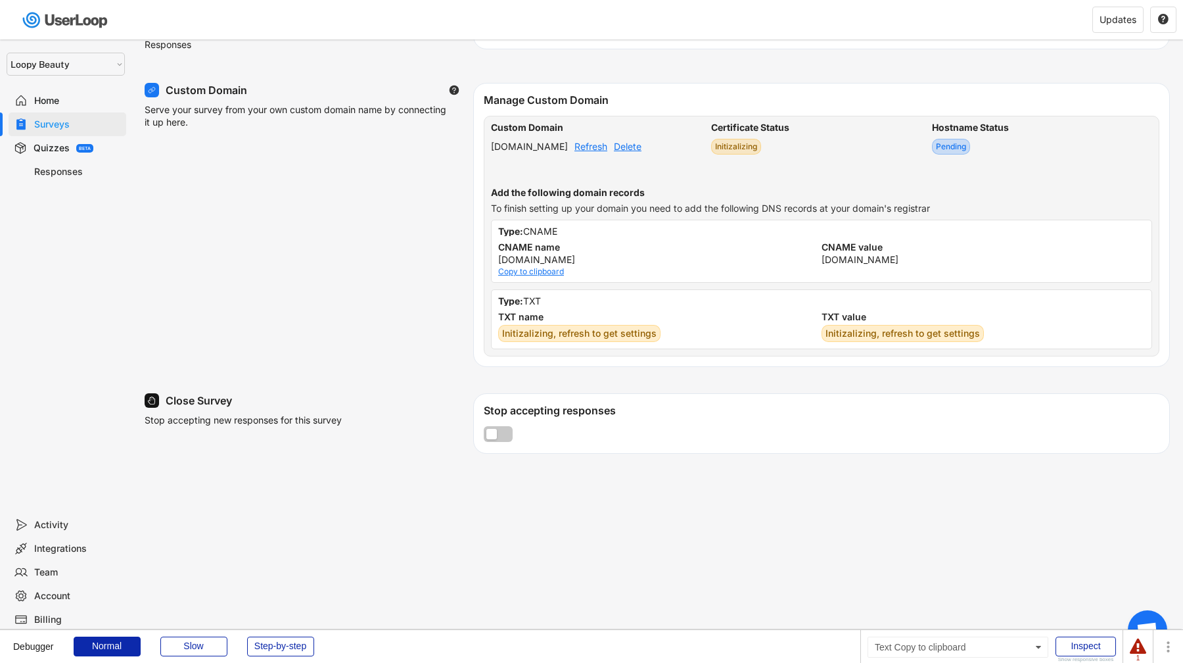
click at [549, 275] on div "Copy to clipboard" at bounding box center [531, 272] width 66 height 8
click at [607, 151] on div "Refresh" at bounding box center [591, 146] width 33 height 9
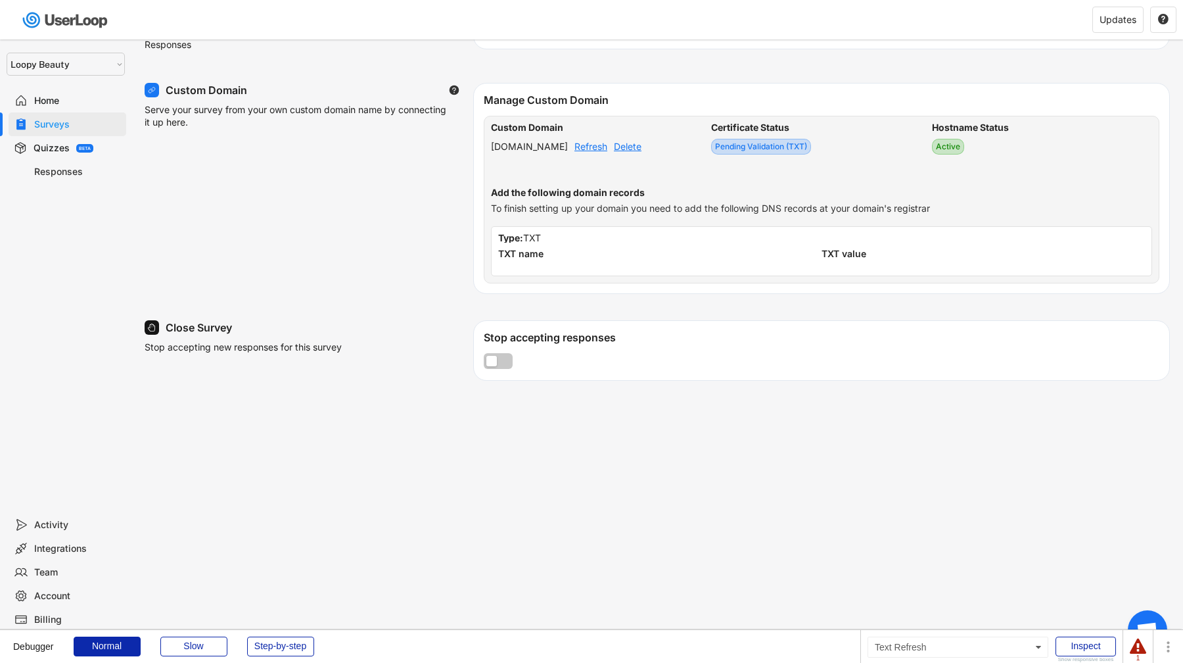
click at [607, 151] on div "Refresh" at bounding box center [591, 146] width 33 height 9
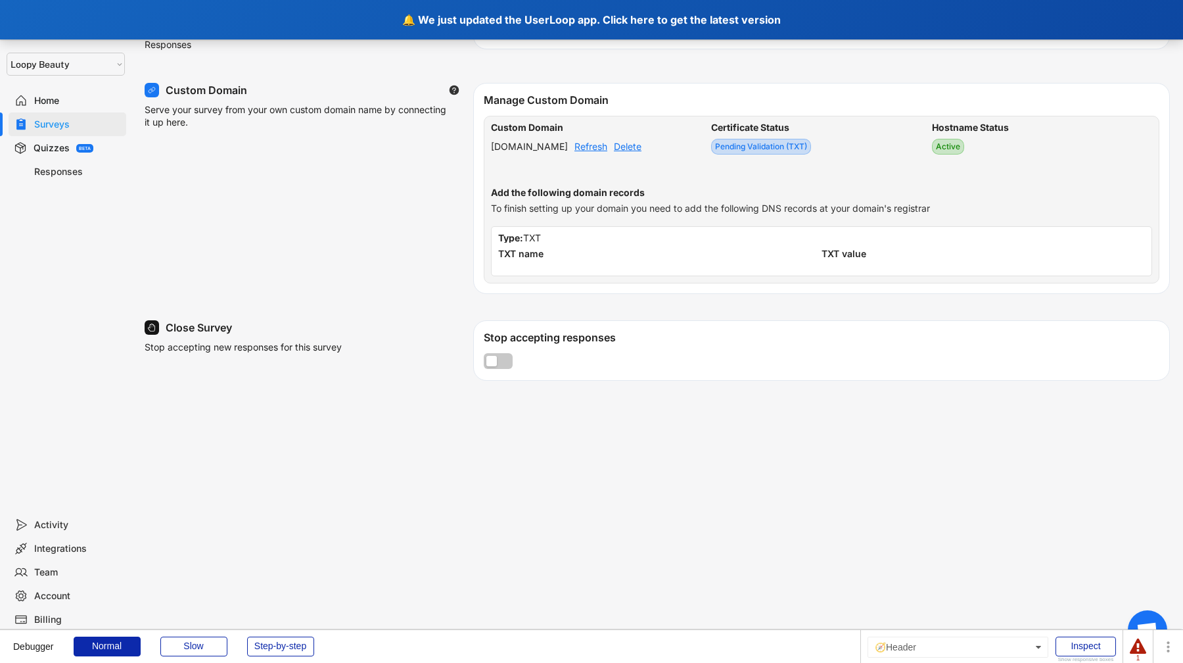
click at [433, 9] on div "🔔 We just updated the UserLoop app. Click here to get the latest version" at bounding box center [591, 19] width 1183 height 39
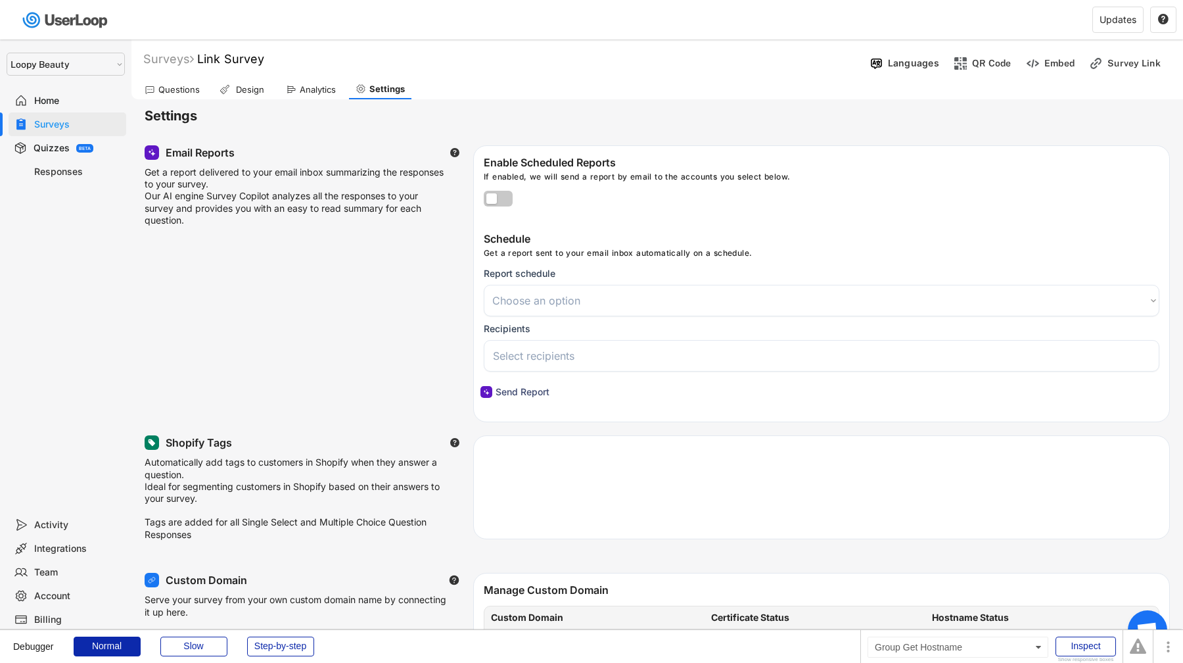
select select
select select ""1348695171700984260__LOOKUP__1621425969652x687239840058835000""
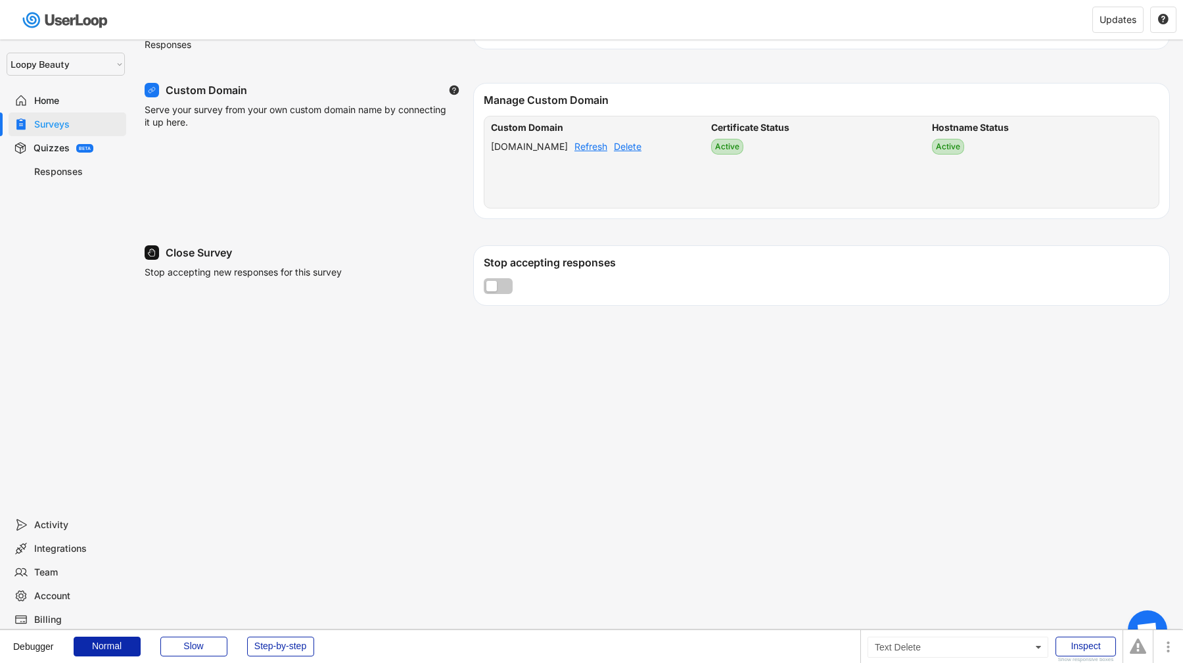
click at [642, 149] on div "Delete" at bounding box center [628, 146] width 28 height 9
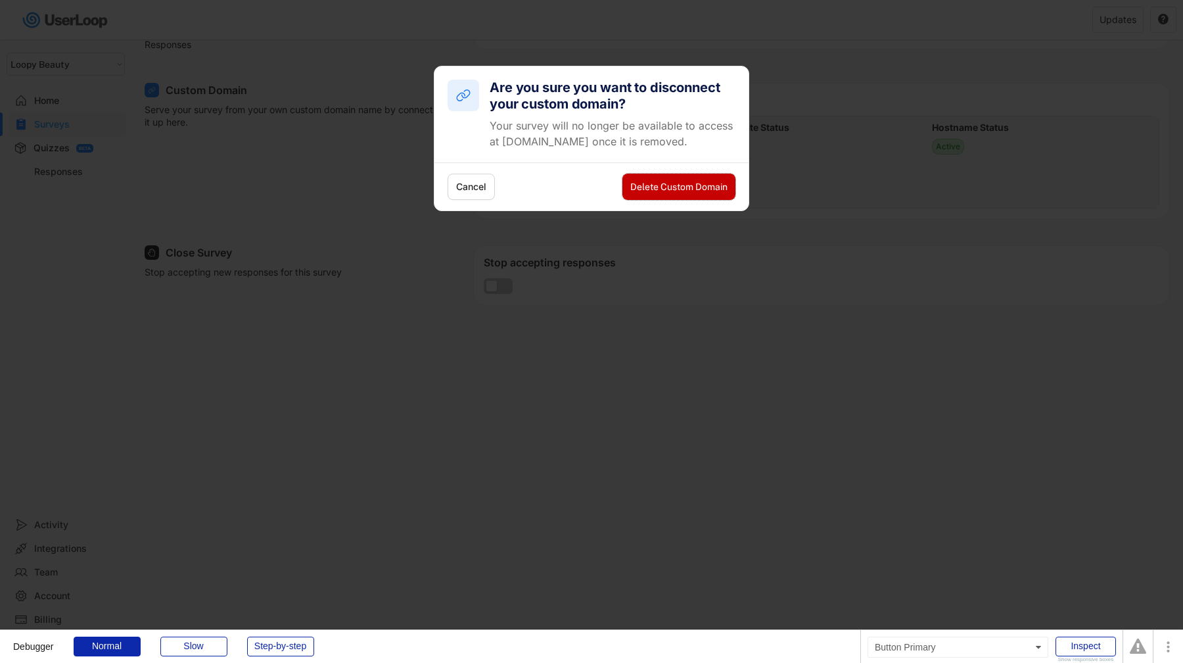
click at [666, 191] on button "Delete Custom Domain" at bounding box center [679, 187] width 113 height 26
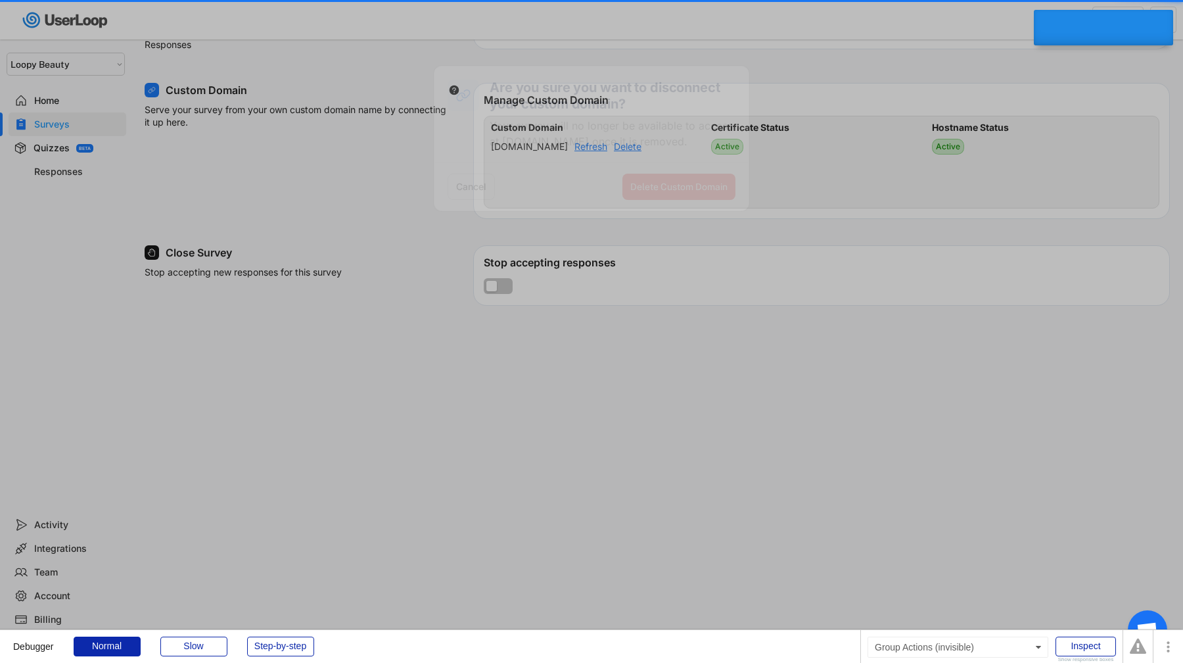
select select
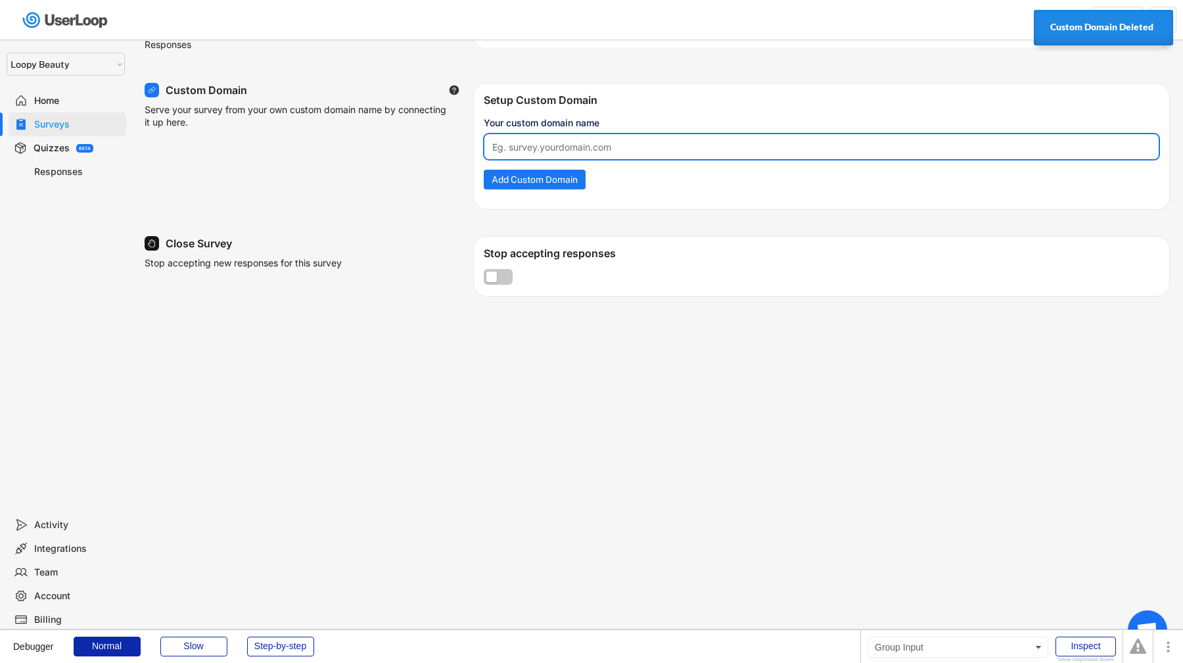
click at [609, 156] on input "input" at bounding box center [822, 146] width 676 height 26
paste input "[DOMAIN_NAME]"
click at [523, 148] on input "input" at bounding box center [822, 146] width 676 height 26
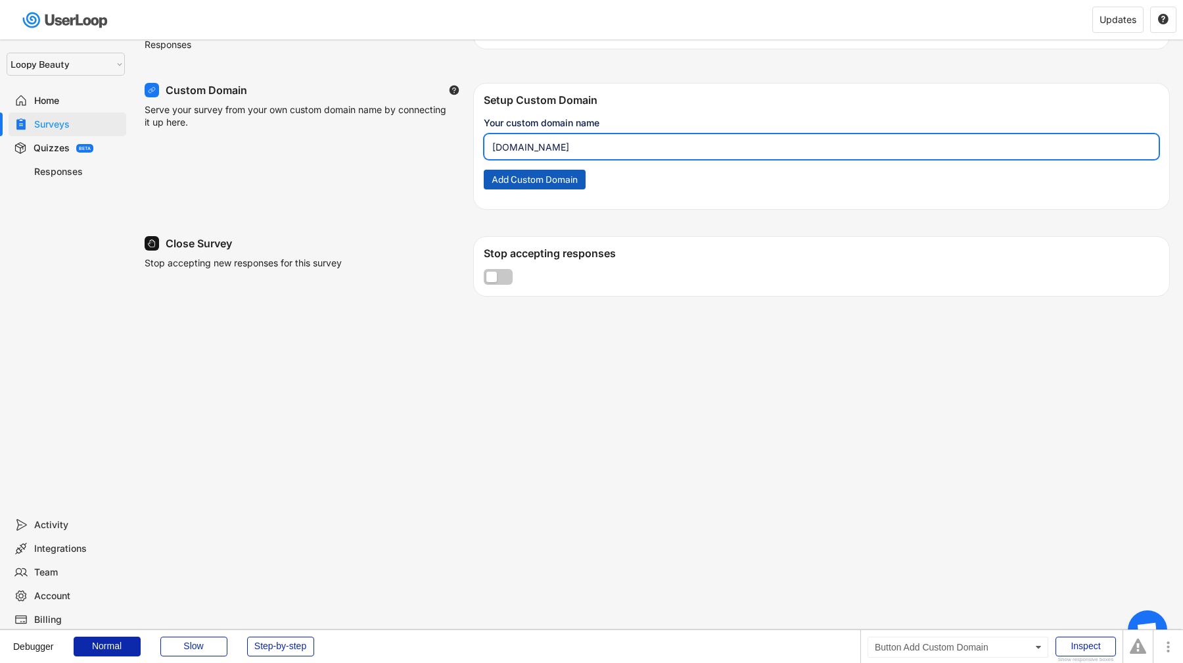
type input "[DOMAIN_NAME]"
click at [515, 189] on button "Add Custom Domain" at bounding box center [535, 180] width 102 height 20
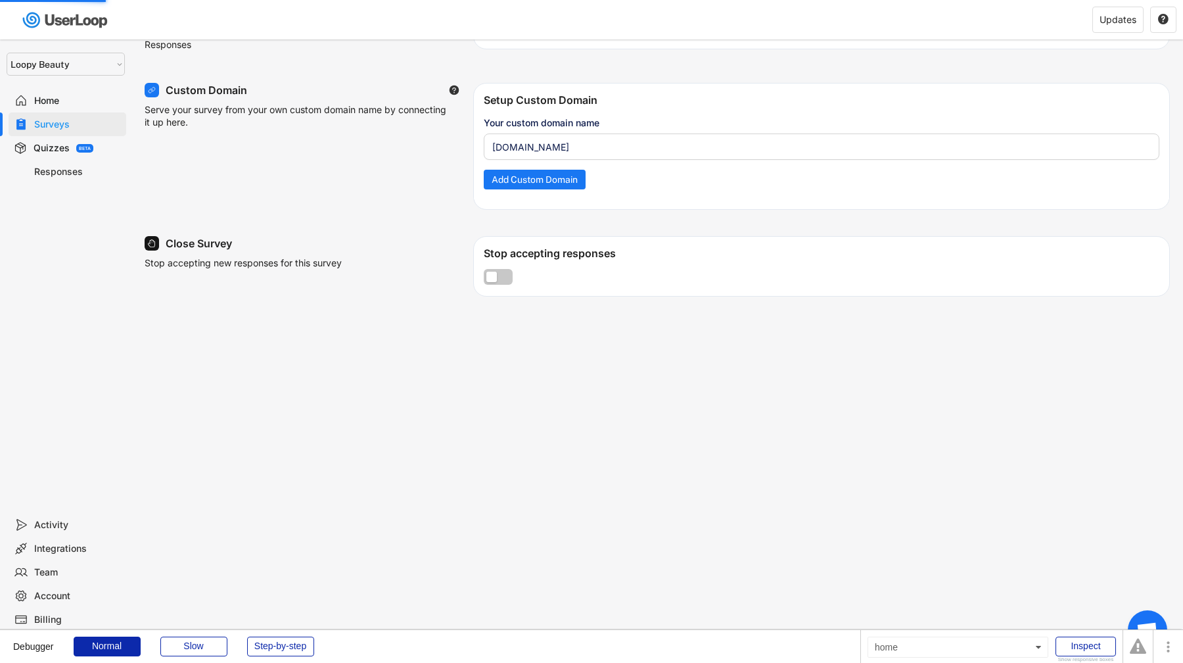
select select
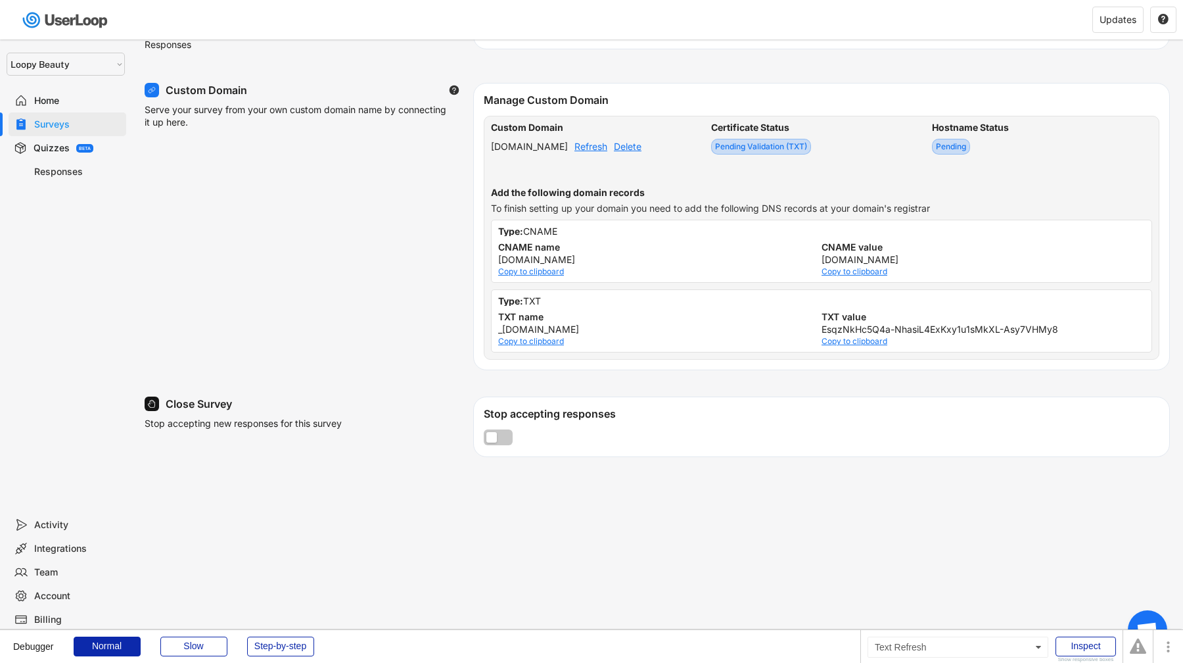
click at [607, 150] on div "Refresh" at bounding box center [591, 146] width 33 height 9
click at [548, 275] on div "Copy to clipboard" at bounding box center [531, 272] width 66 height 8
click at [855, 274] on div "Copy to clipboard" at bounding box center [855, 272] width 66 height 8
click at [548, 345] on div "Copy to clipboard" at bounding box center [531, 341] width 66 height 8
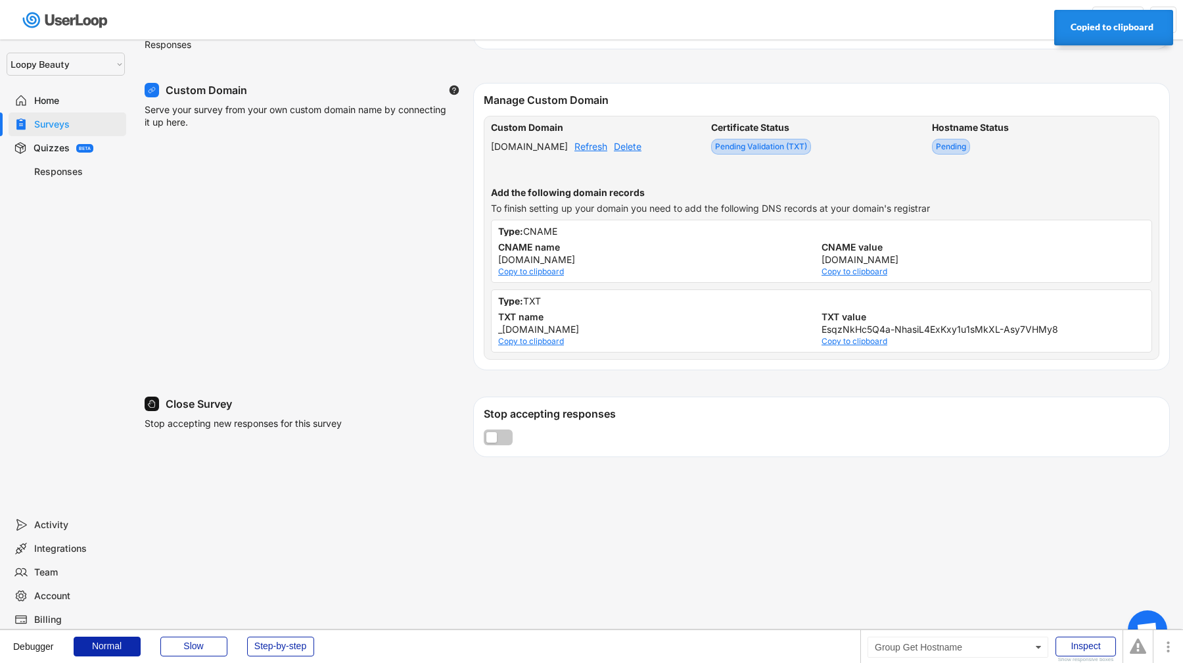
click at [851, 345] on div "Copy to clipboard" at bounding box center [855, 341] width 66 height 8
click at [579, 334] on div "_[DOMAIN_NAME]" at bounding box center [538, 329] width 81 height 9
click at [470, 327] on div "Custom Domain Serve your survey from your own custom domain name by connecting …" at bounding box center [658, 226] width 1026 height 287
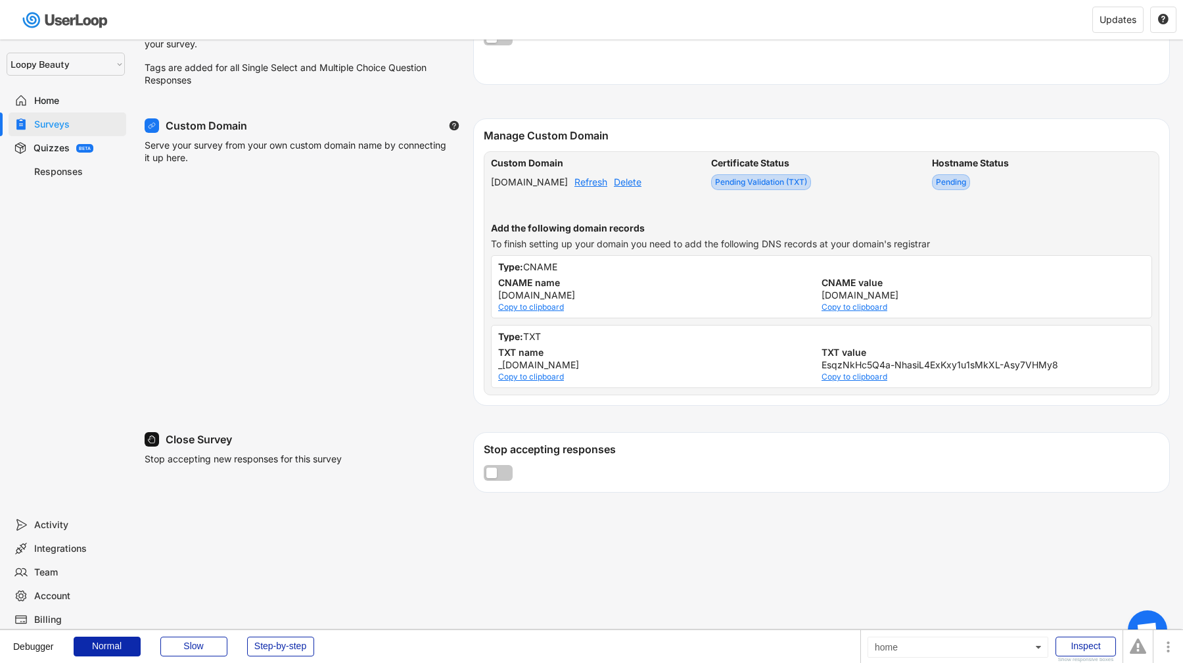
scroll to position [431, 0]
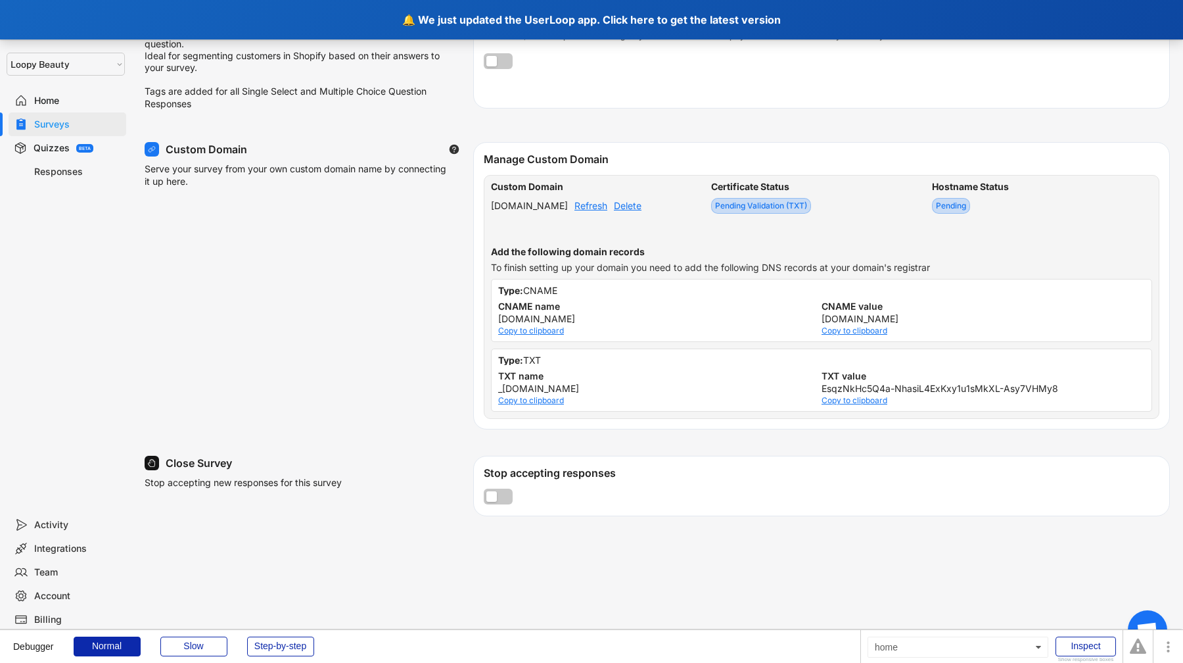
click at [640, 14] on div "🔔 We just updated the UserLoop app. Click here to get the latest version" at bounding box center [591, 19] width 1183 height 39
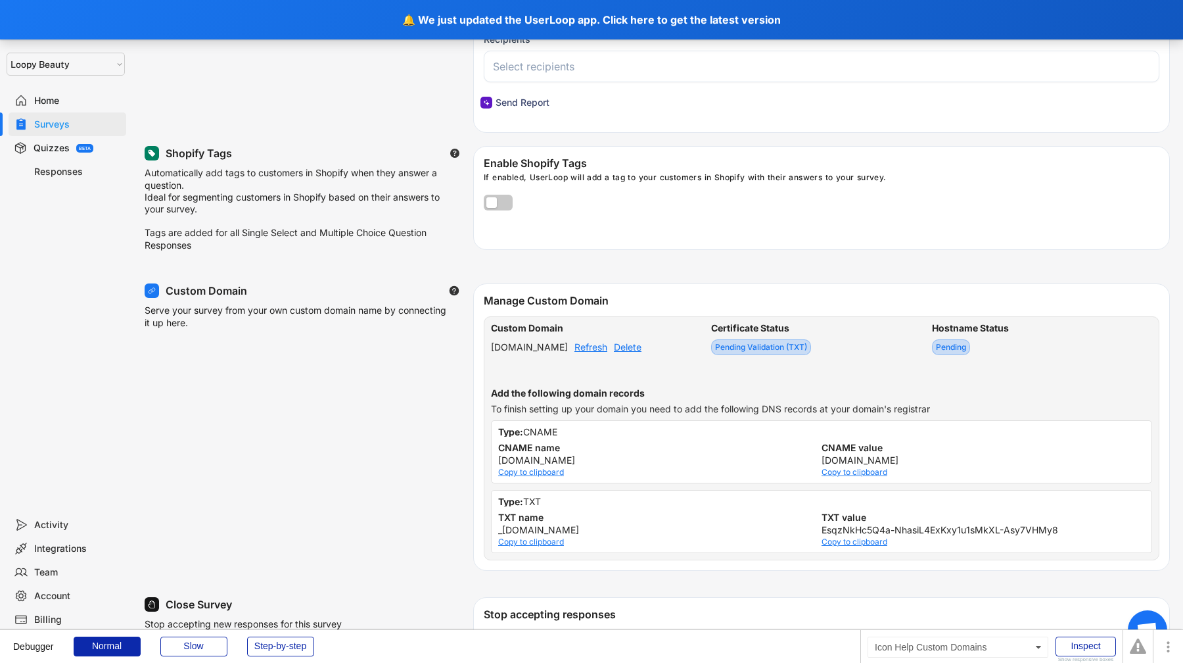
scroll to position [287, 0]
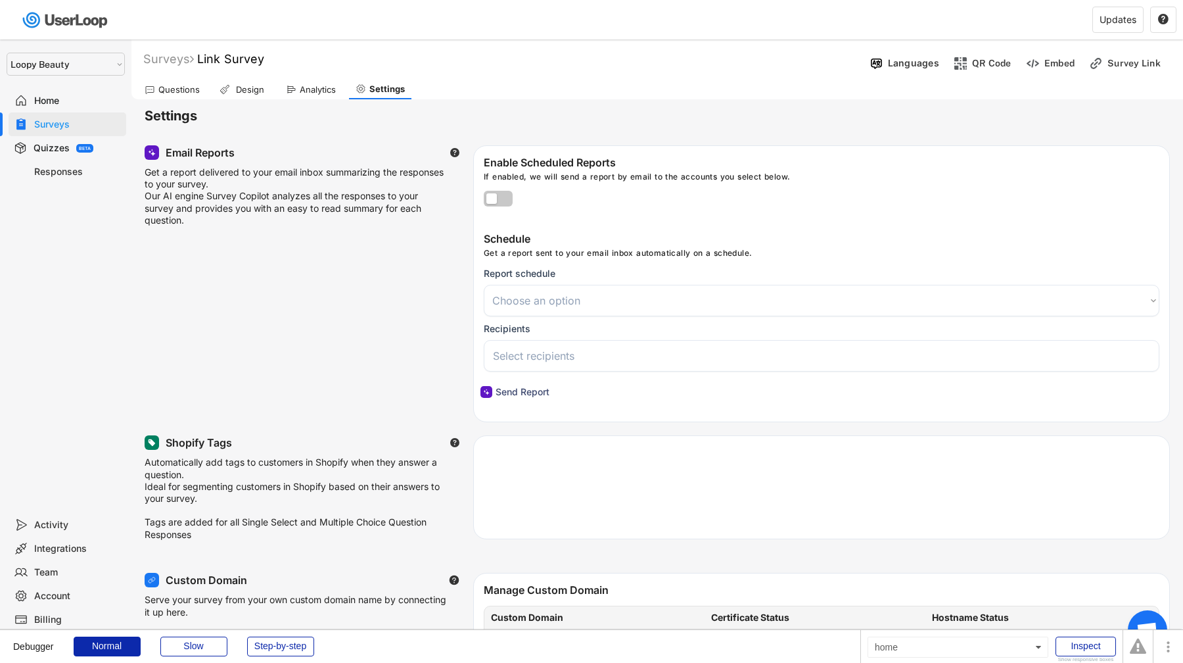
select select
select select ""1348695171700984260__LOOKUP__1621425969652x687239840058835000""
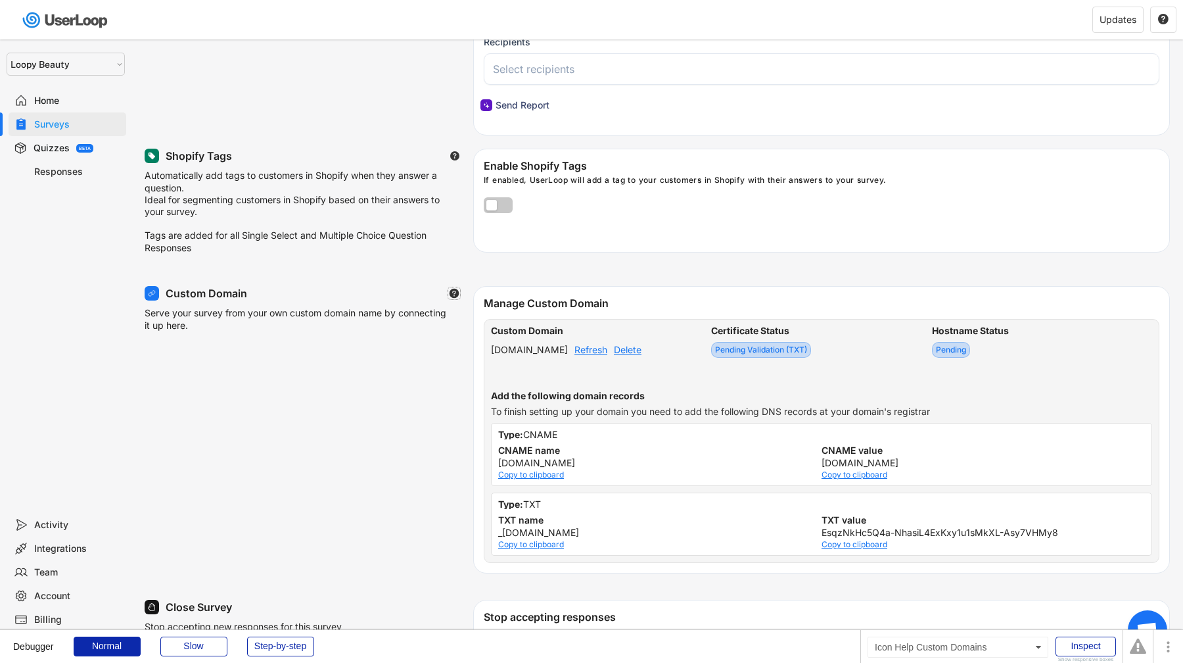
click at [456, 297] on use at bounding box center [454, 293] width 12 height 12
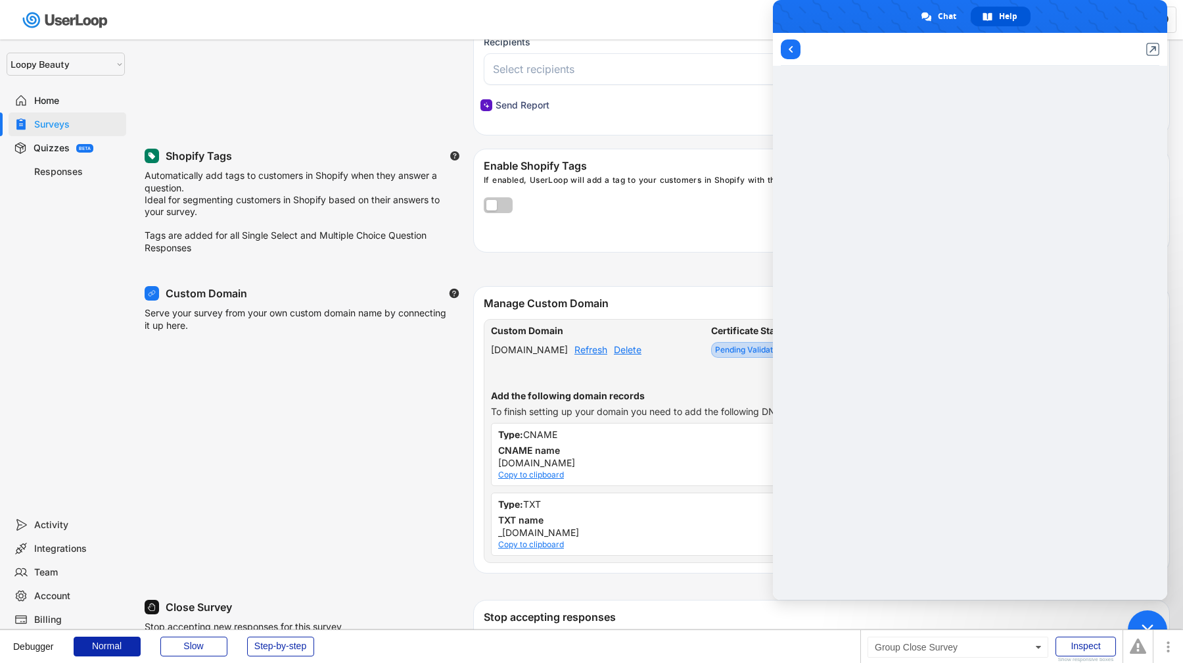
click at [1140, 617] on span "Close chat" at bounding box center [1147, 629] width 39 height 39
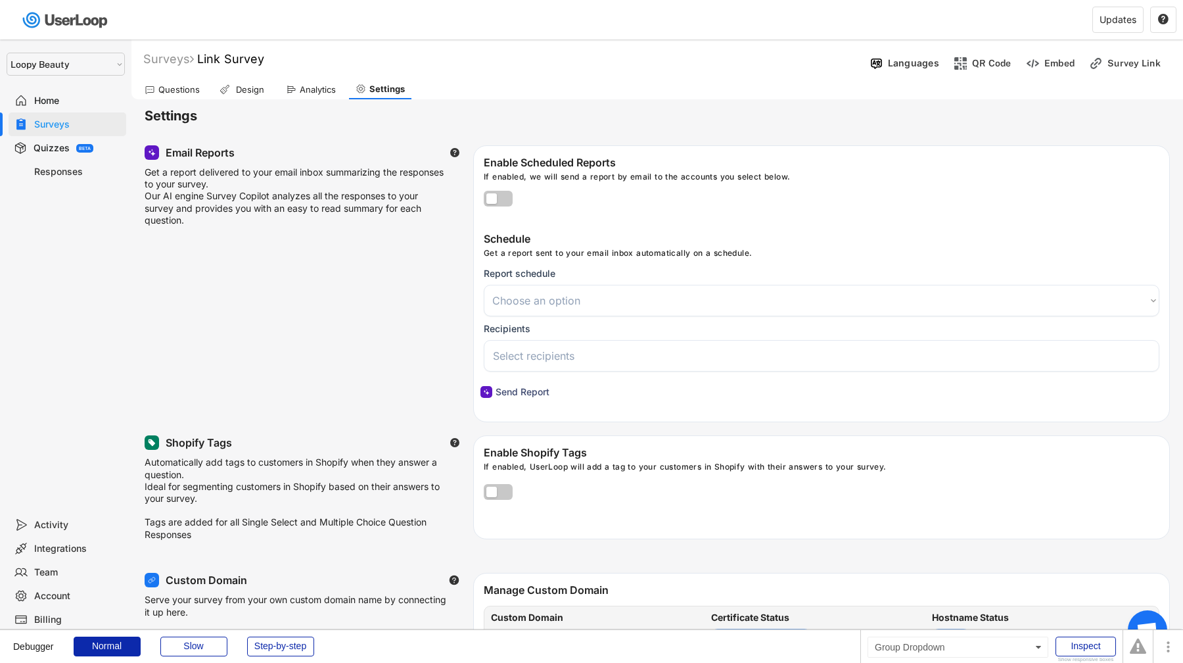
scroll to position [189, 0]
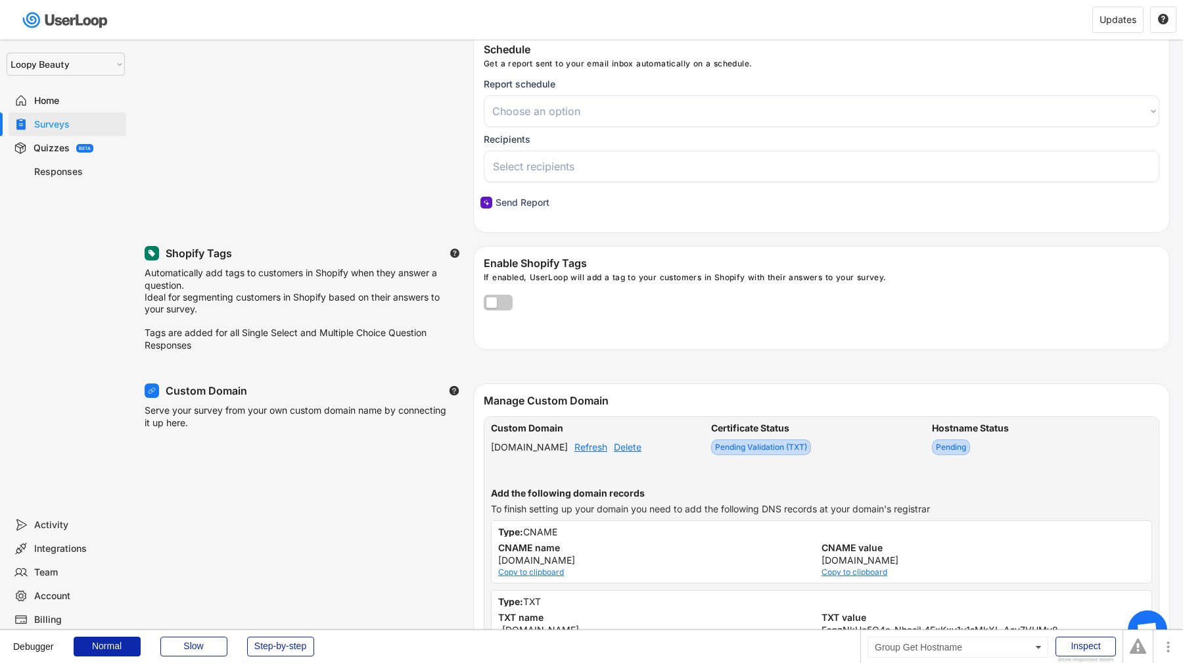
click at [607, 447] on div "Refresh" at bounding box center [591, 446] width 33 height 9
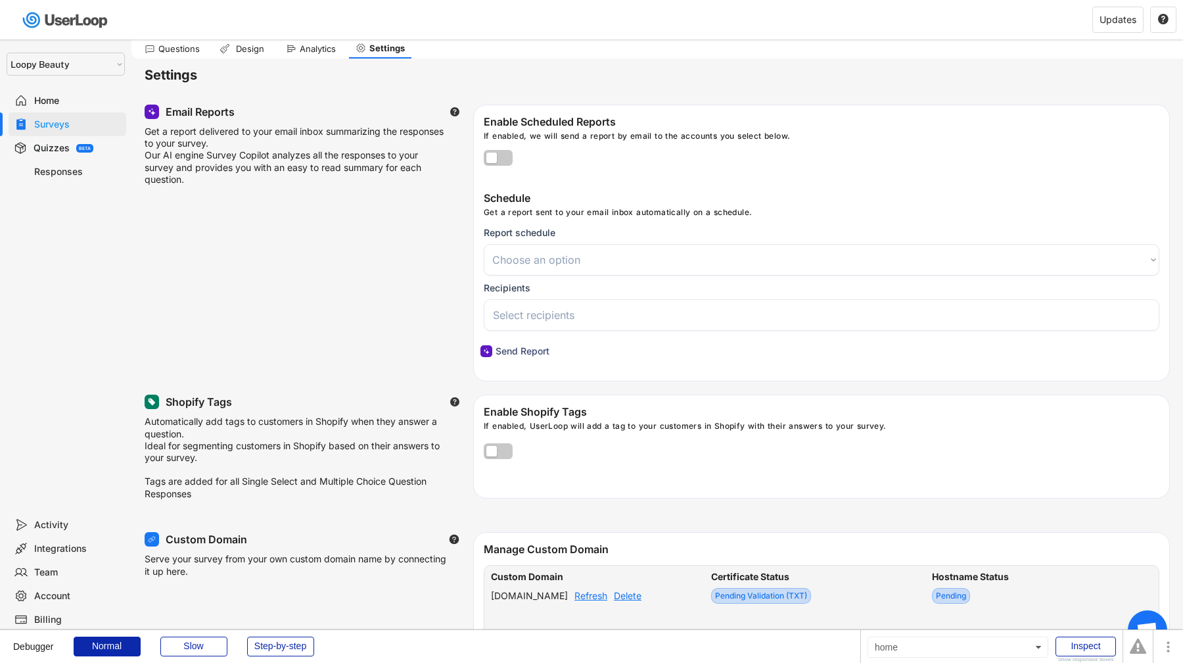
scroll to position [0, 0]
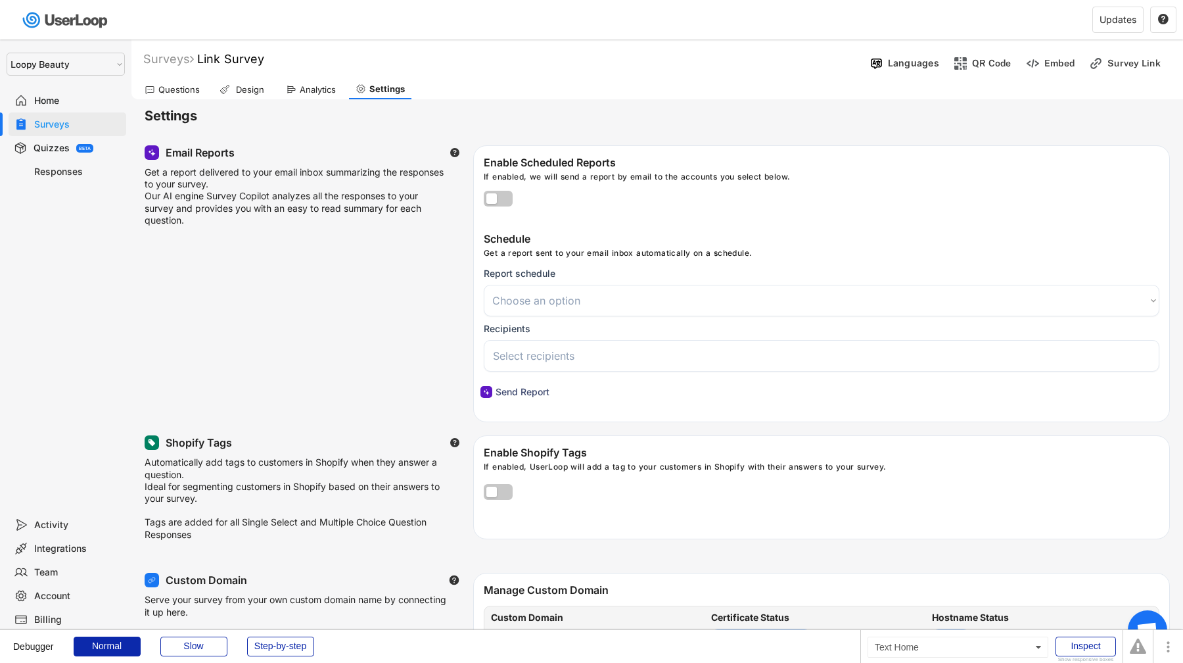
click at [72, 101] on div "Home" at bounding box center [77, 101] width 87 height 12
